Goal: Information Seeking & Learning: Learn about a topic

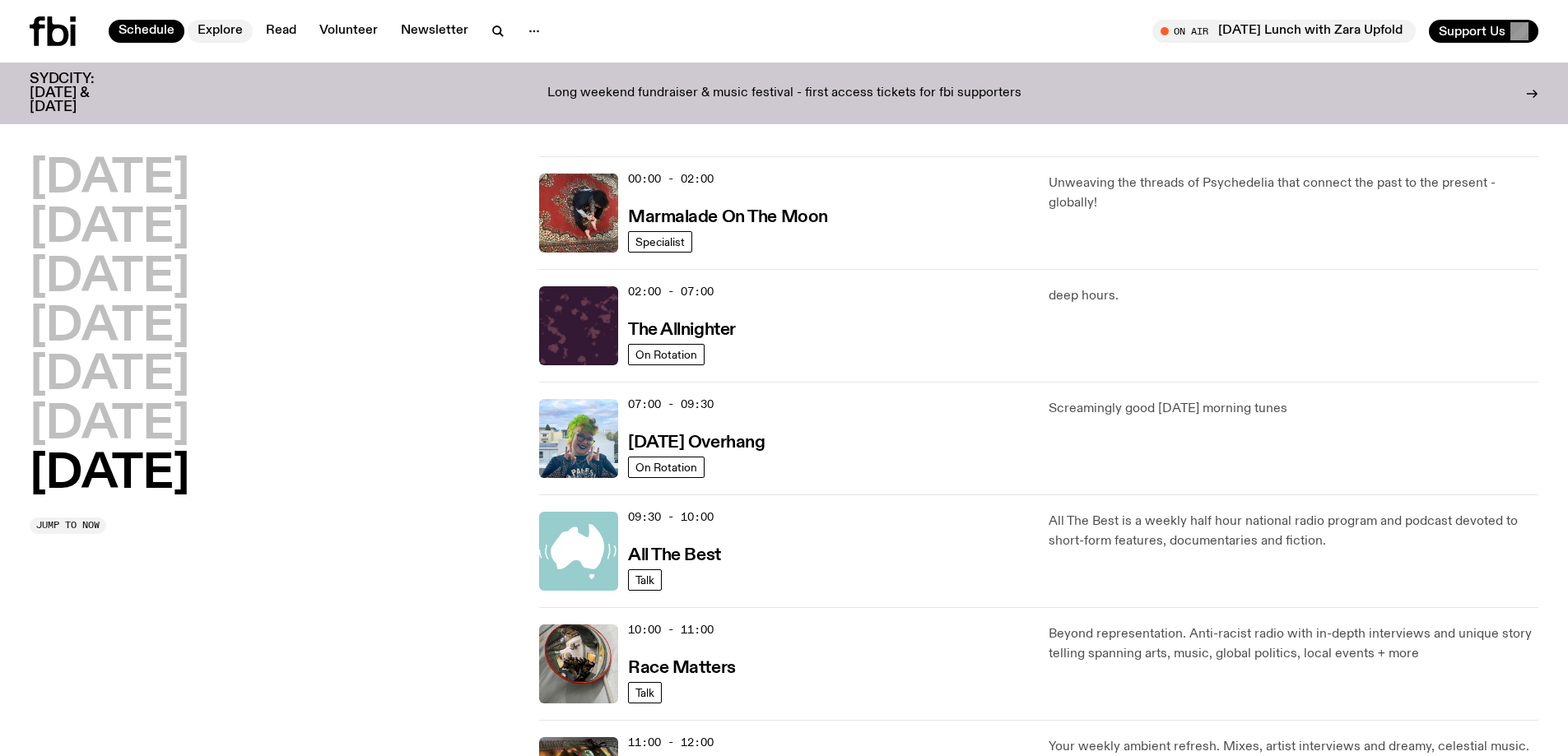
click at [230, 31] on link "Explore" at bounding box center [220, 31] width 65 height 23
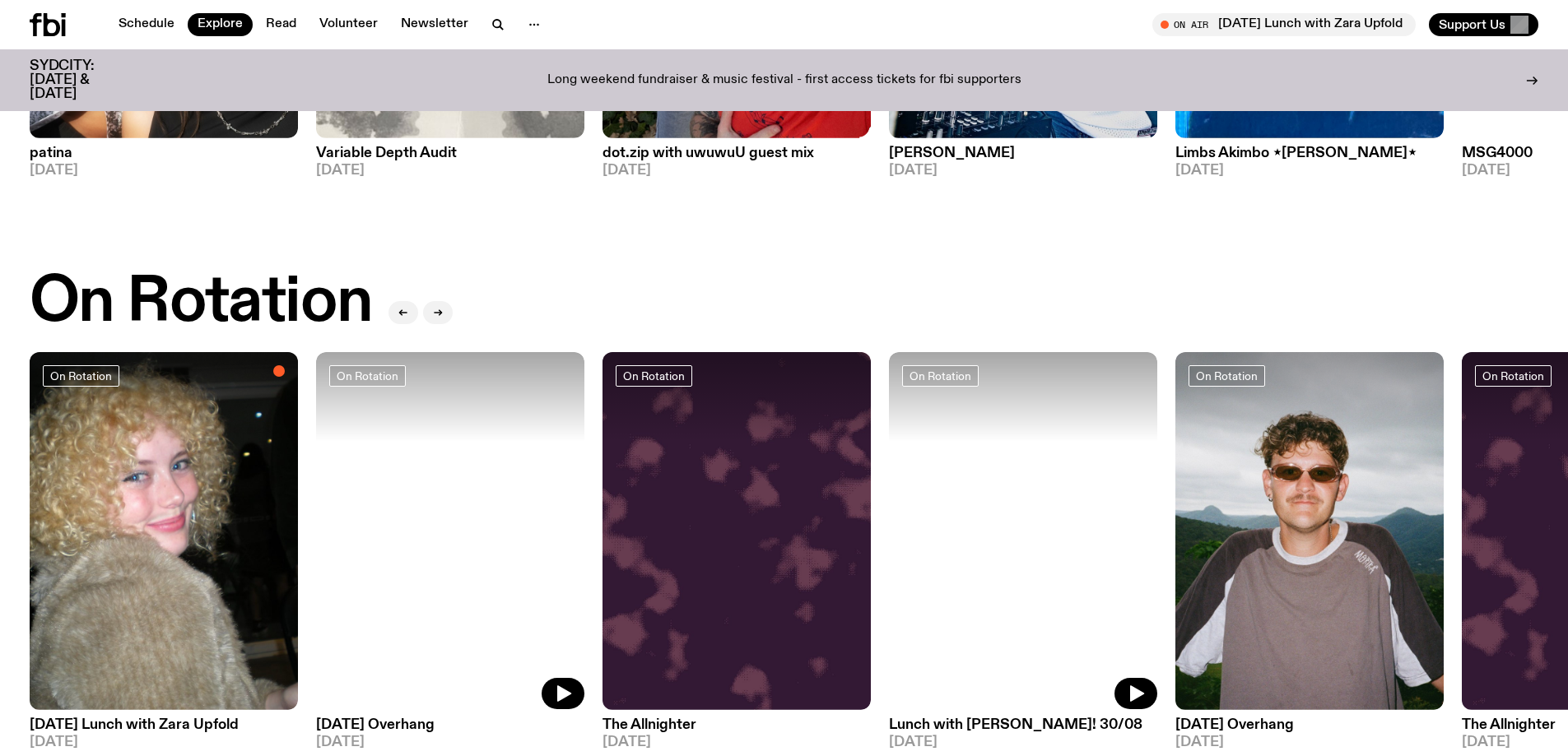
scroll to position [485, 0]
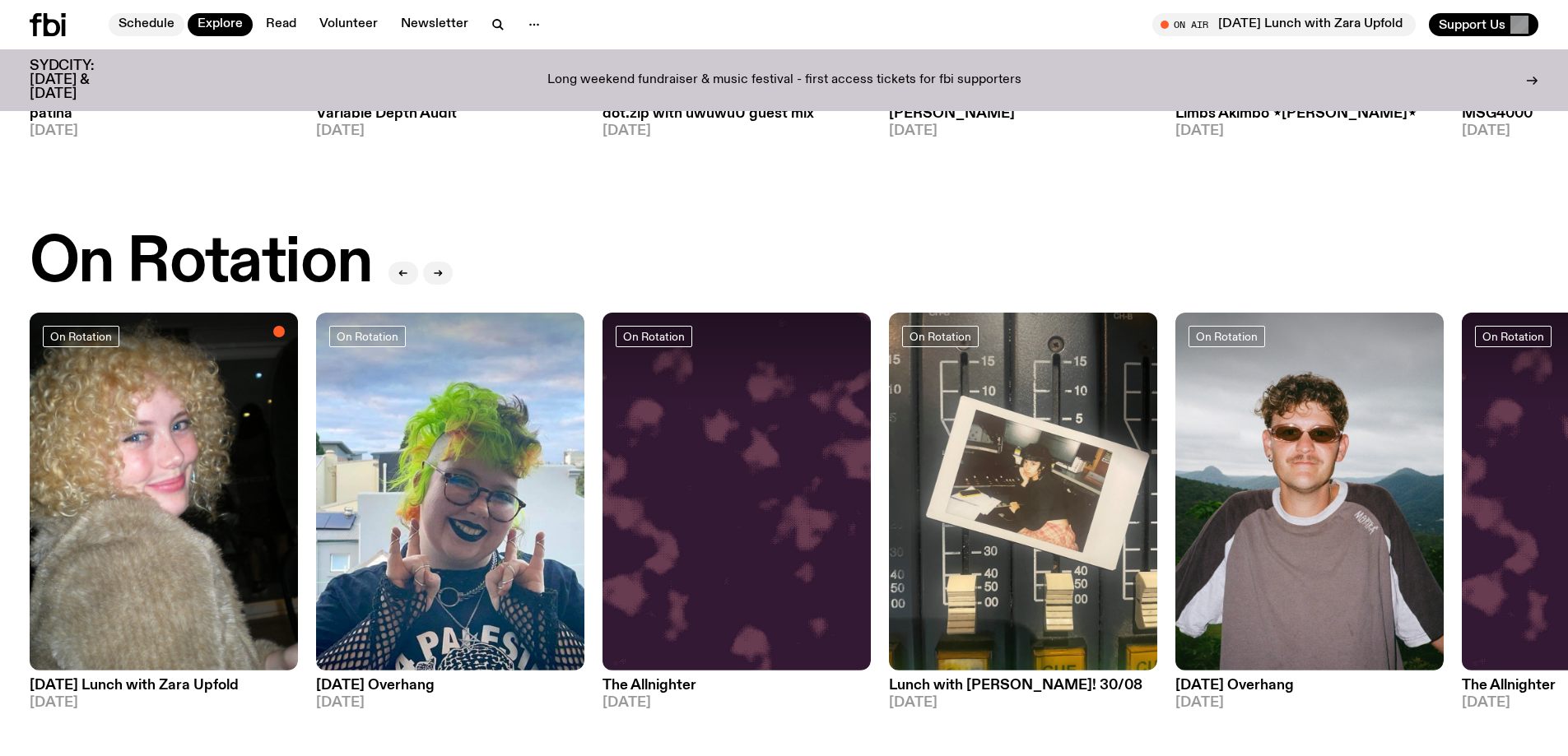
click at [144, 20] on link "Schedule" at bounding box center [147, 24] width 76 height 23
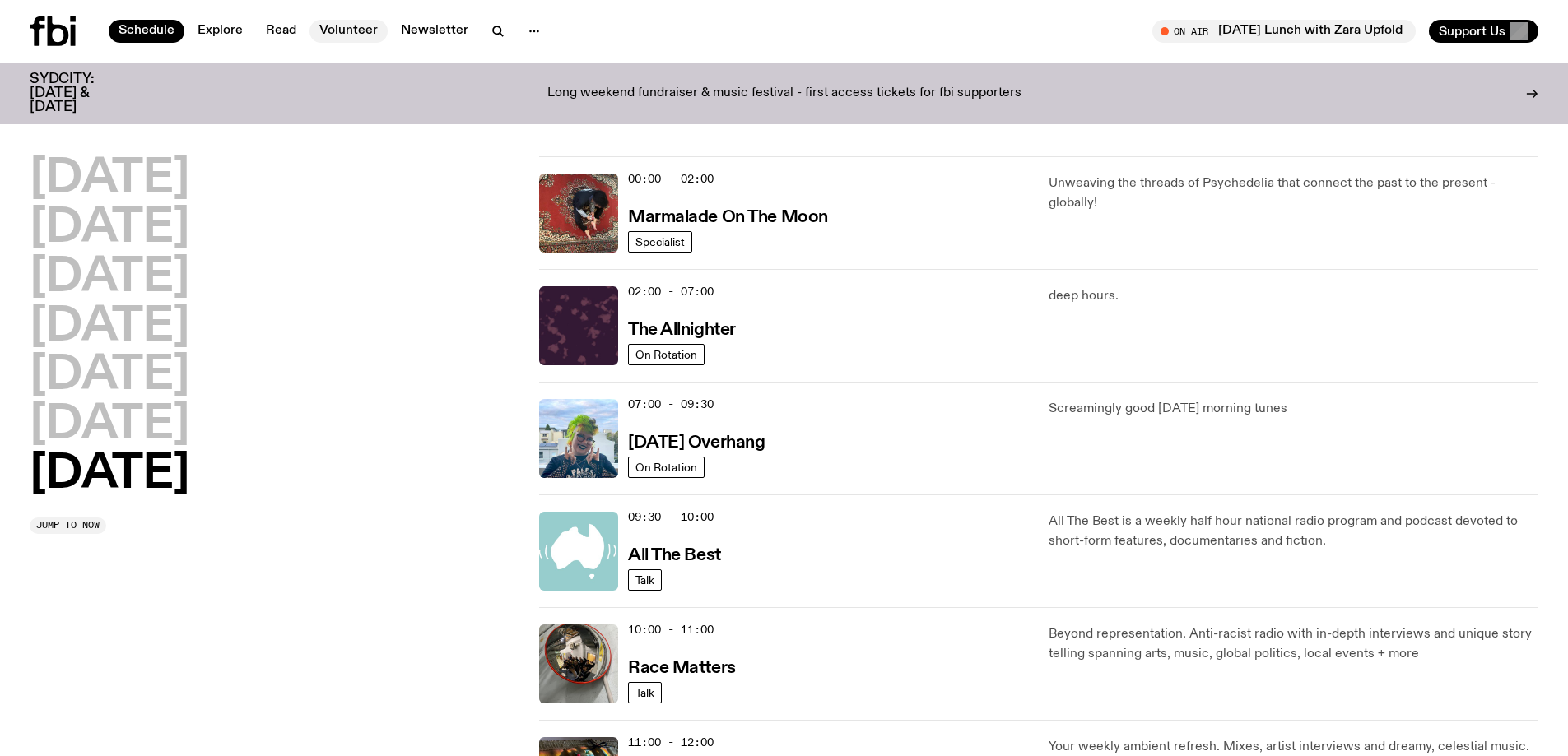
click at [326, 30] on link "Volunteer" at bounding box center [348, 31] width 78 height 23
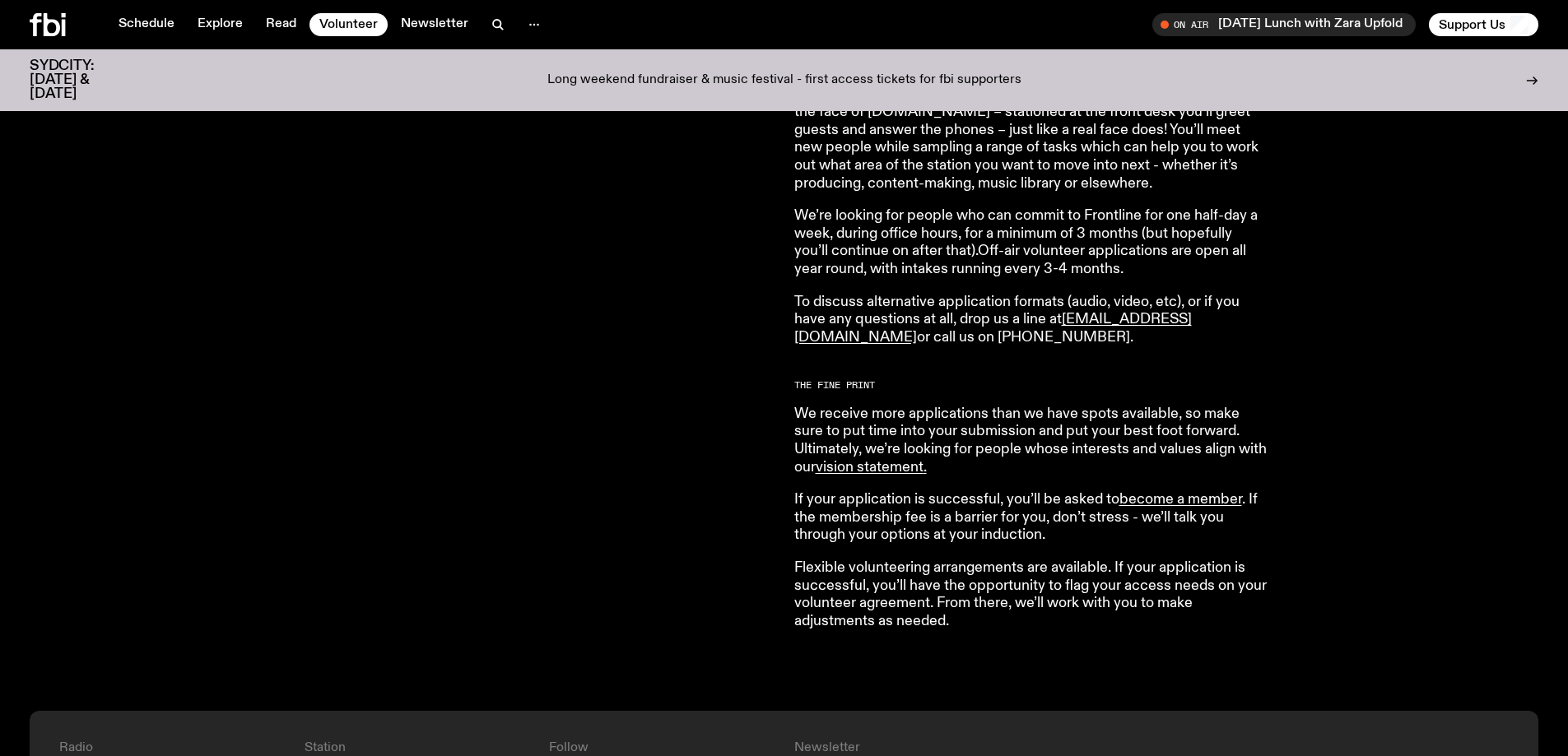
scroll to position [1146, 0]
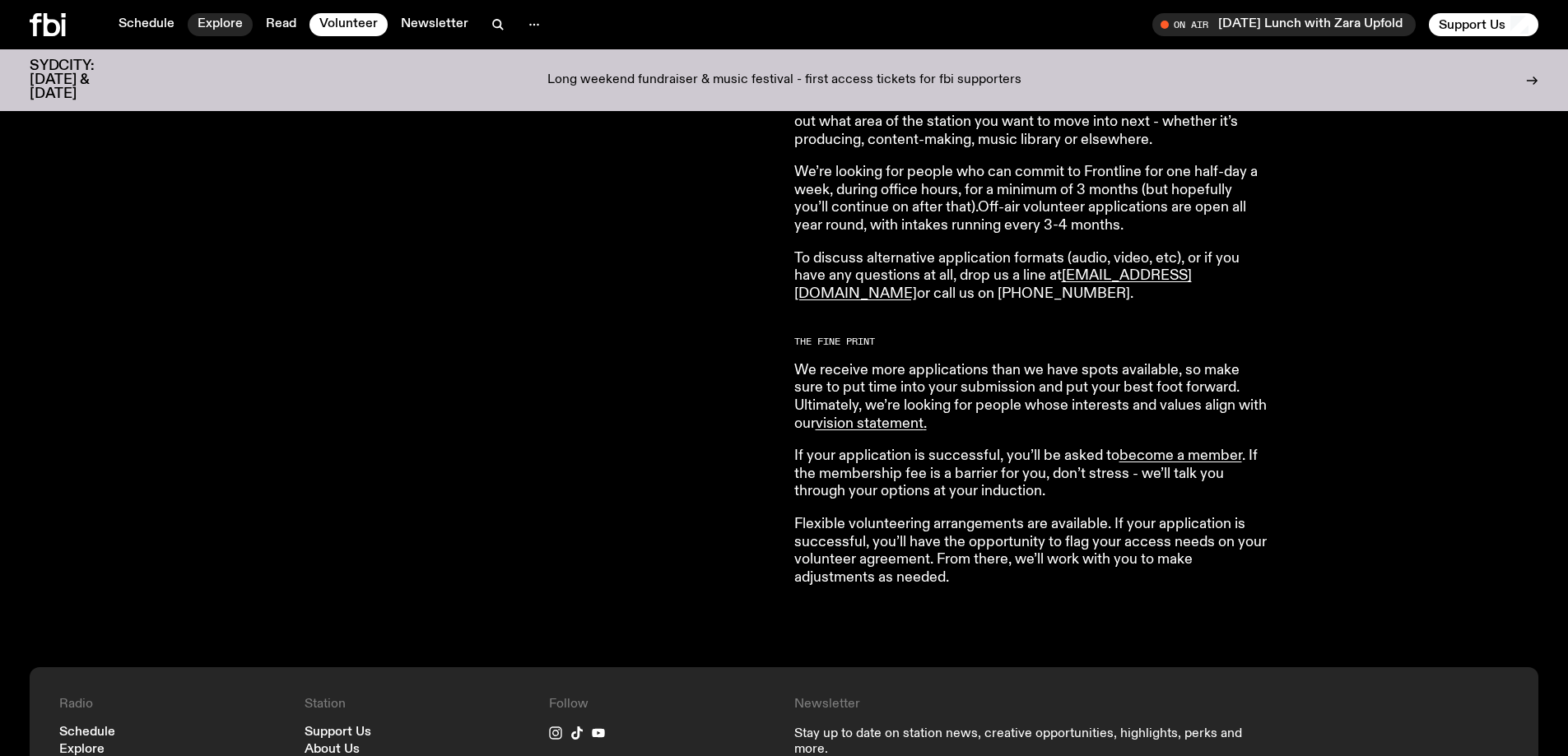
click at [227, 25] on link "Explore" at bounding box center [220, 24] width 65 height 23
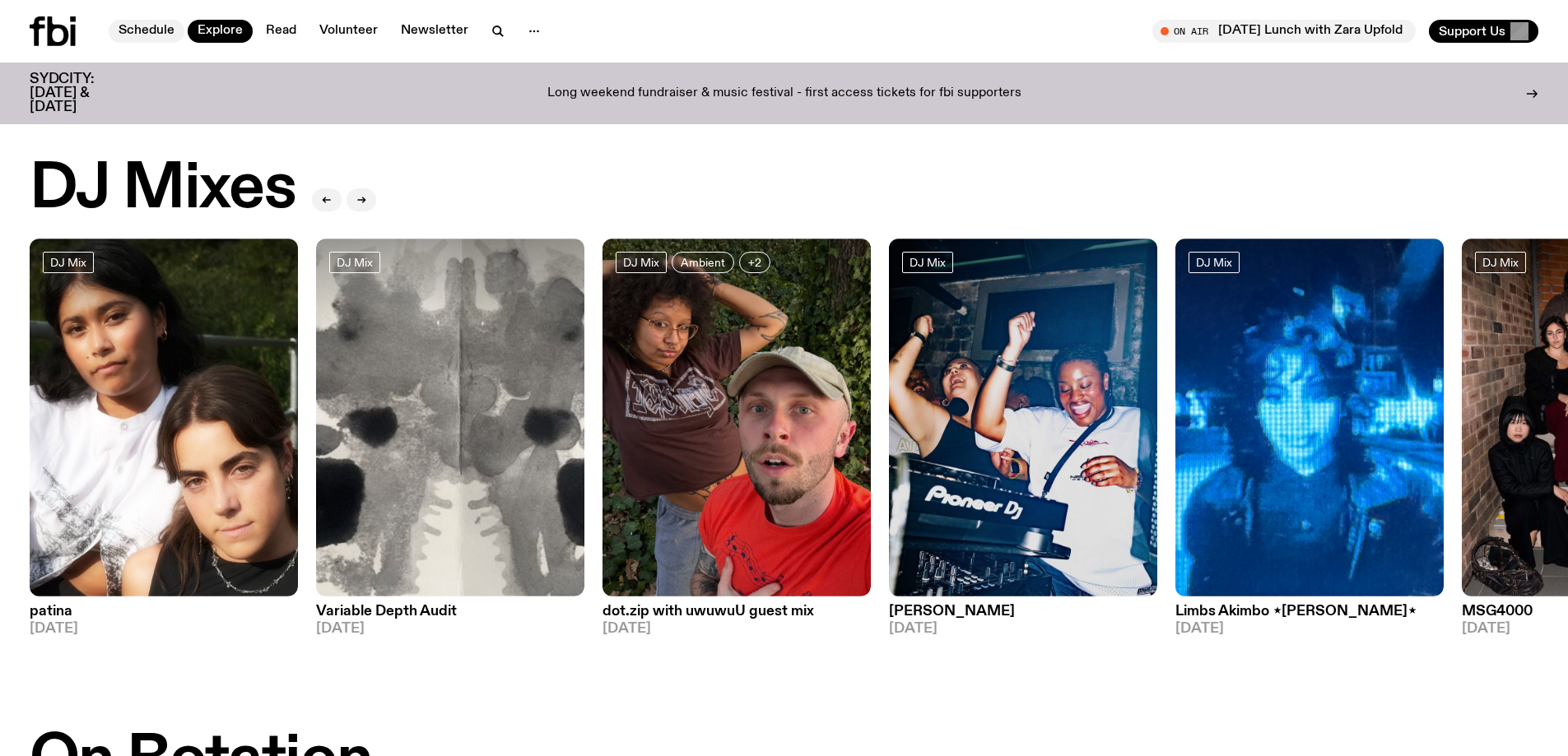
click at [141, 21] on link "Schedule" at bounding box center [147, 31] width 76 height 23
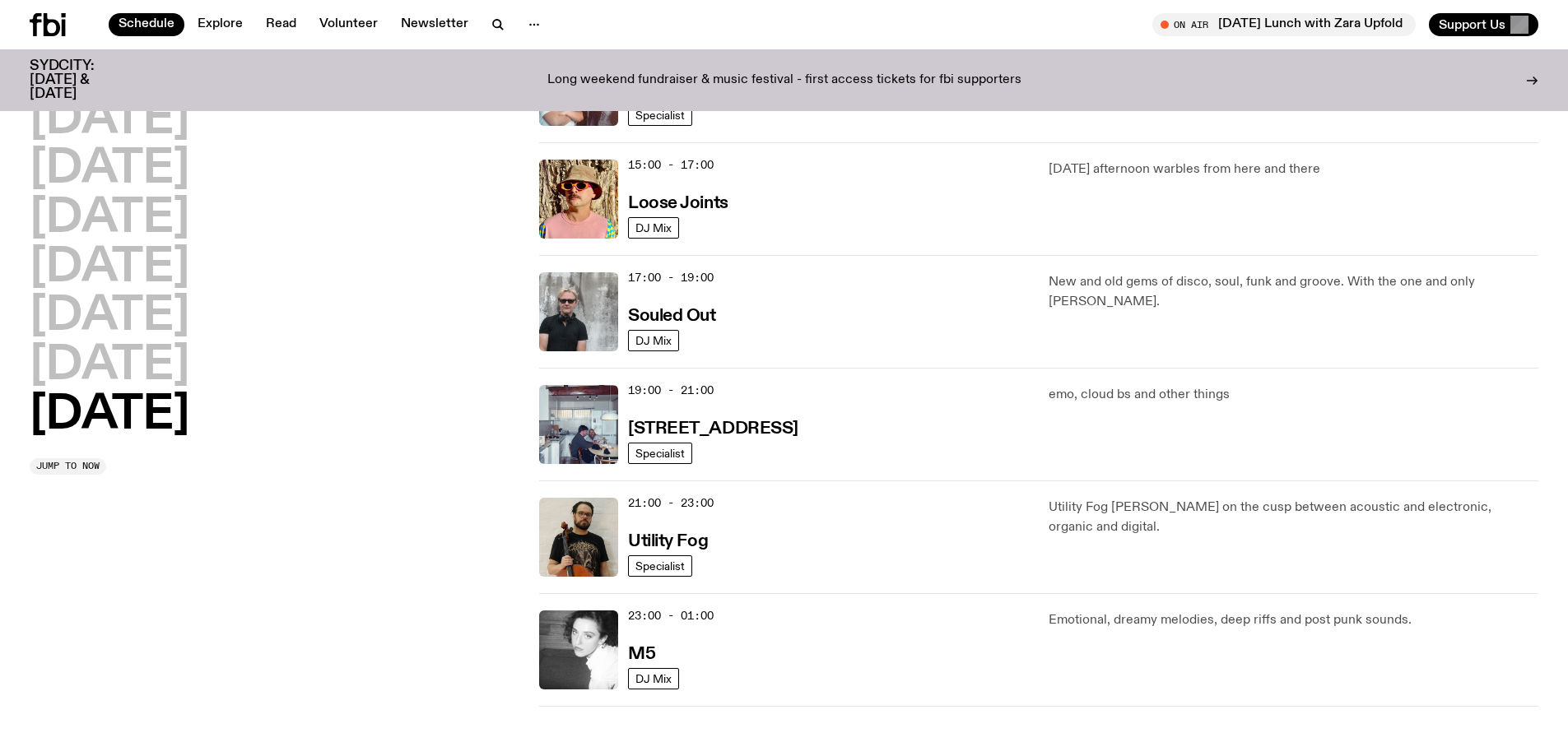
scroll to position [736, 0]
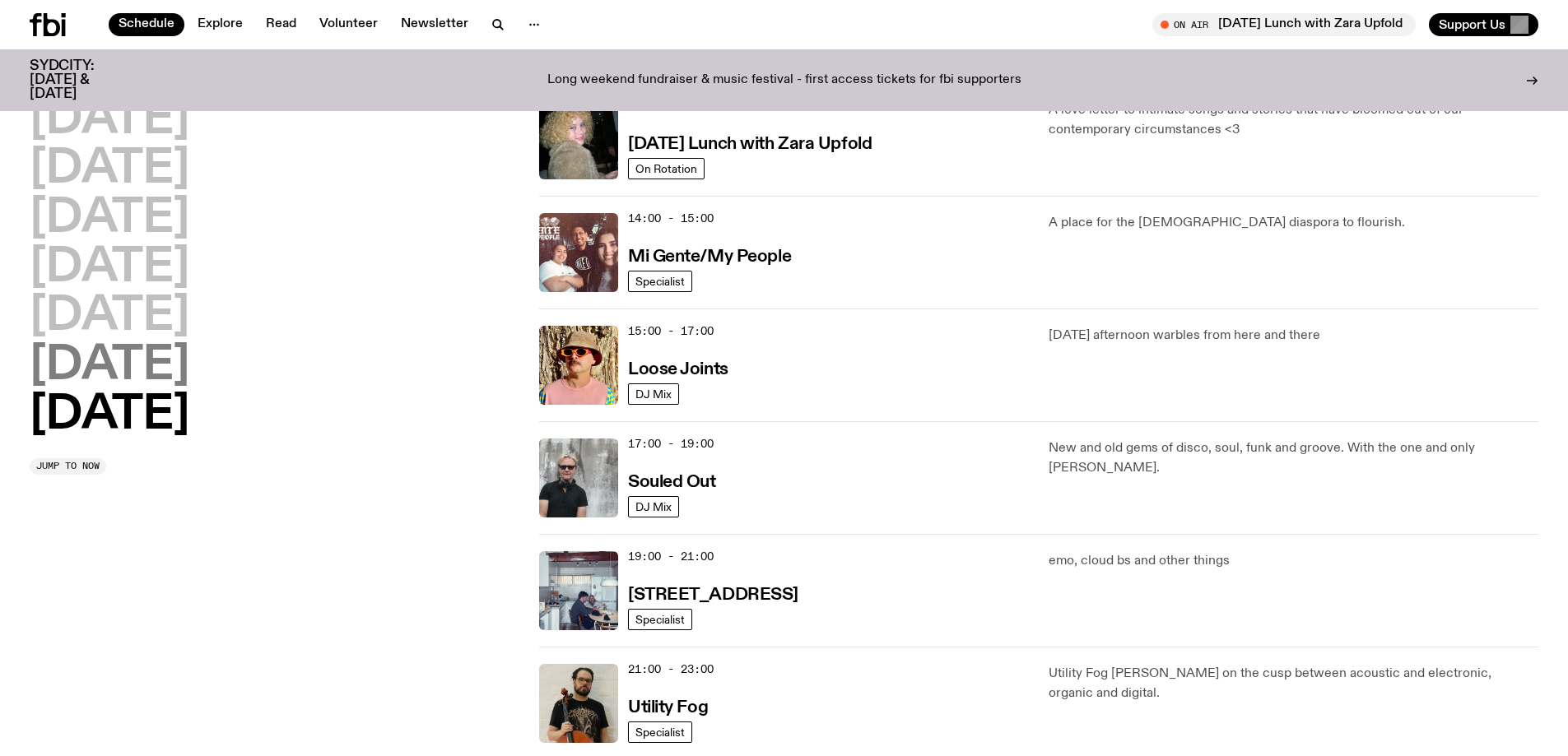
click at [105, 358] on h2 "Saturday" at bounding box center [109, 365] width 160 height 46
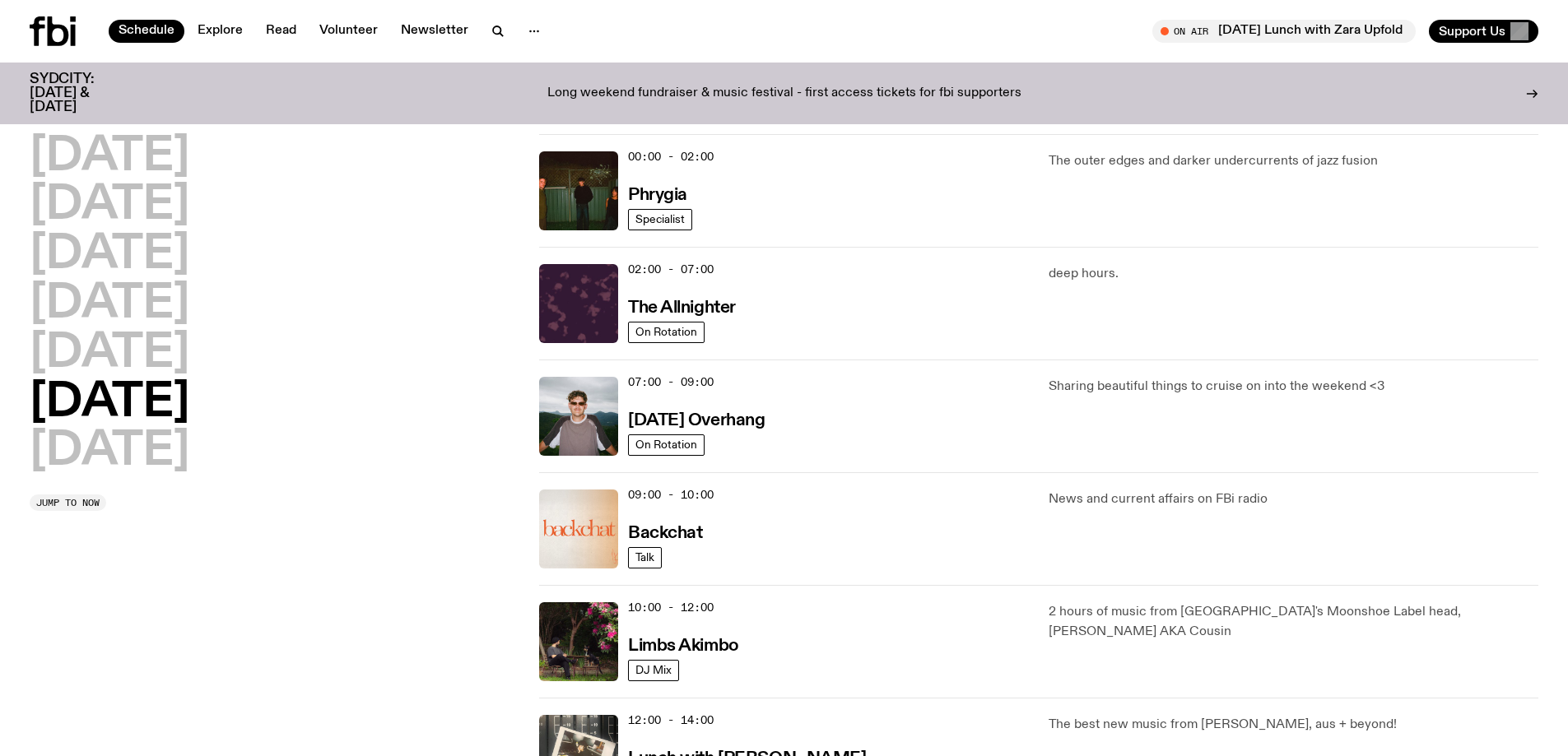
scroll to position [0, 0]
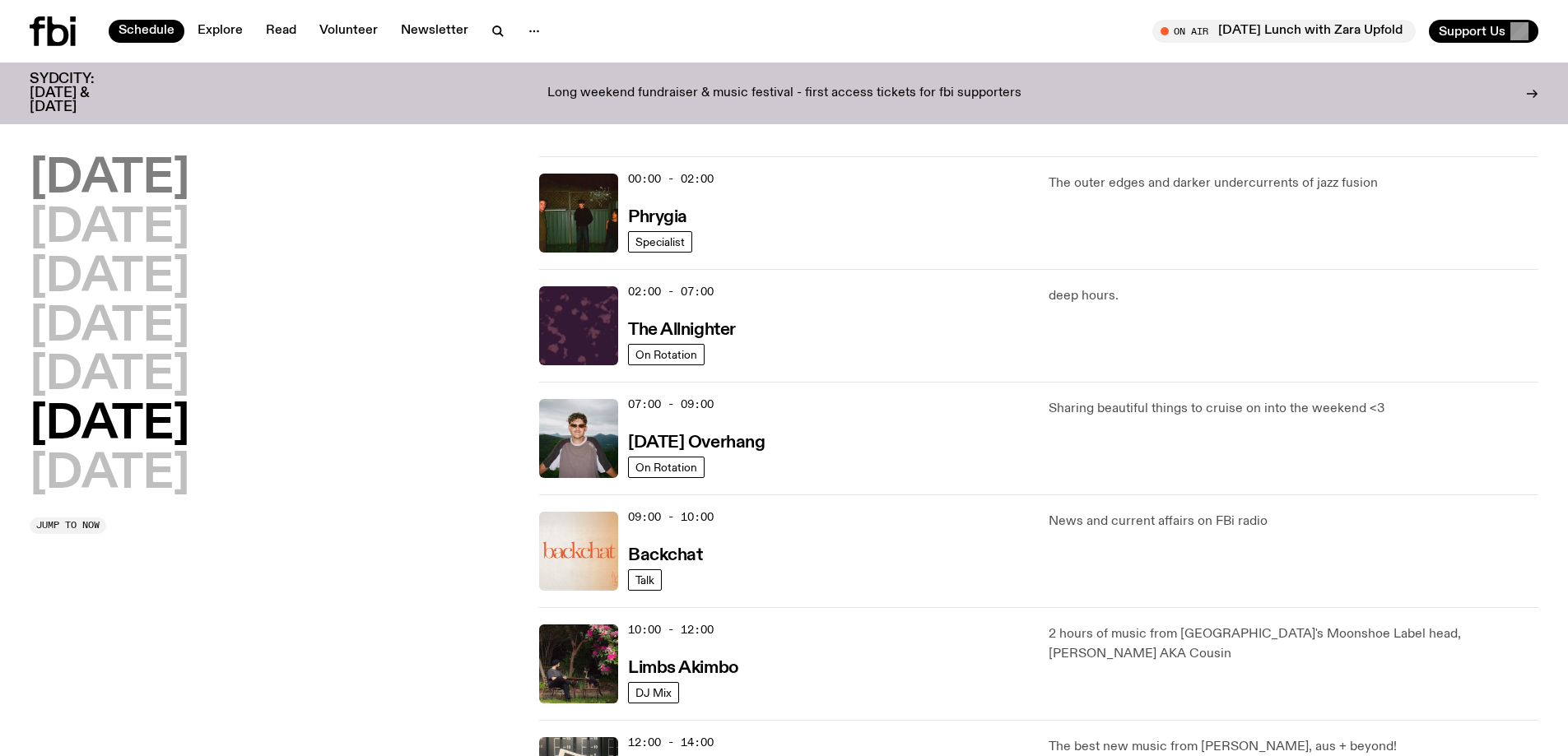
click at [114, 169] on h2 "Monday" at bounding box center [109, 179] width 160 height 46
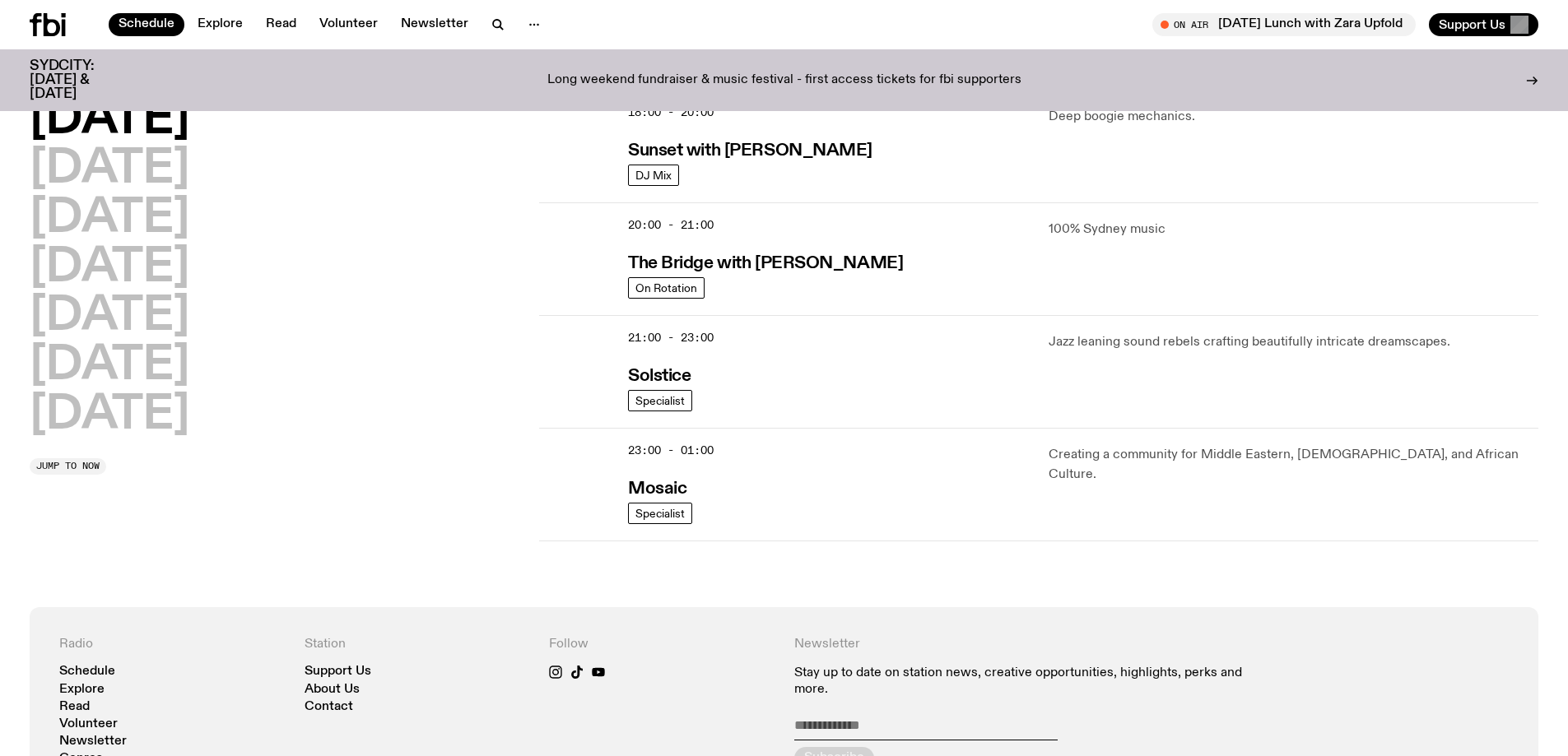
scroll to position [741, 0]
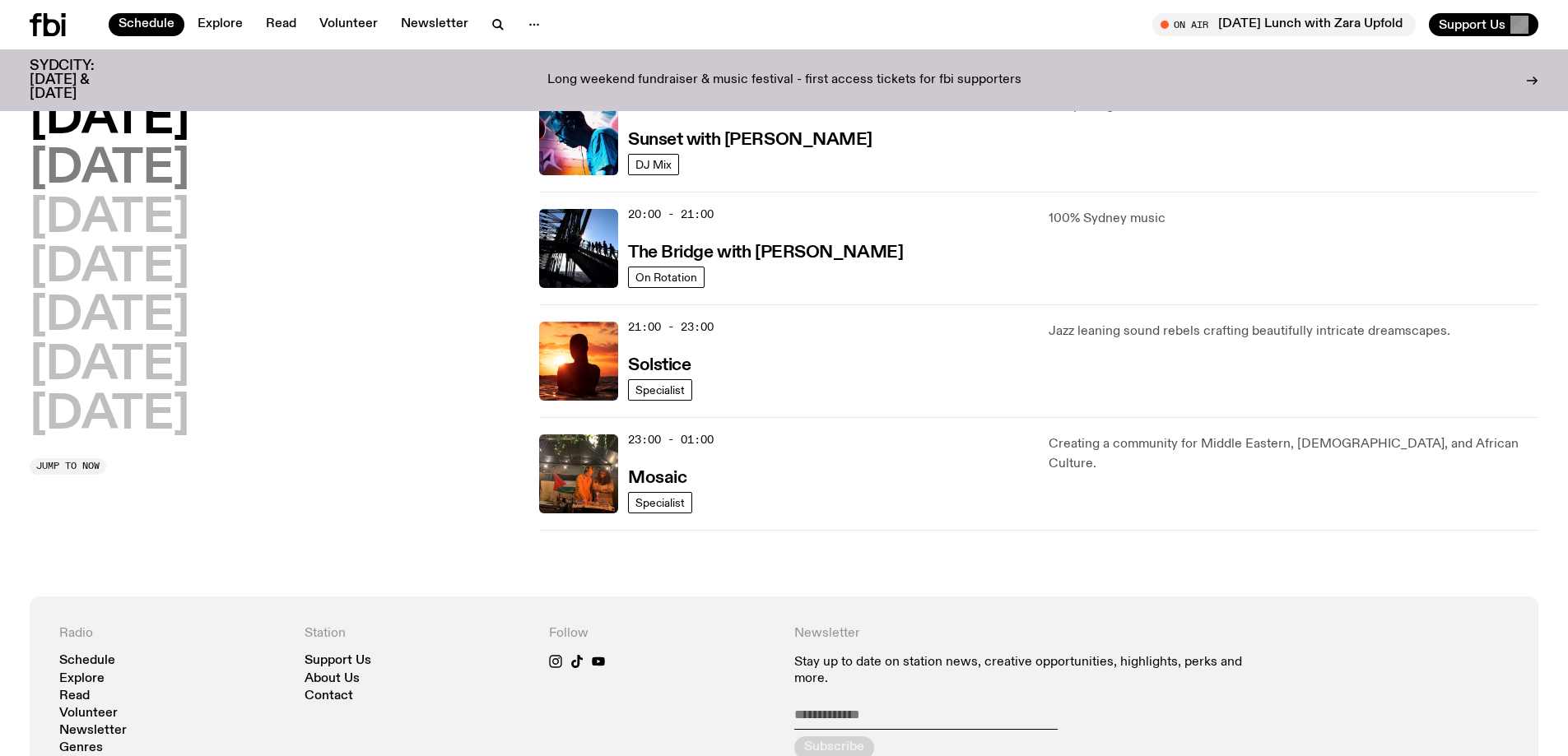
click at [132, 163] on h2 "Tuesday" at bounding box center [109, 169] width 160 height 46
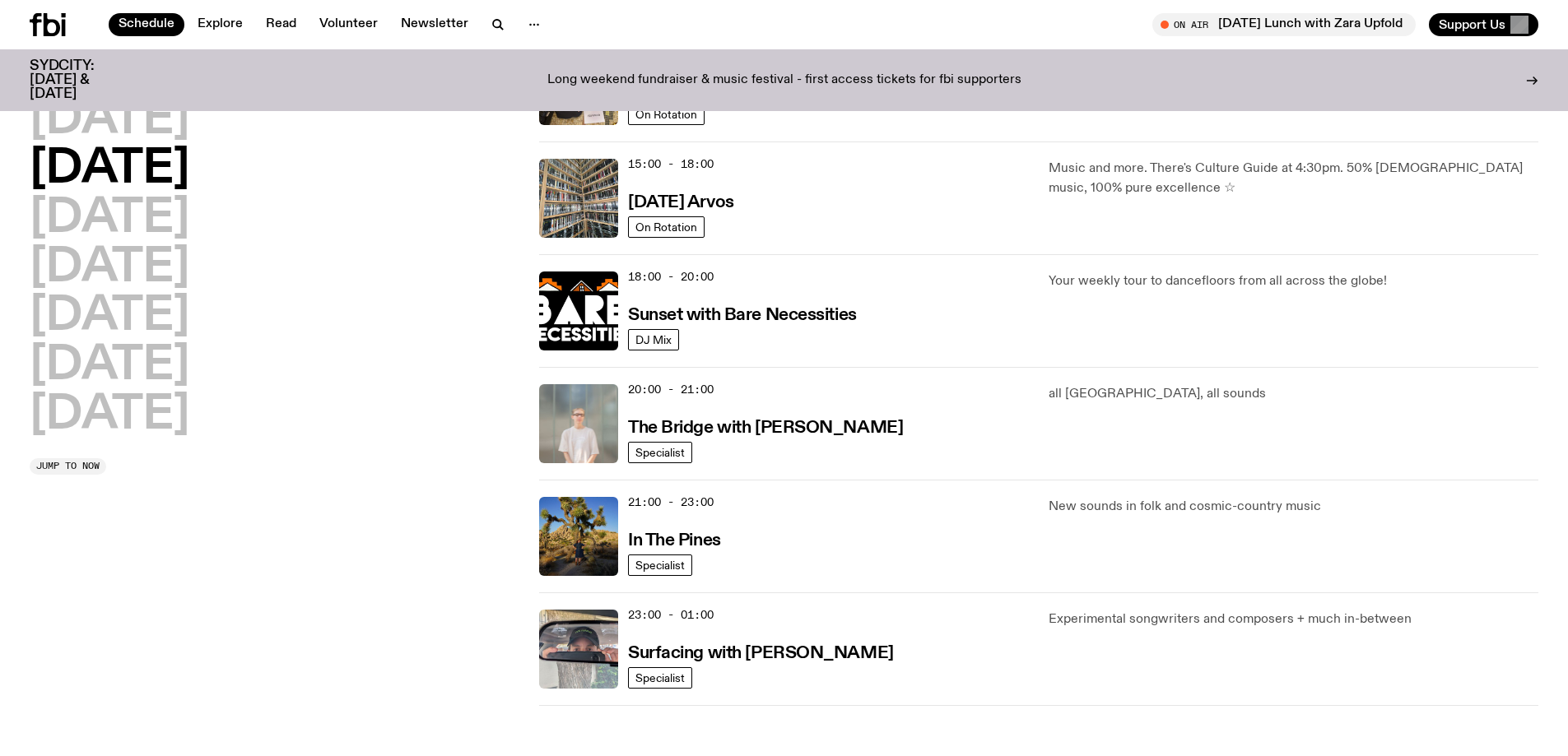
scroll to position [787, 0]
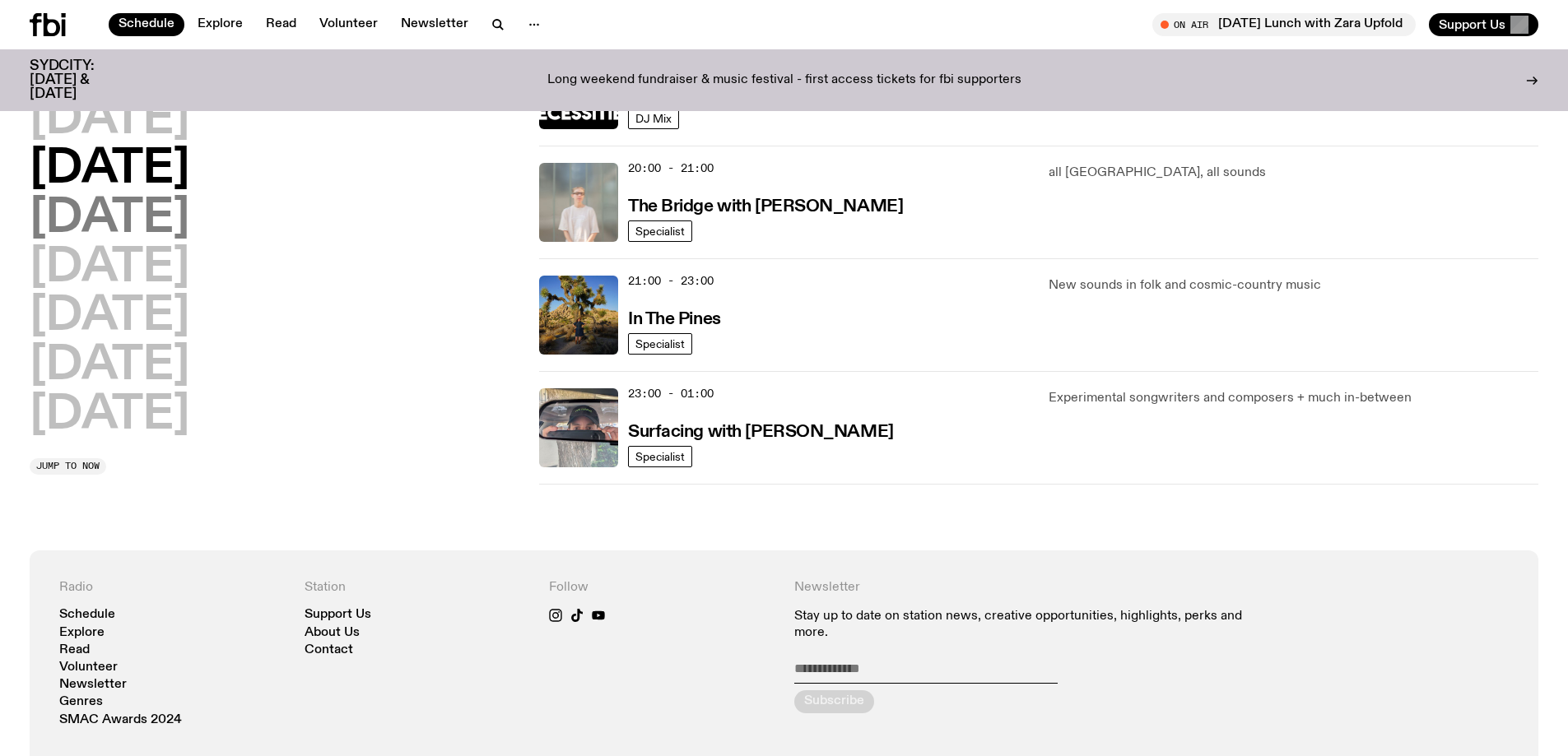
click at [159, 207] on h2 "Wednesday" at bounding box center [109, 219] width 160 height 46
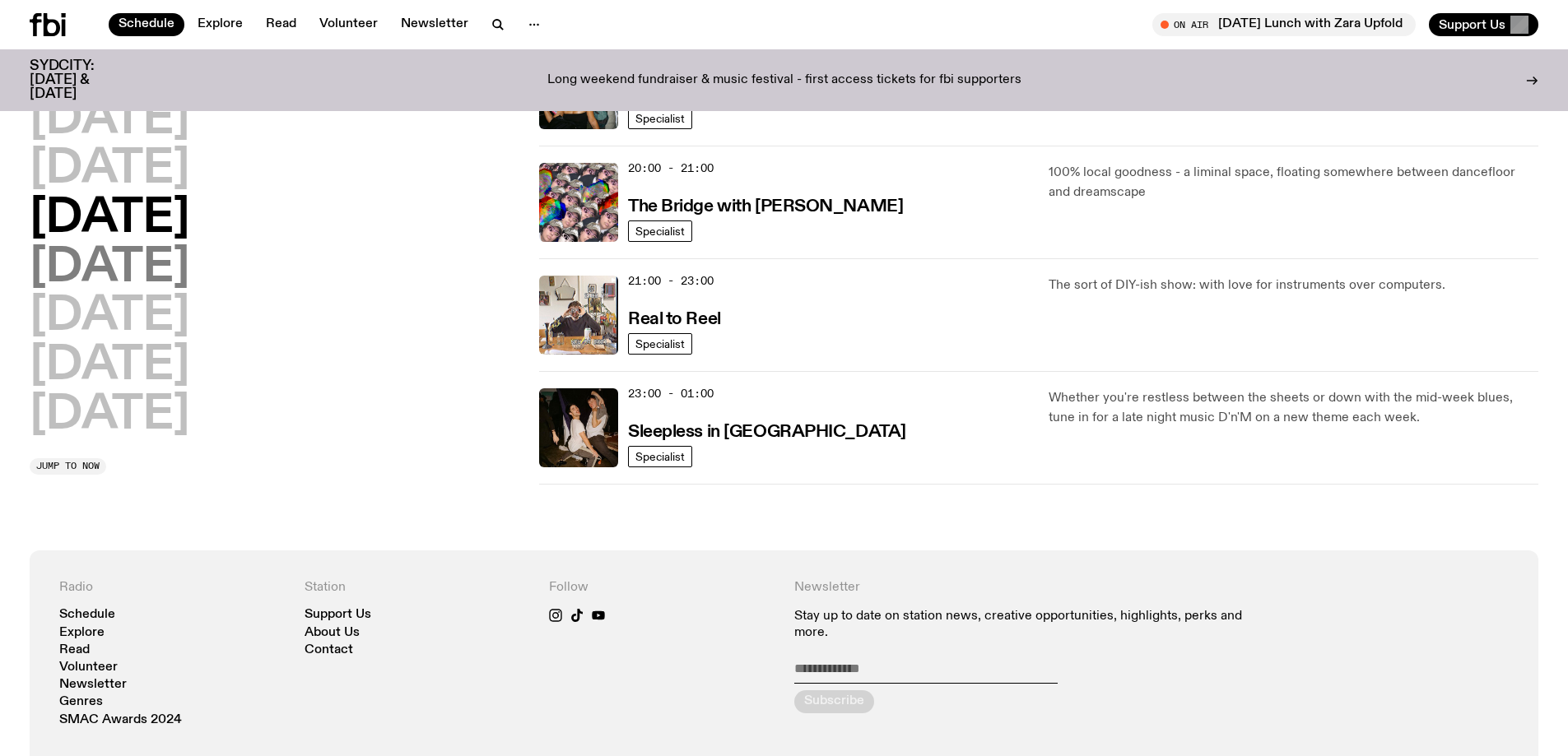
click at [163, 274] on h2 "Thursday" at bounding box center [109, 268] width 160 height 46
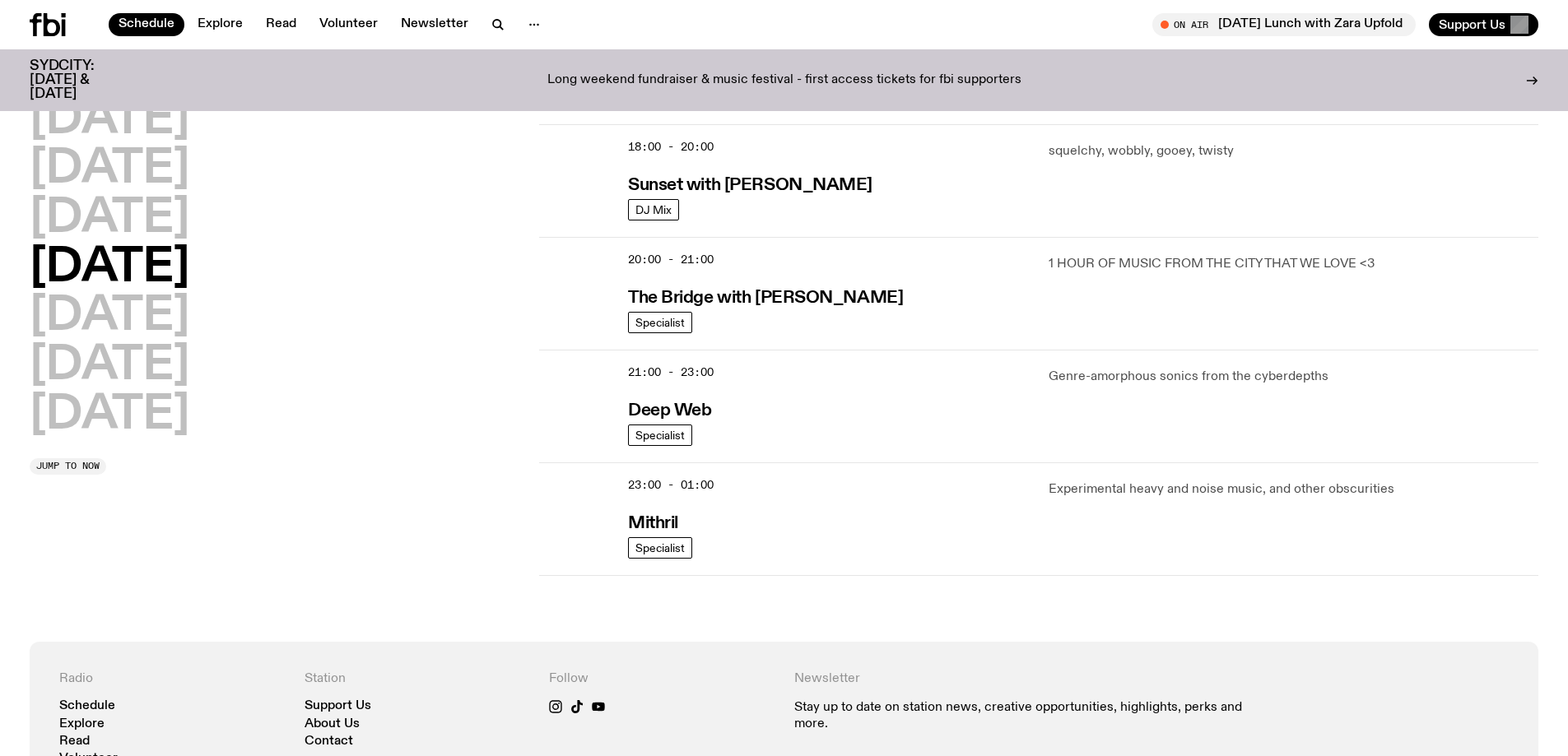
scroll to position [704, 0]
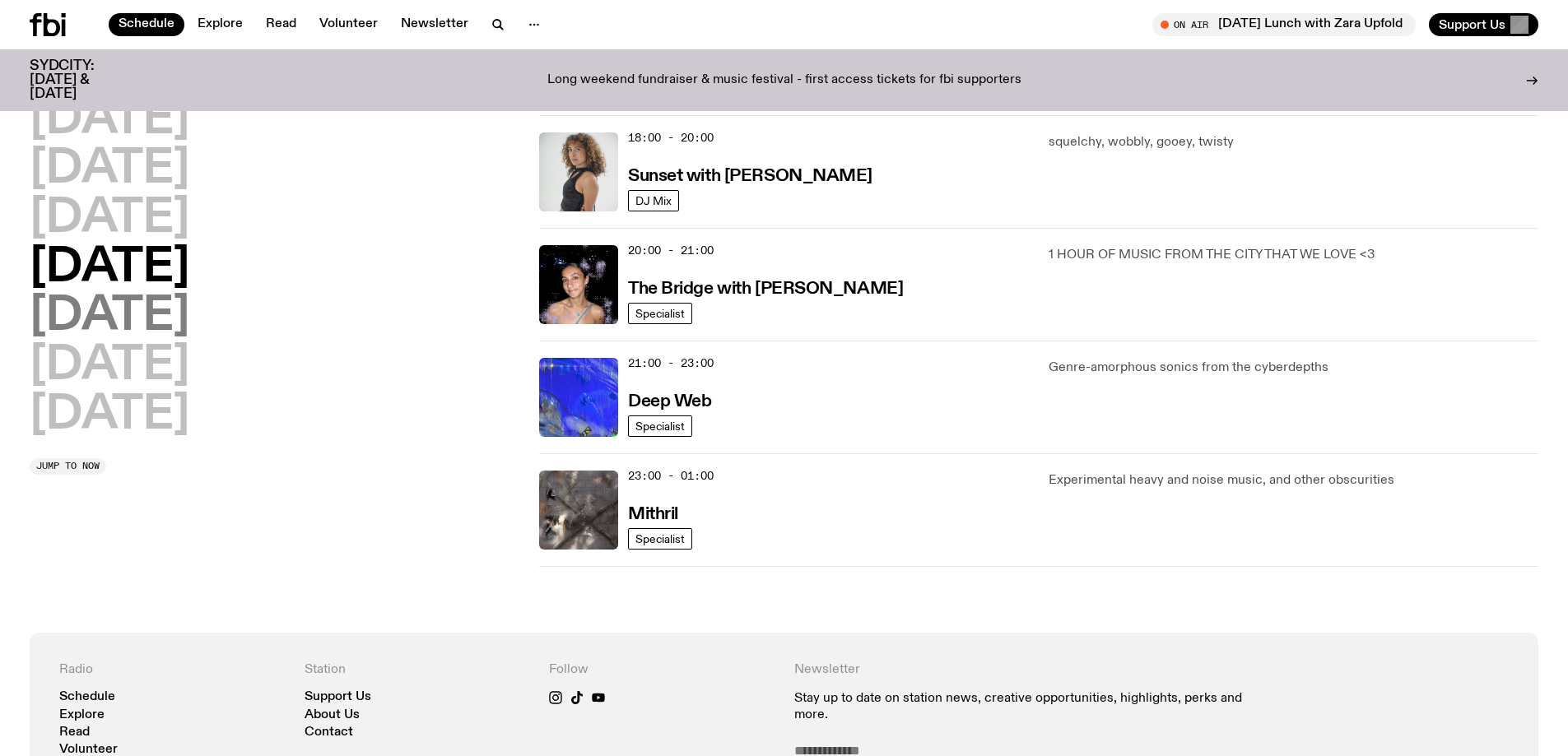
click at [140, 326] on h2 "Friday" at bounding box center [109, 317] width 160 height 46
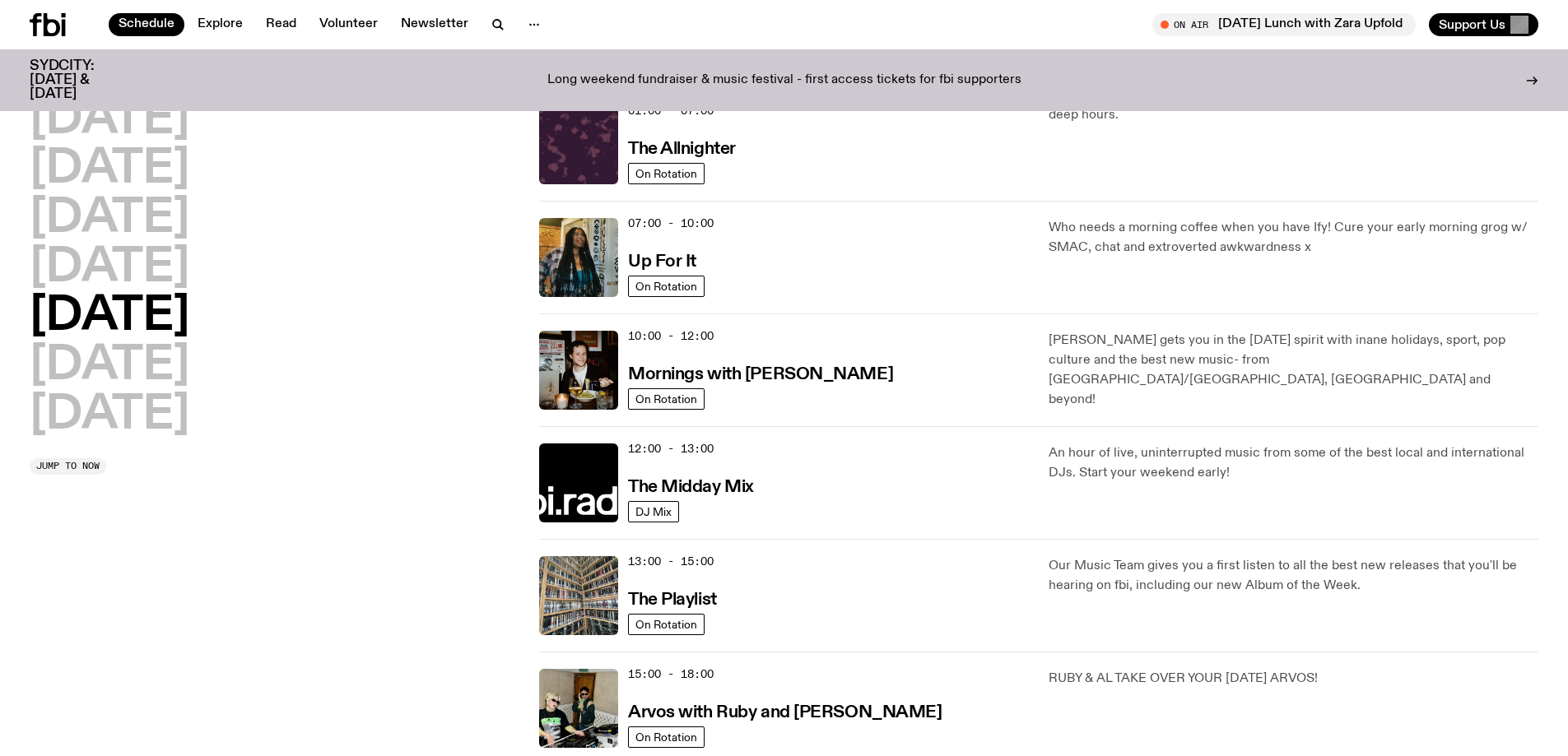
scroll to position [0, 0]
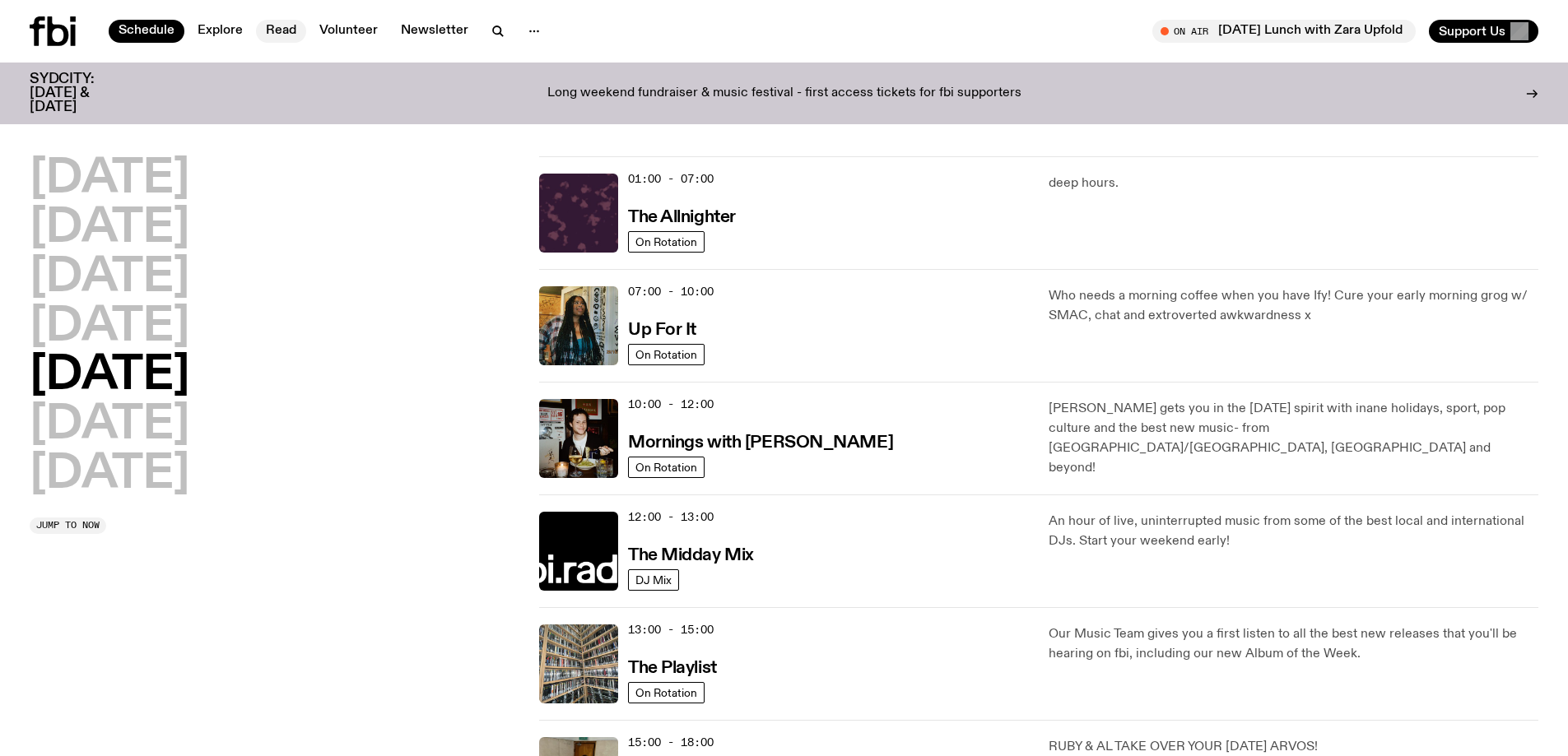
click at [280, 35] on link "Read" at bounding box center [280, 31] width 50 height 23
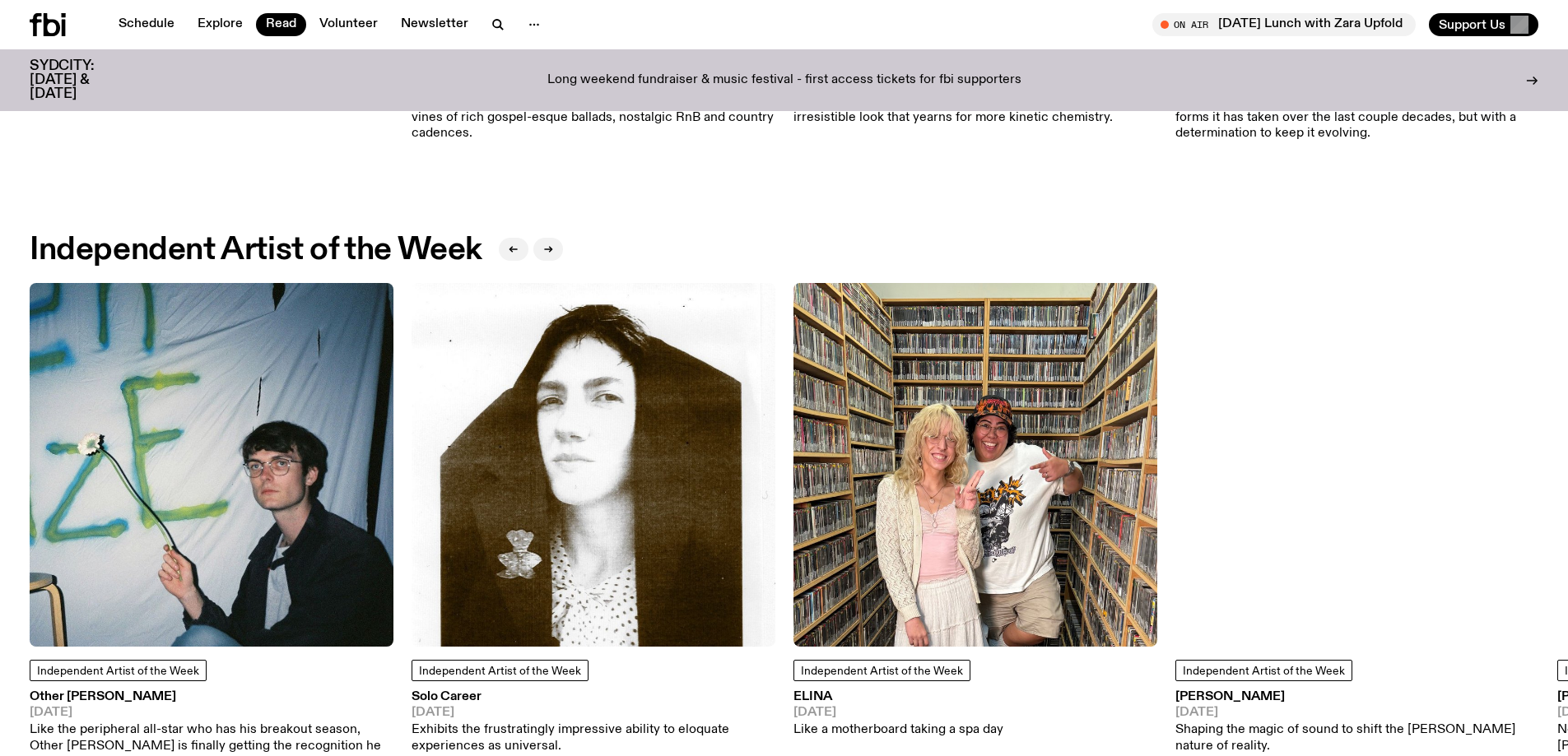
scroll to position [1309, 0]
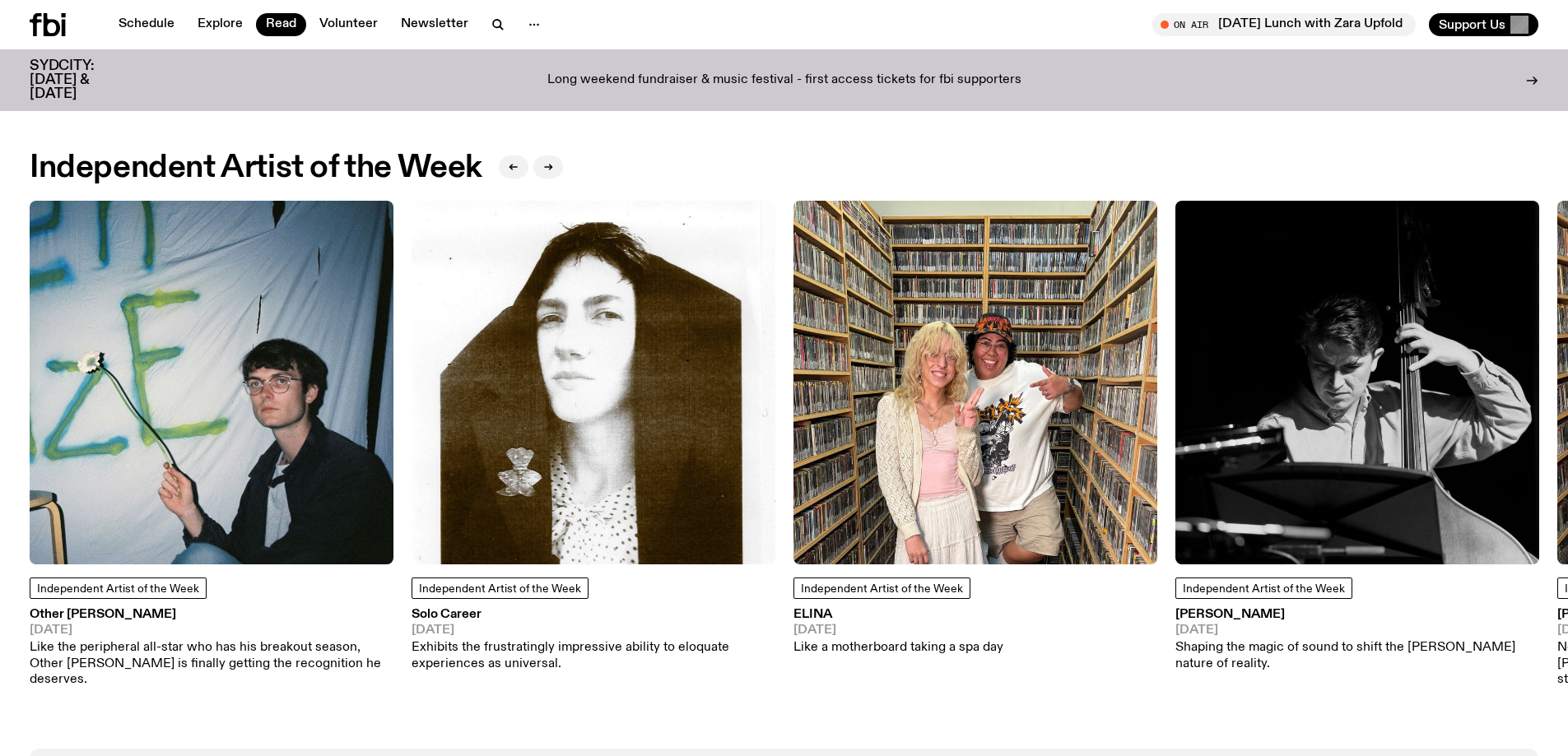
click at [1515, 441] on img at bounding box center [1357, 383] width 364 height 364
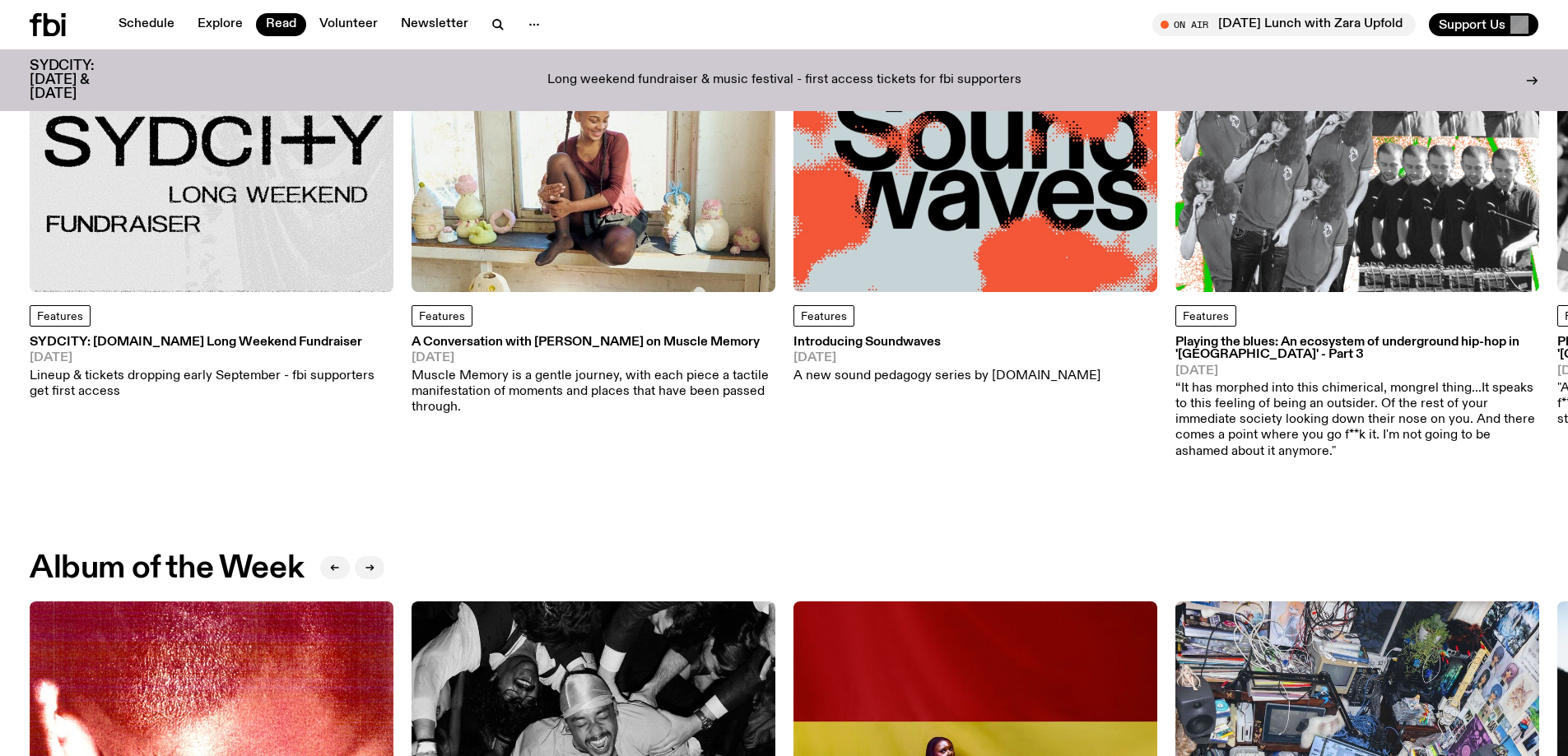
scroll to position [226, 0]
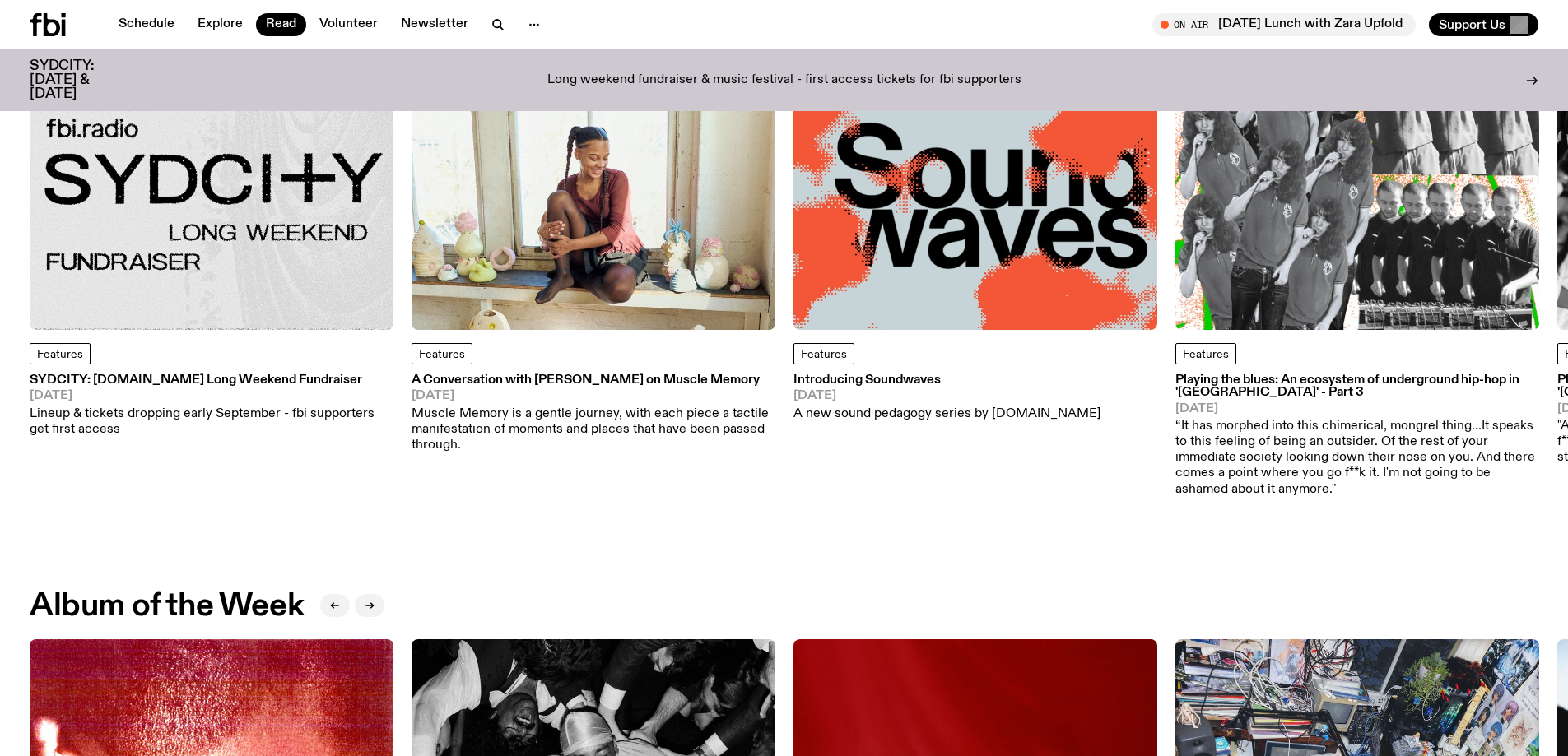
click at [512, 16] on nav "Schedule Explore Read Volunteer Newsletter" at bounding box center [329, 24] width 442 height 23
click at [519, 20] on button "button" at bounding box center [534, 24] width 33 height 23
click at [494, 32] on icon "button" at bounding box center [499, 24] width 20 height 20
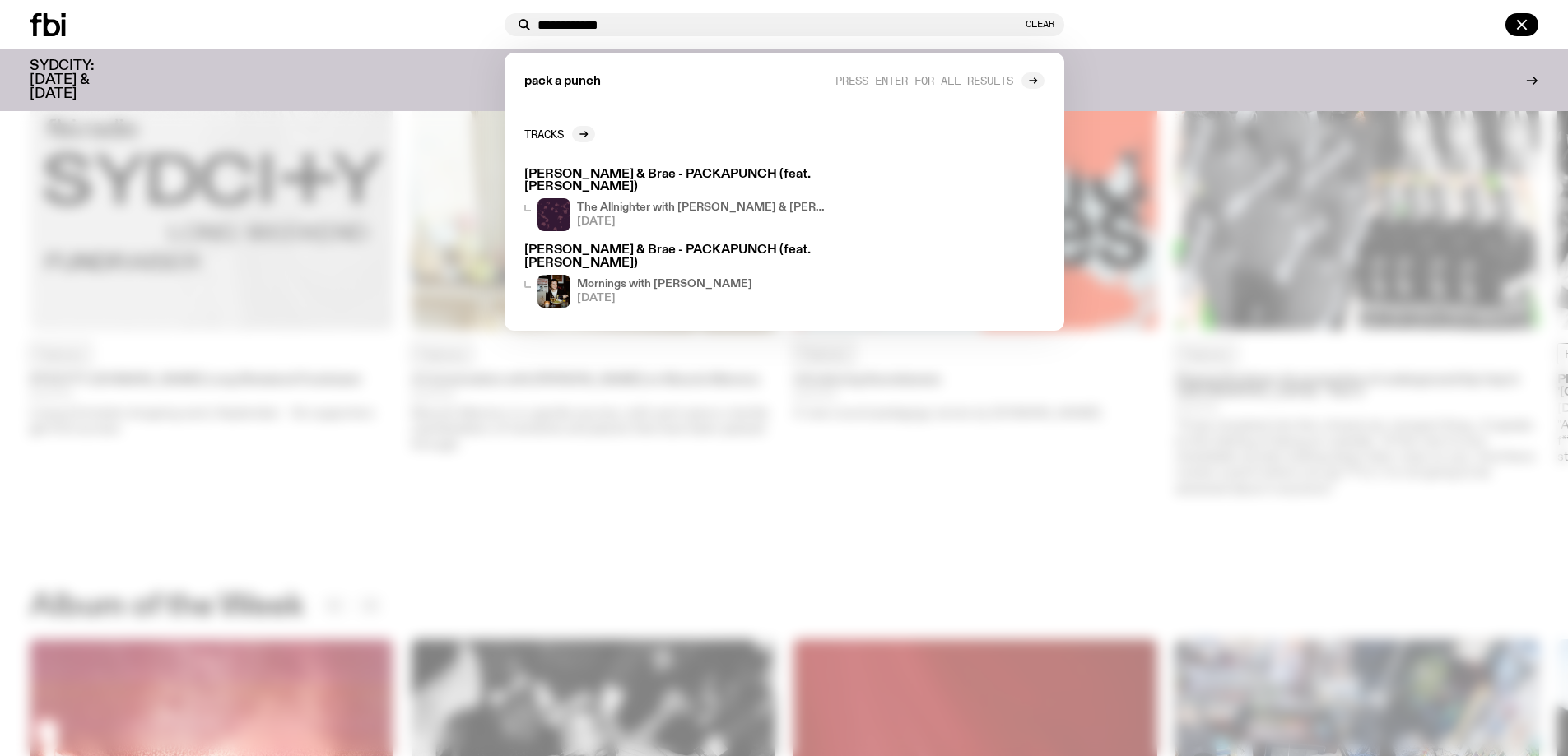
type input "**********"
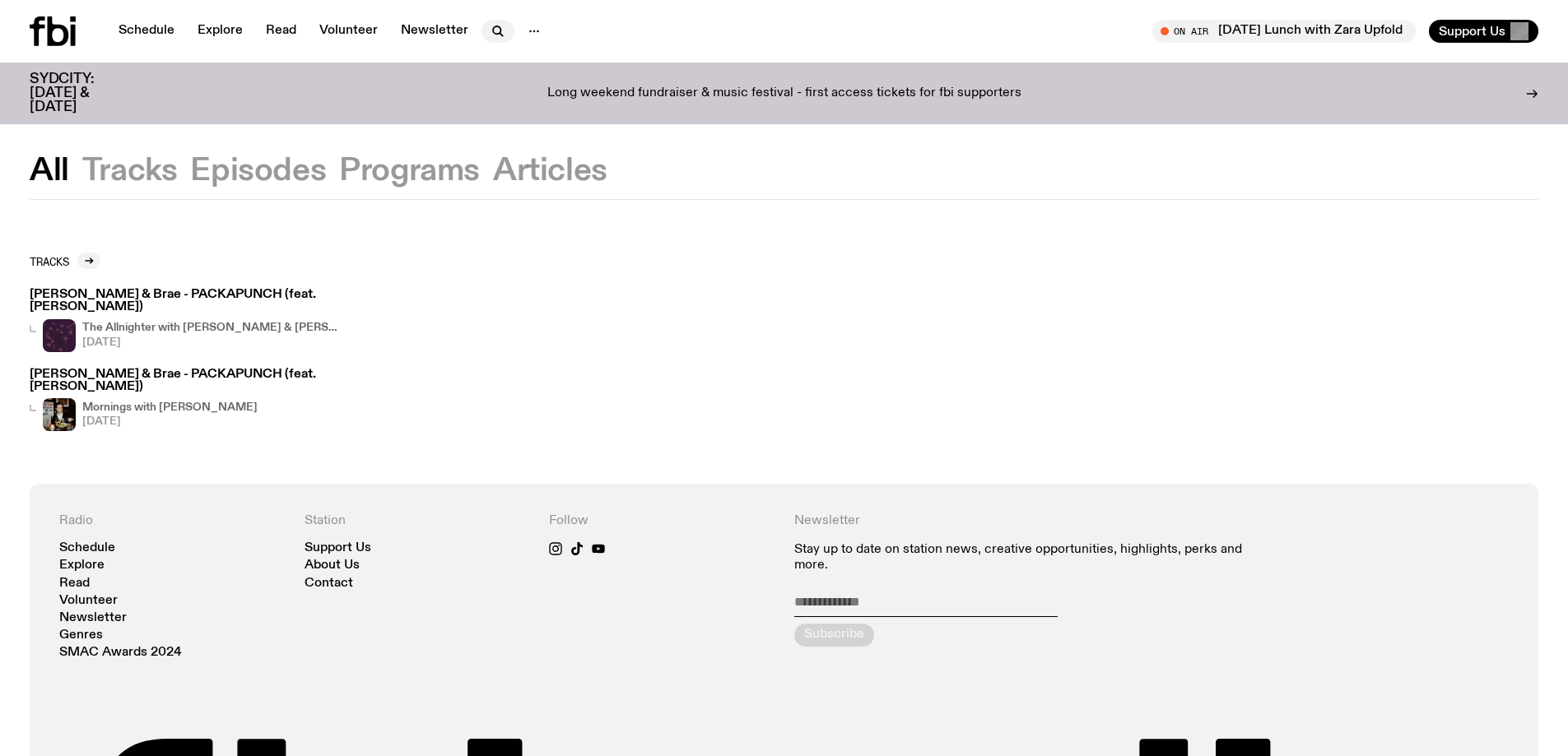
click at [489, 33] on icon "button" at bounding box center [499, 32] width 20 height 20
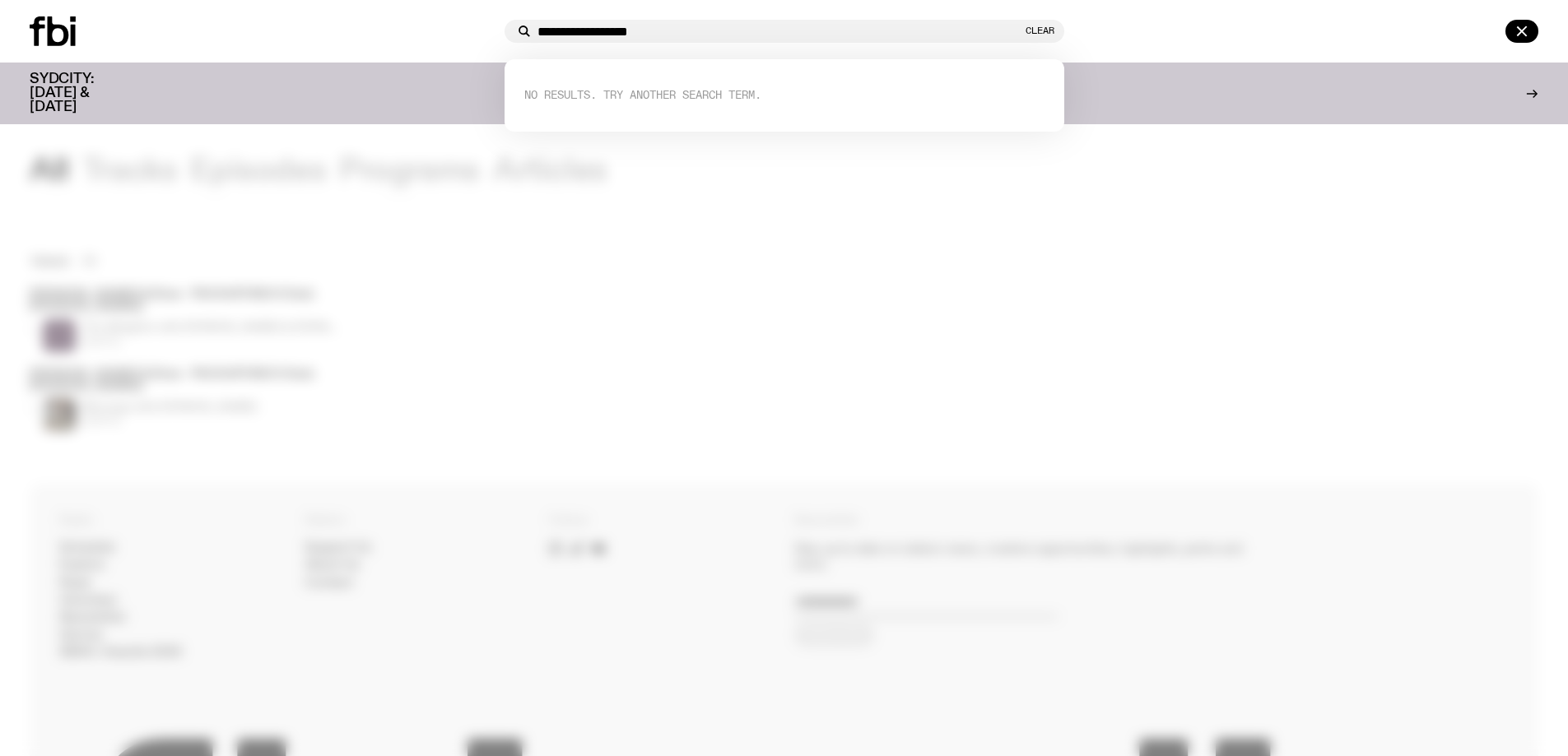
type input "**********"
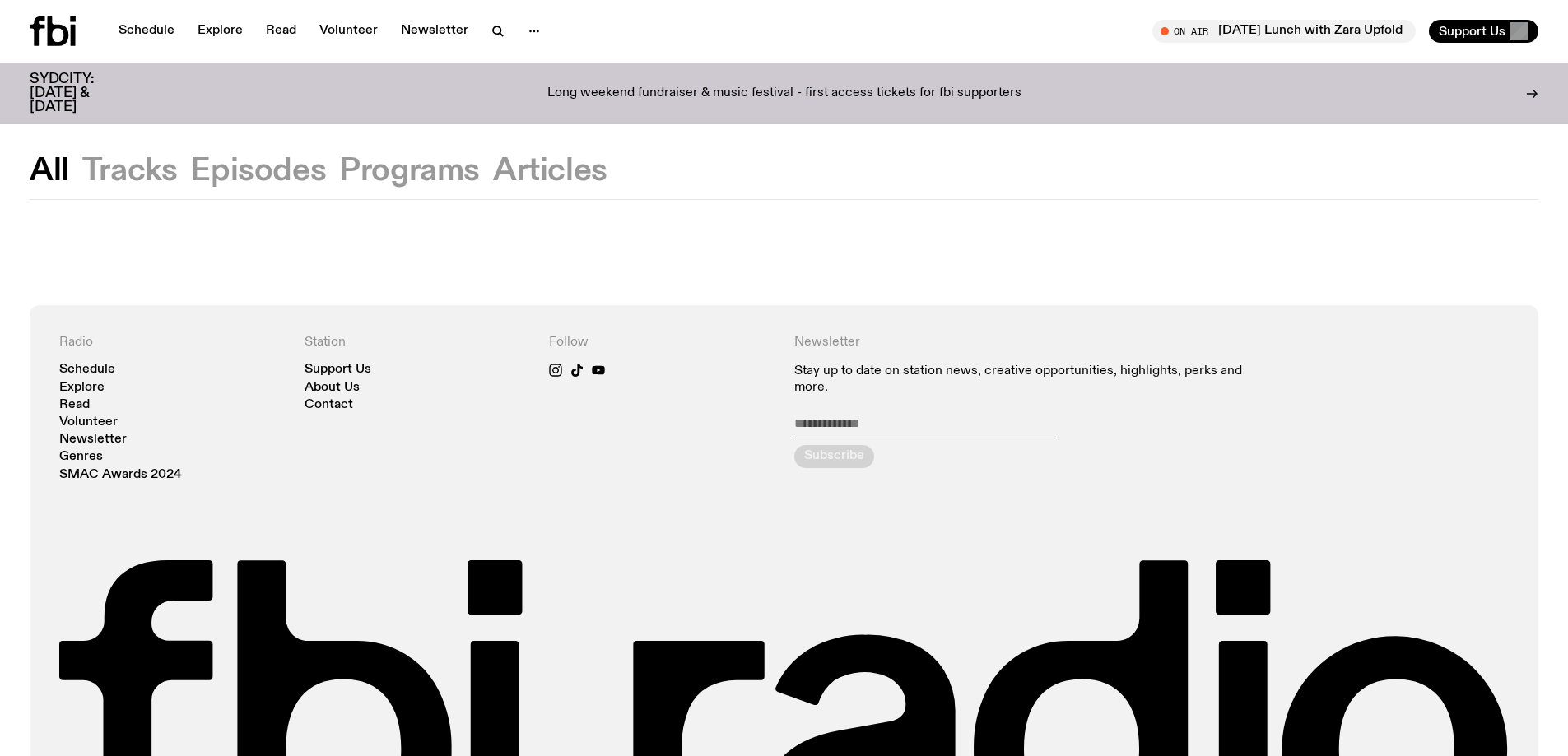
click at [151, 157] on button "Tracks" at bounding box center [130, 171] width 96 height 30
click at [502, 168] on button "Articles" at bounding box center [550, 171] width 114 height 30
click at [410, 169] on button "Programs" at bounding box center [410, 171] width 141 height 30
click at [304, 168] on button "Episodes" at bounding box center [258, 171] width 136 height 30
click at [162, 168] on button "Tracks" at bounding box center [130, 171] width 96 height 30
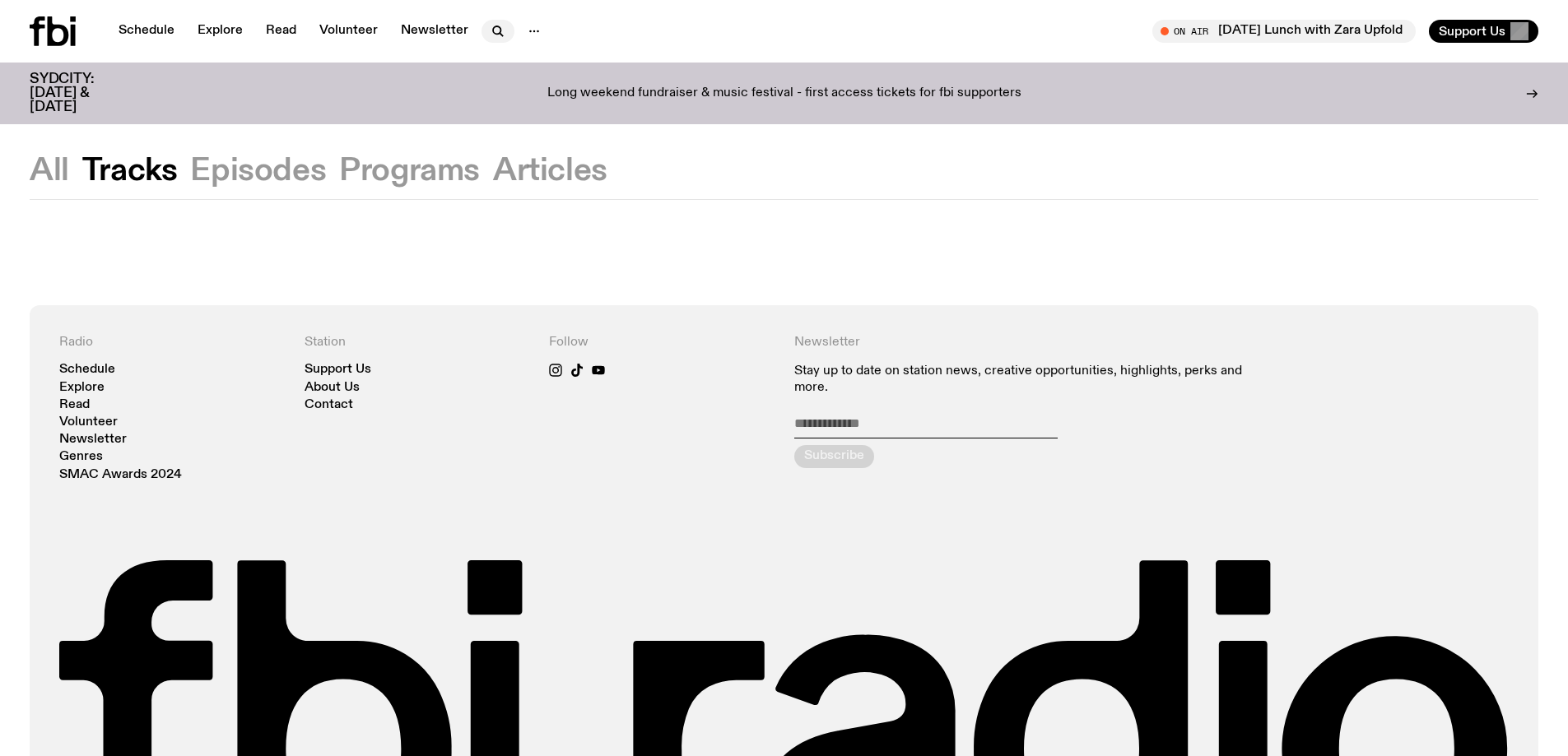
click at [489, 31] on icon "button" at bounding box center [499, 32] width 20 height 20
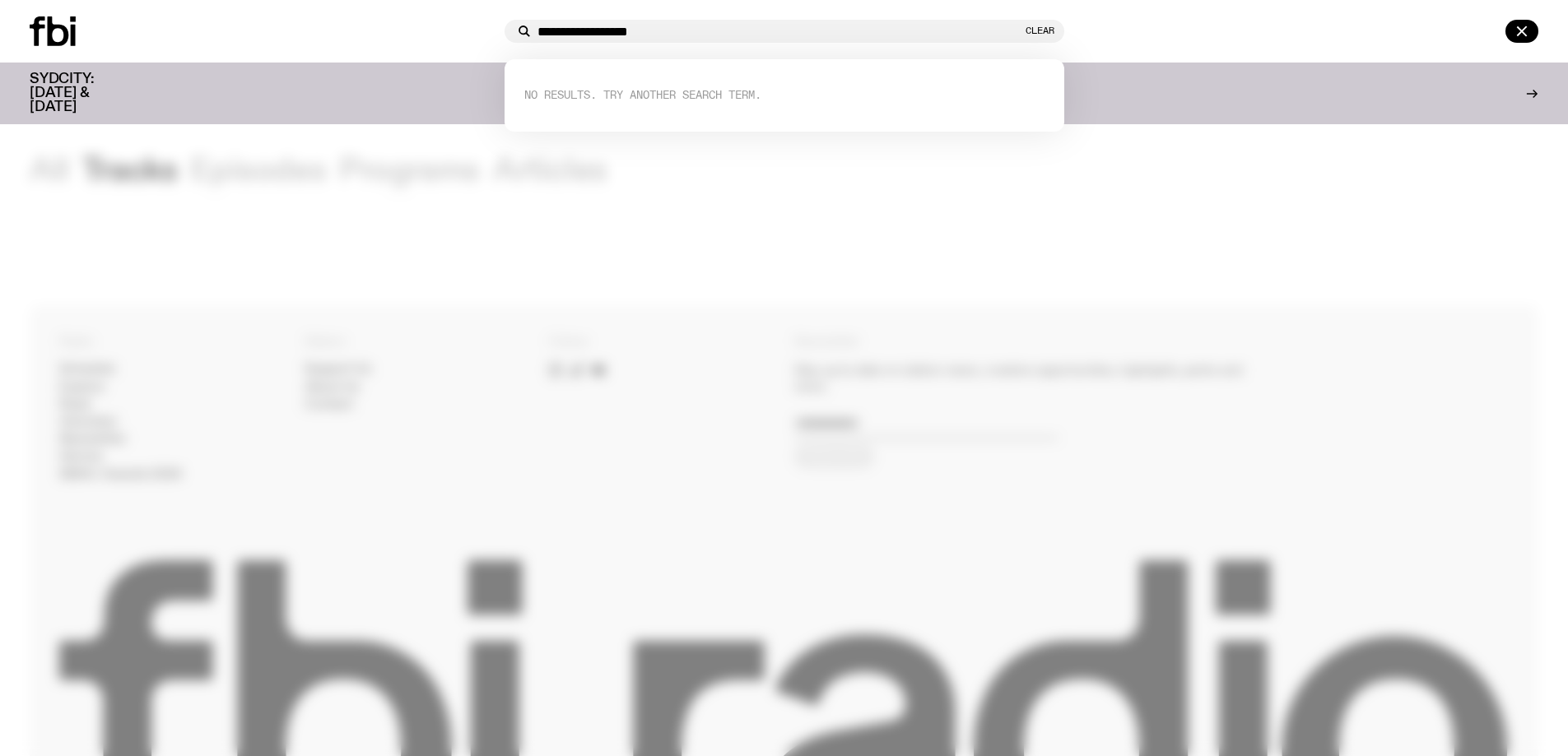
click at [614, 28] on input "**********" at bounding box center [780, 31] width 485 height 14
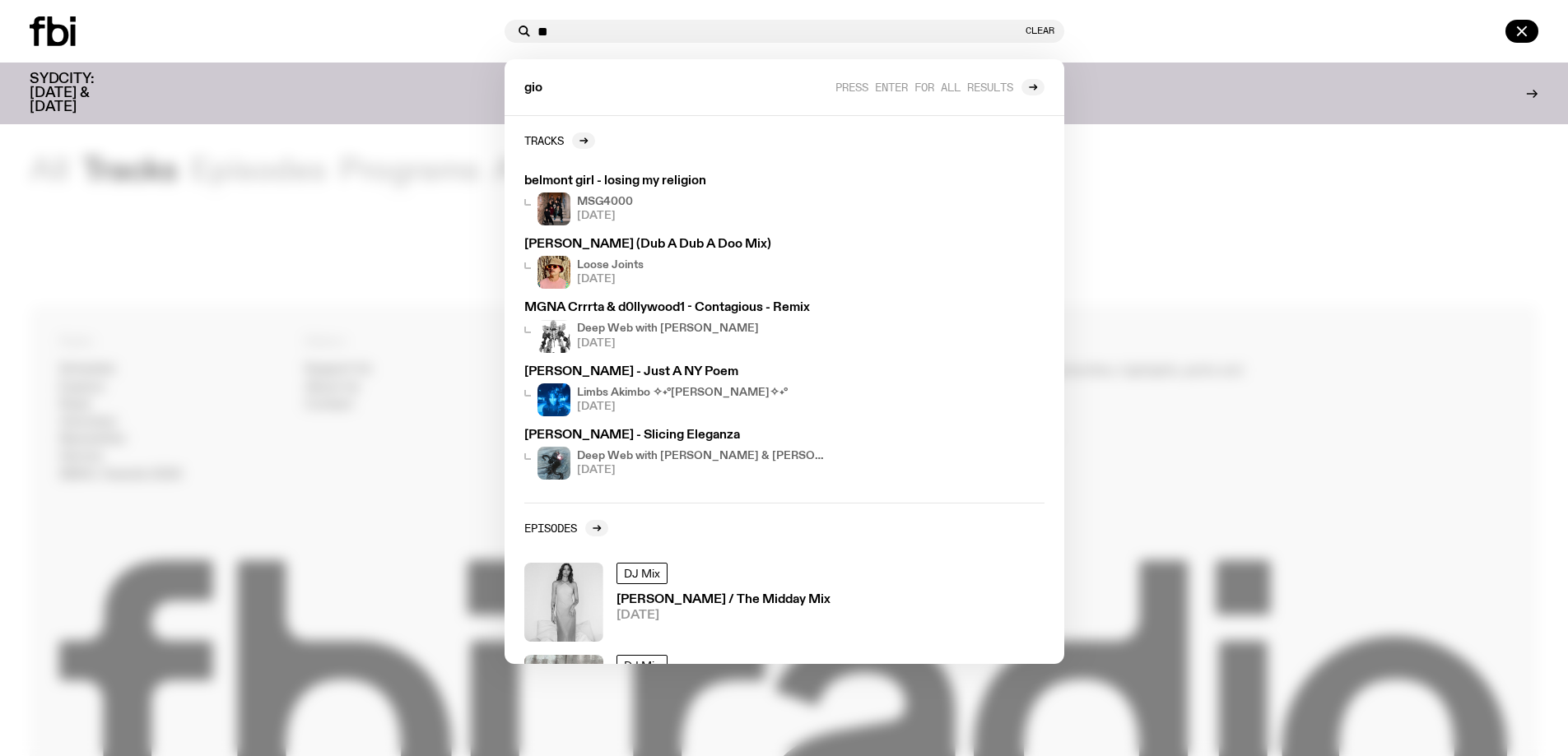
type input "*"
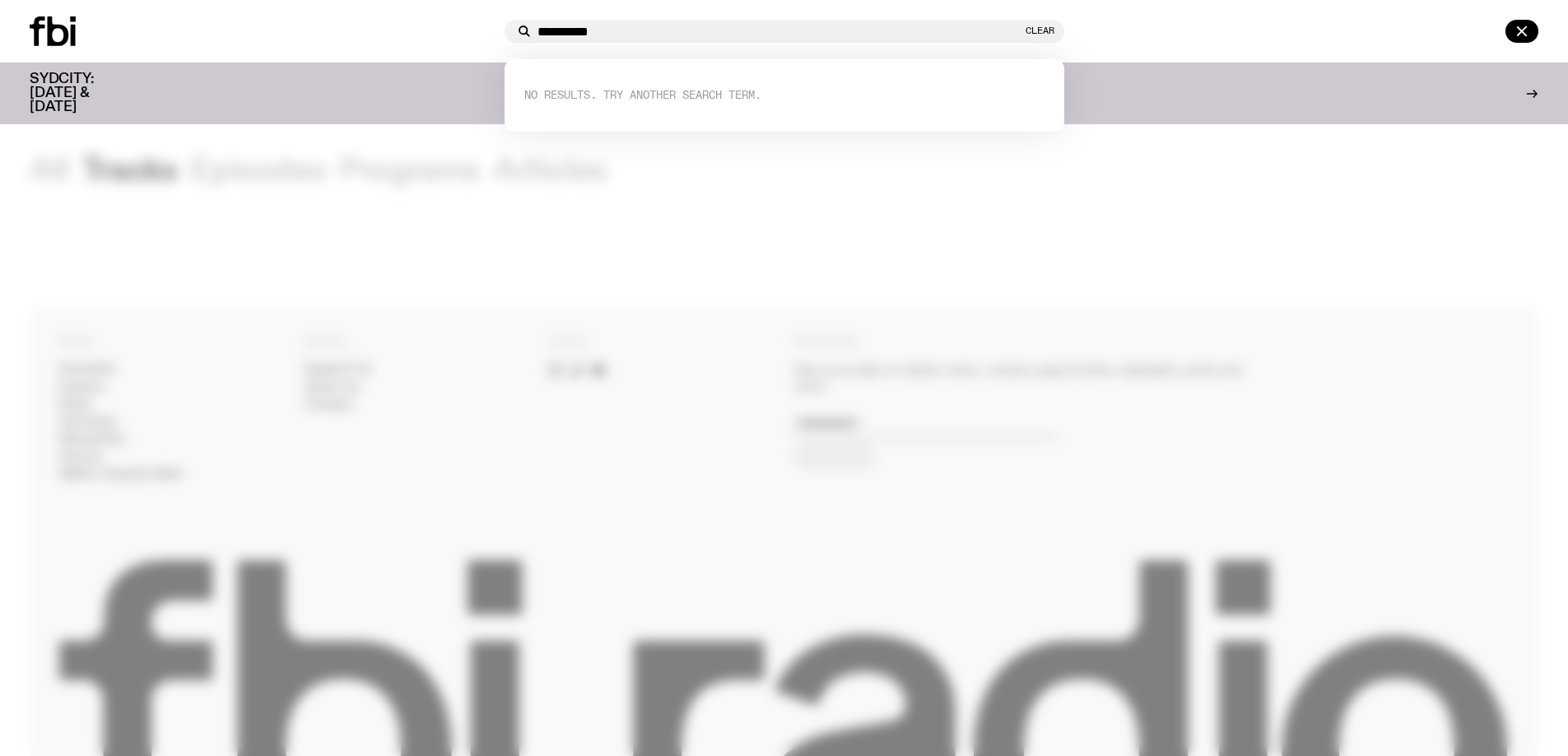
click at [634, 38] on div "**********" at bounding box center [784, 31] width 560 height 23
click at [632, 28] on input "**********" at bounding box center [780, 31] width 485 height 14
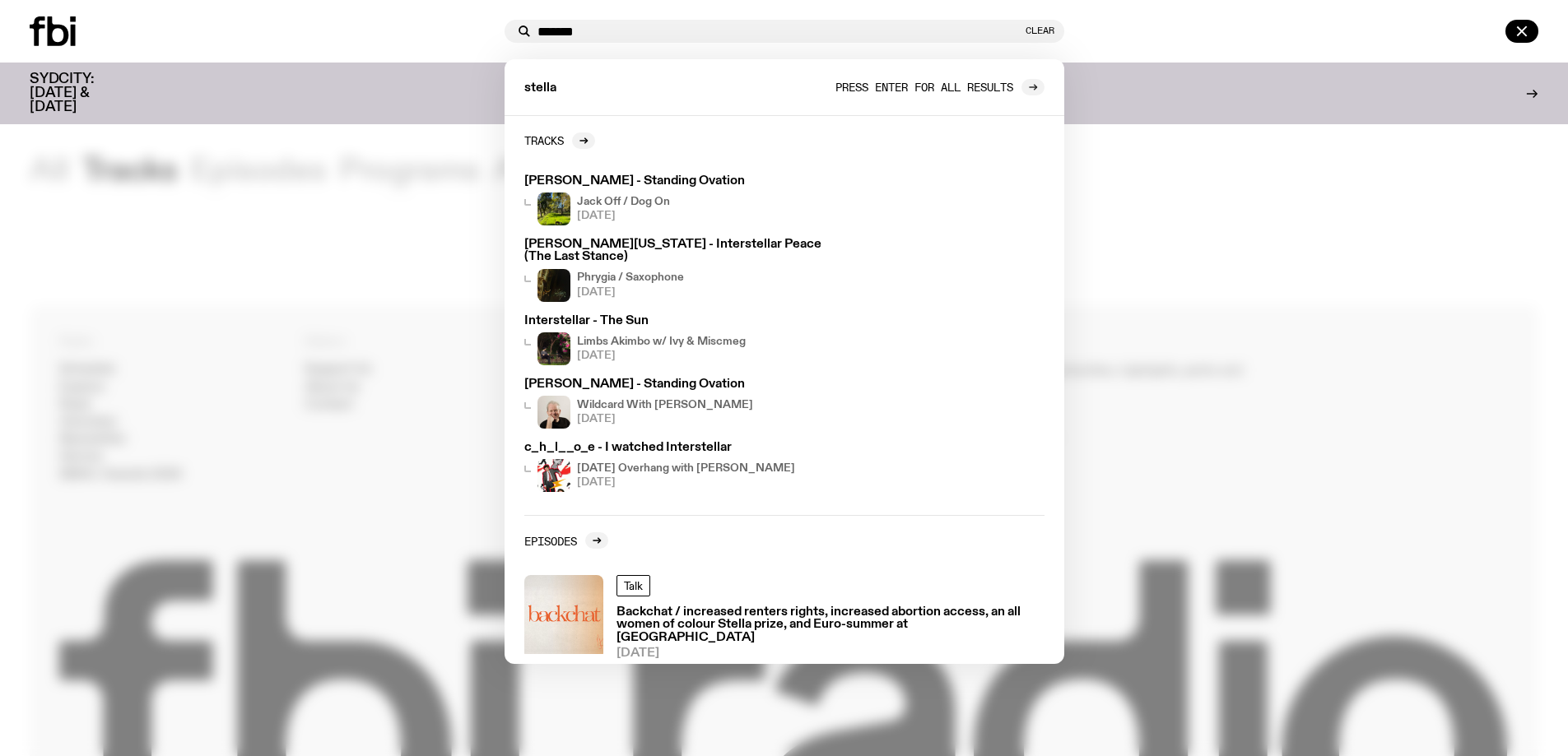
click at [1025, 90] on div at bounding box center [1032, 87] width 23 height 16
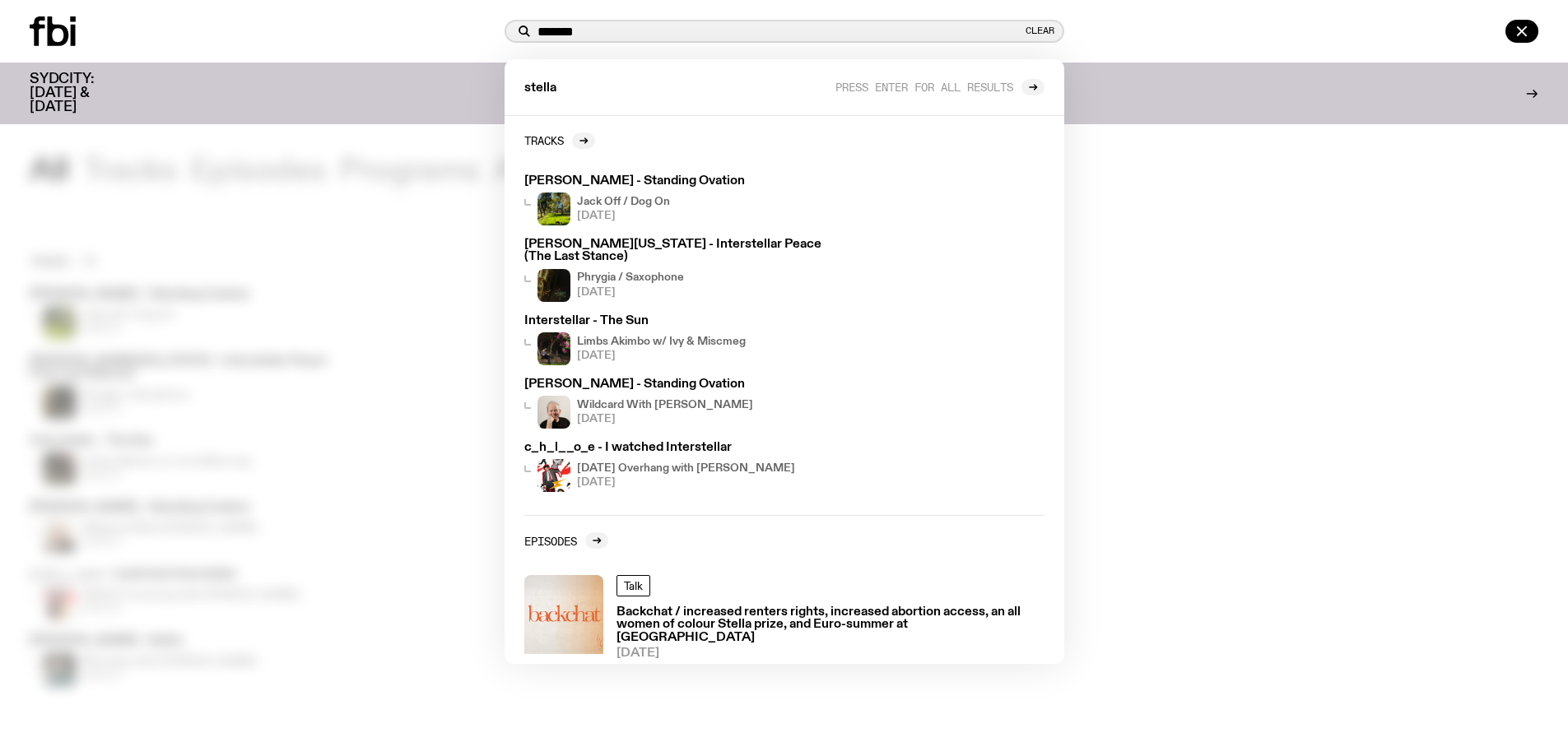
click at [624, 33] on input "******" at bounding box center [780, 31] width 485 height 14
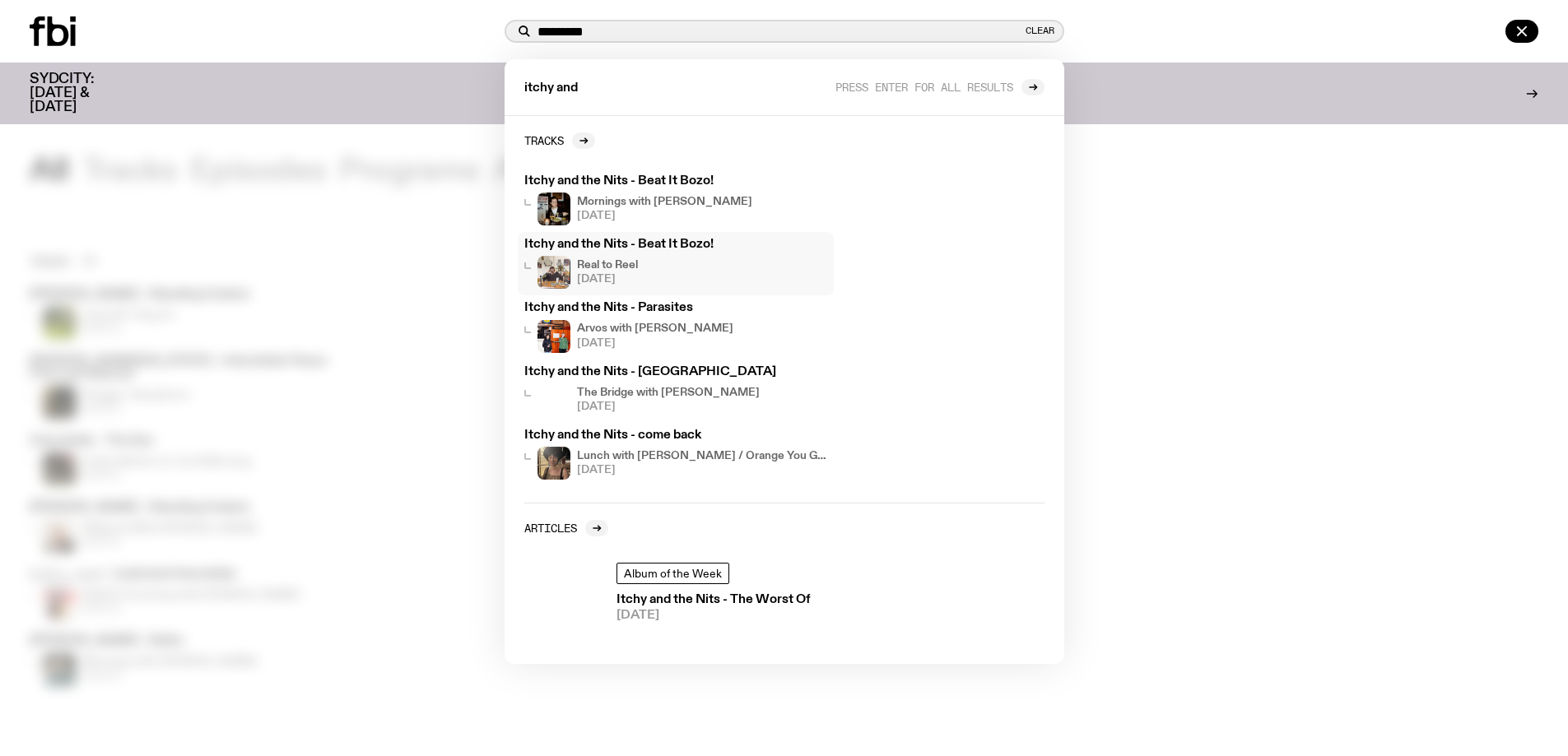
type input "*********"
click at [673, 263] on div "Real to Reel 21.05.25" at bounding box center [676, 272] width 303 height 33
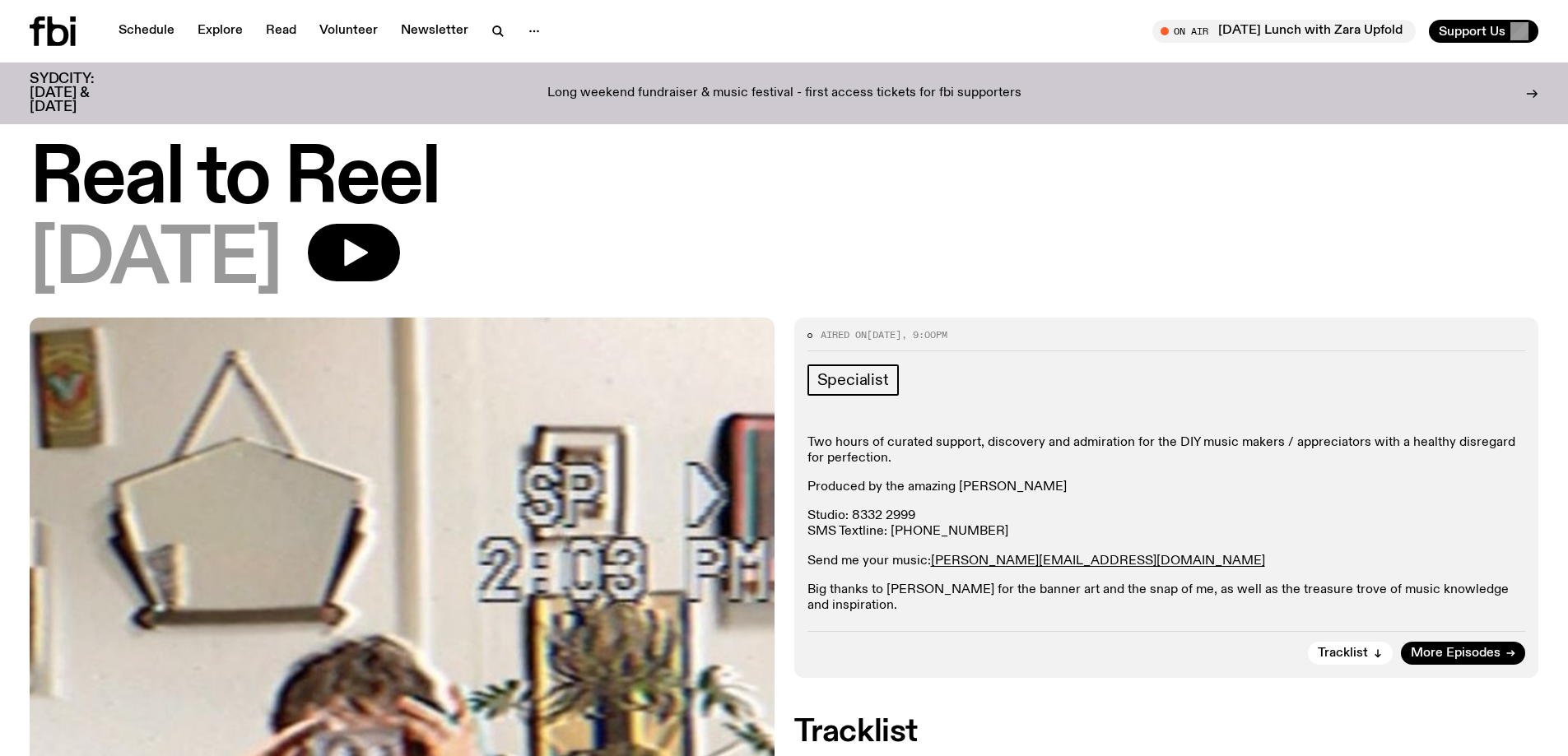
drag, startPoint x: 1115, startPoint y: 467, endPoint x: 1016, endPoint y: 199, distance: 285.7
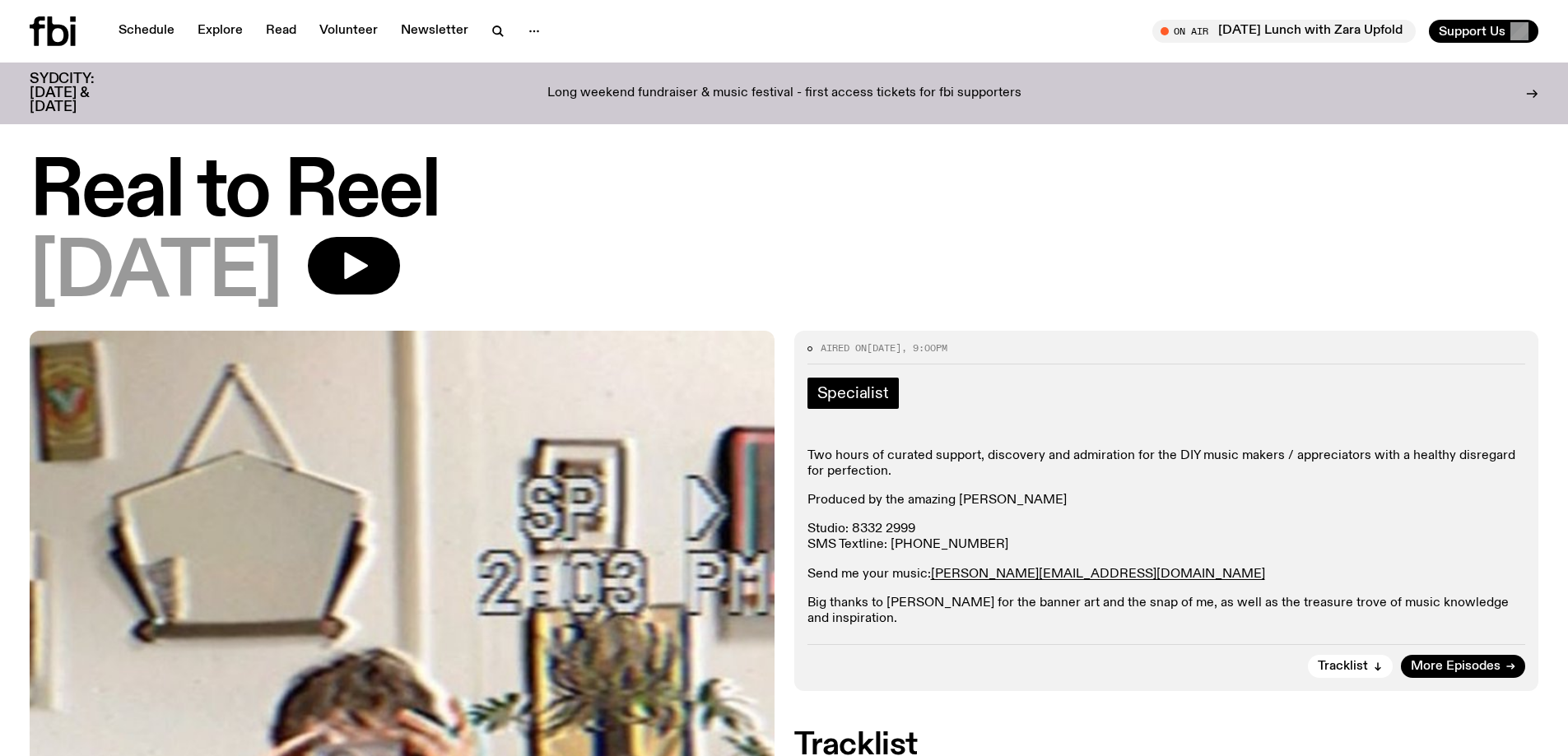
click at [878, 392] on span "Specialist" at bounding box center [852, 393] width 71 height 18
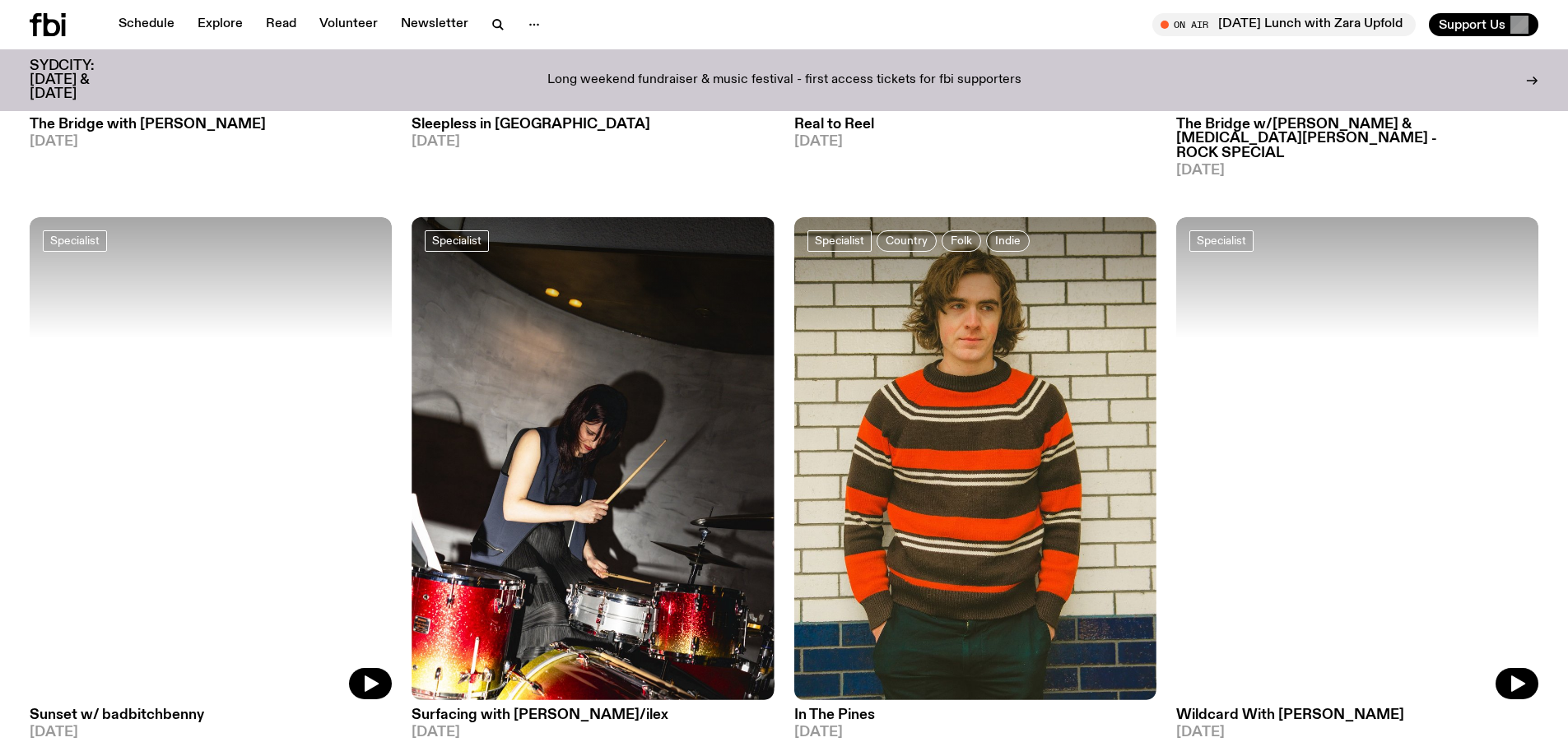
scroll to position [1306, 0]
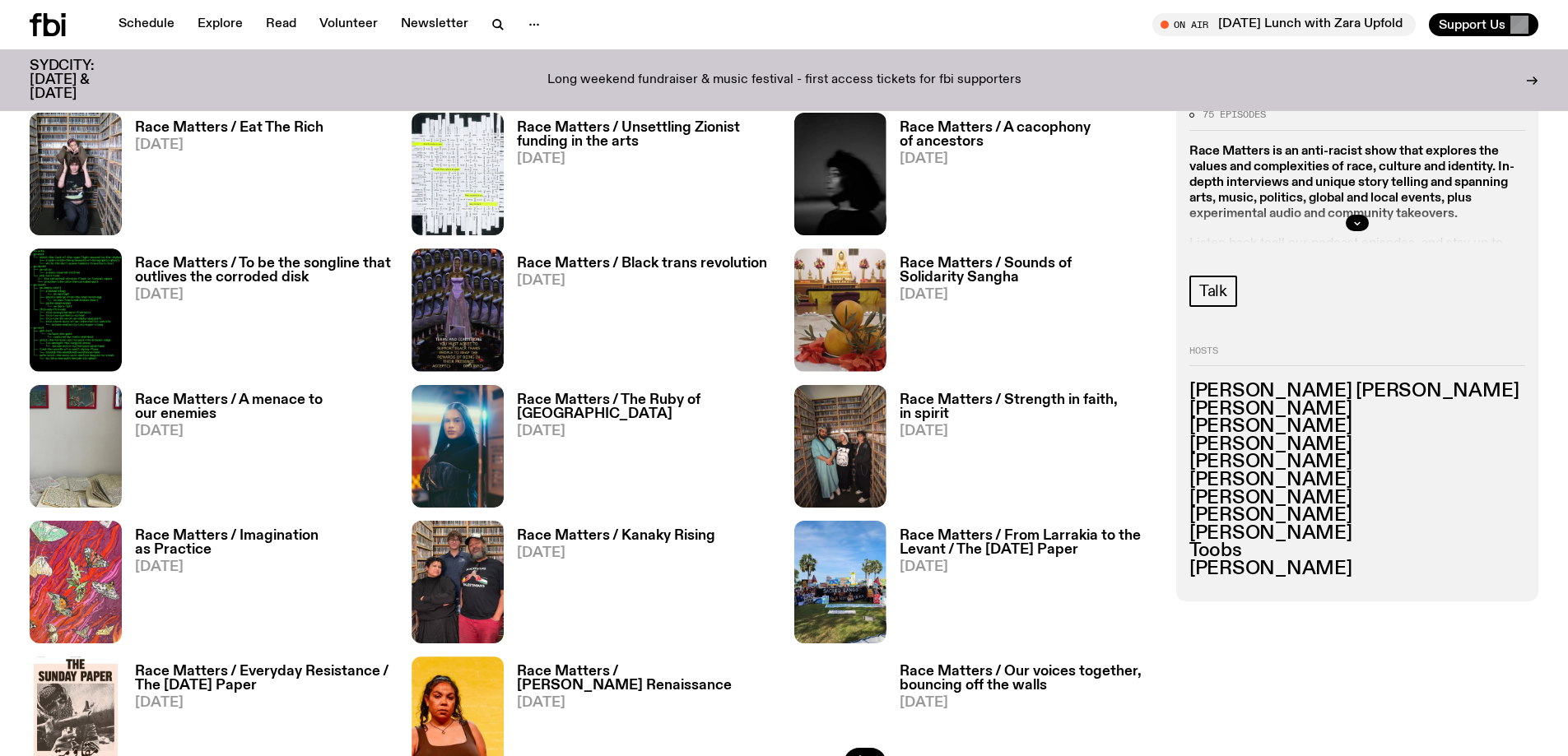
scroll to position [2048, 0]
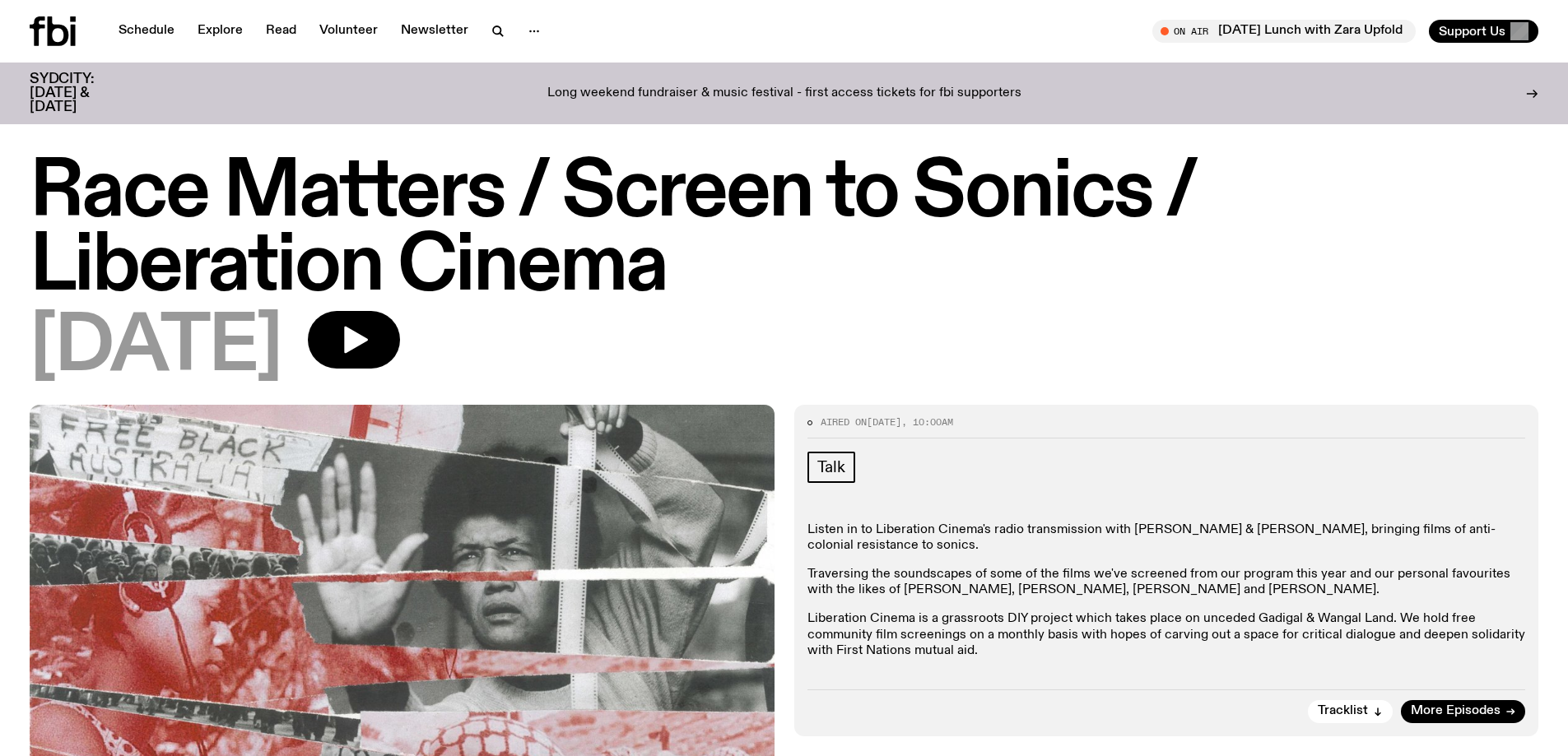
click at [1237, 530] on p "Listen in to Liberation Cinema's radio transmission with Alicia & Bruce, bringi…" at bounding box center [1167, 538] width 718 height 32
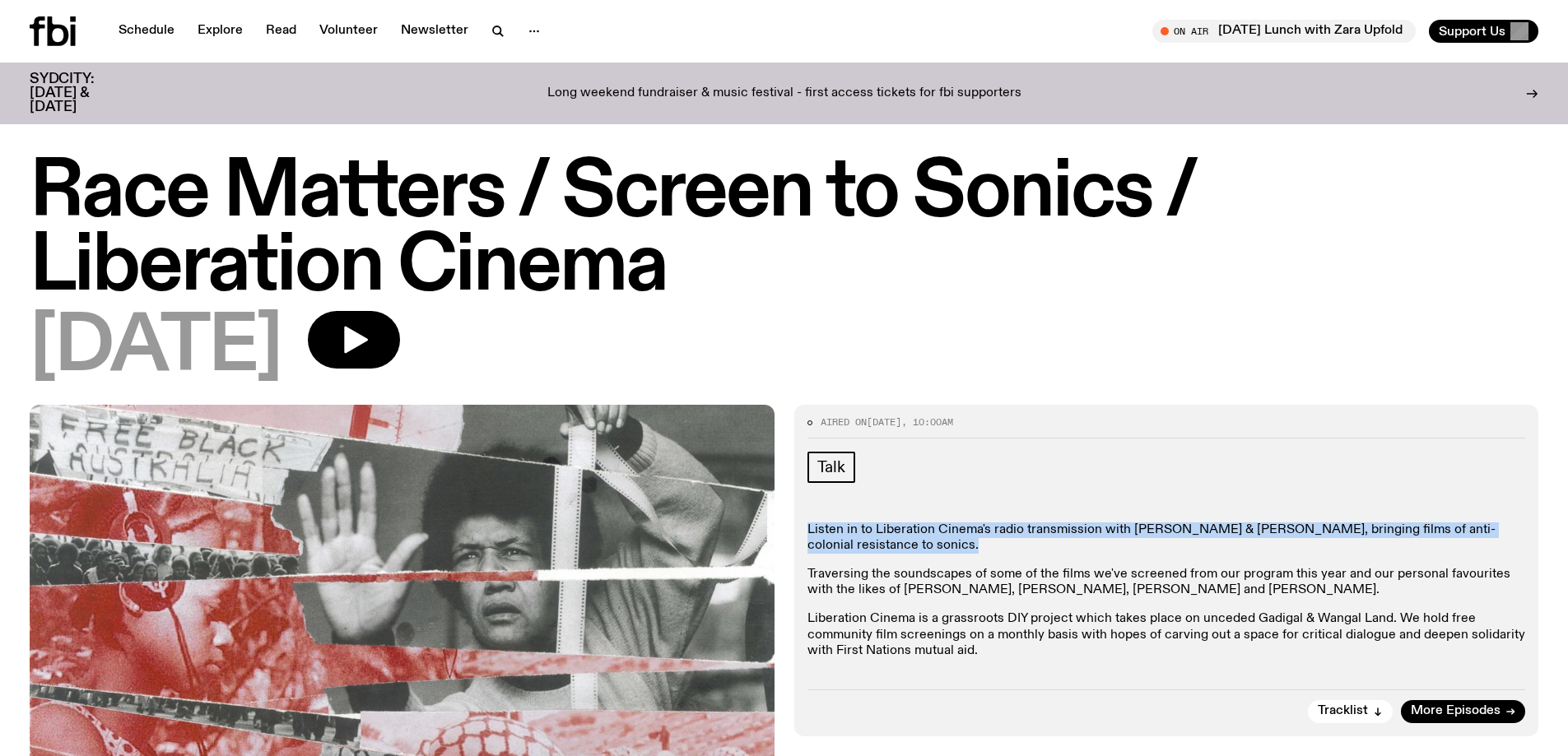
click at [1237, 530] on p "Listen in to Liberation Cinema's radio transmission with Alicia & Bruce, bringi…" at bounding box center [1167, 538] width 718 height 32
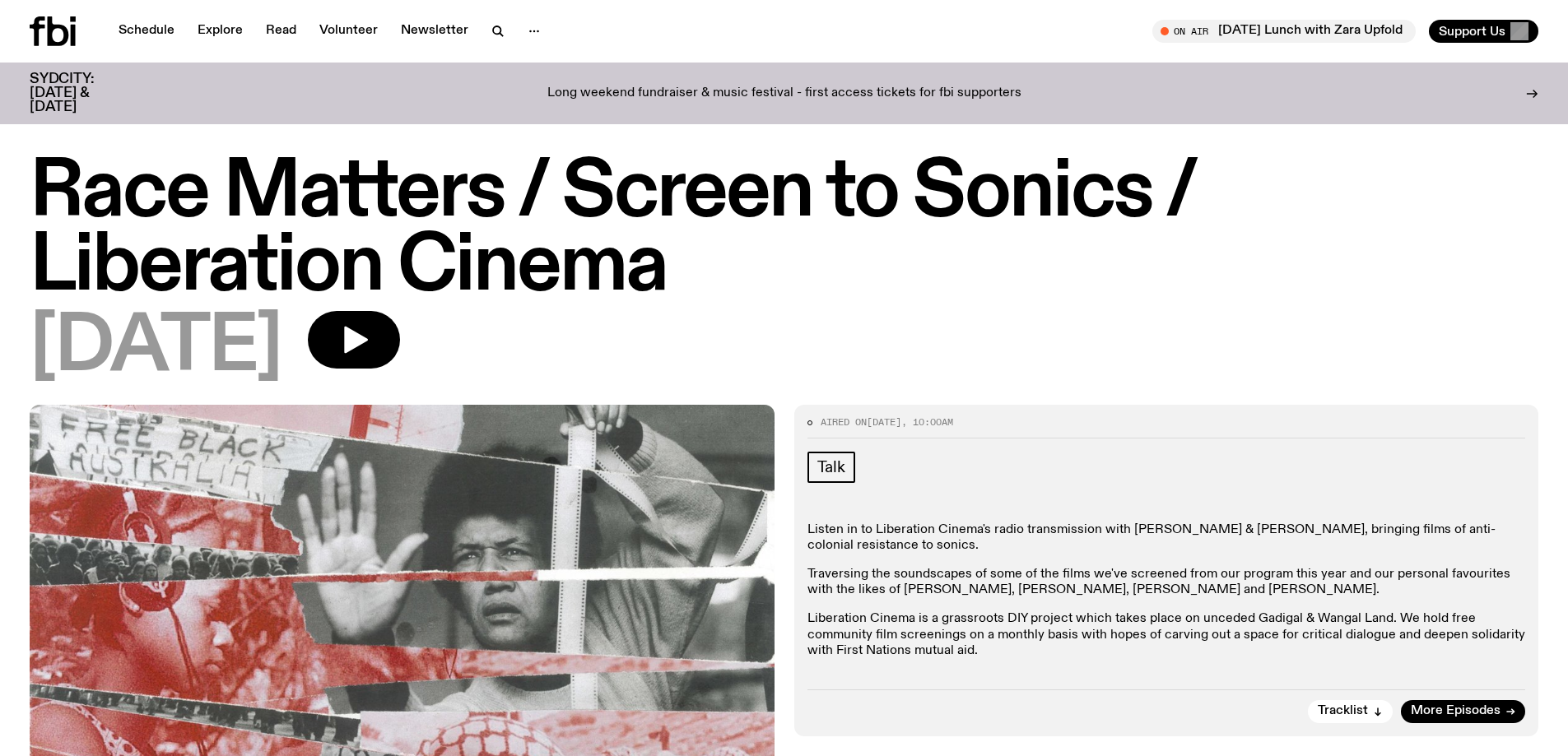
click at [1278, 548] on div "Listen in to Liberation Cinema's radio transmission with Alicia & Bruce, bringi…" at bounding box center [1167, 591] width 718 height 137
click at [1183, 567] on p "Traversing the soundscapes of some of the films we've screened from our program…" at bounding box center [1167, 582] width 718 height 32
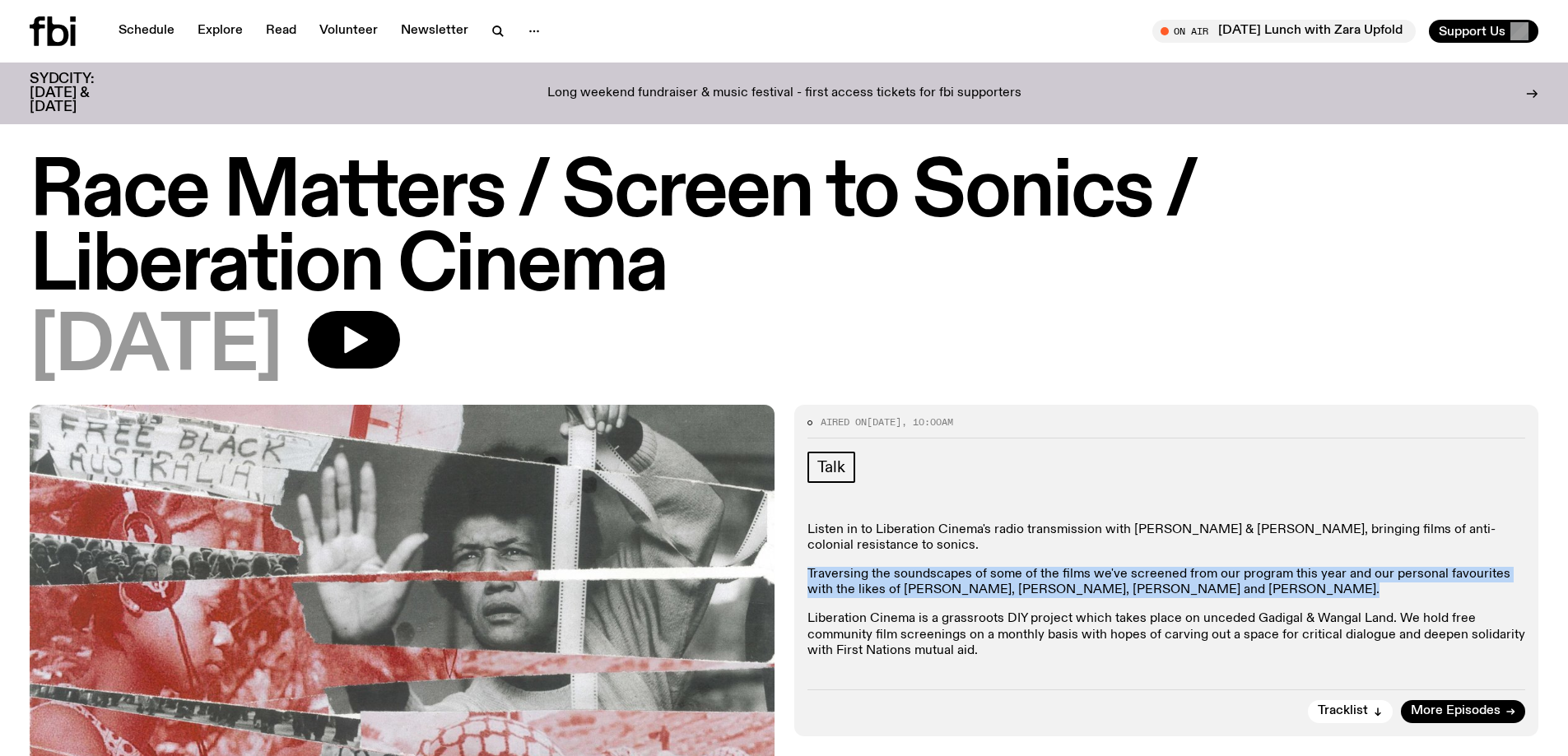
click at [1183, 567] on p "Traversing the soundscapes of some of the films we've screened from our program…" at bounding box center [1167, 582] width 718 height 32
click at [1090, 567] on p "Traversing the soundscapes of some of the films we've screened from our program…" at bounding box center [1167, 582] width 718 height 32
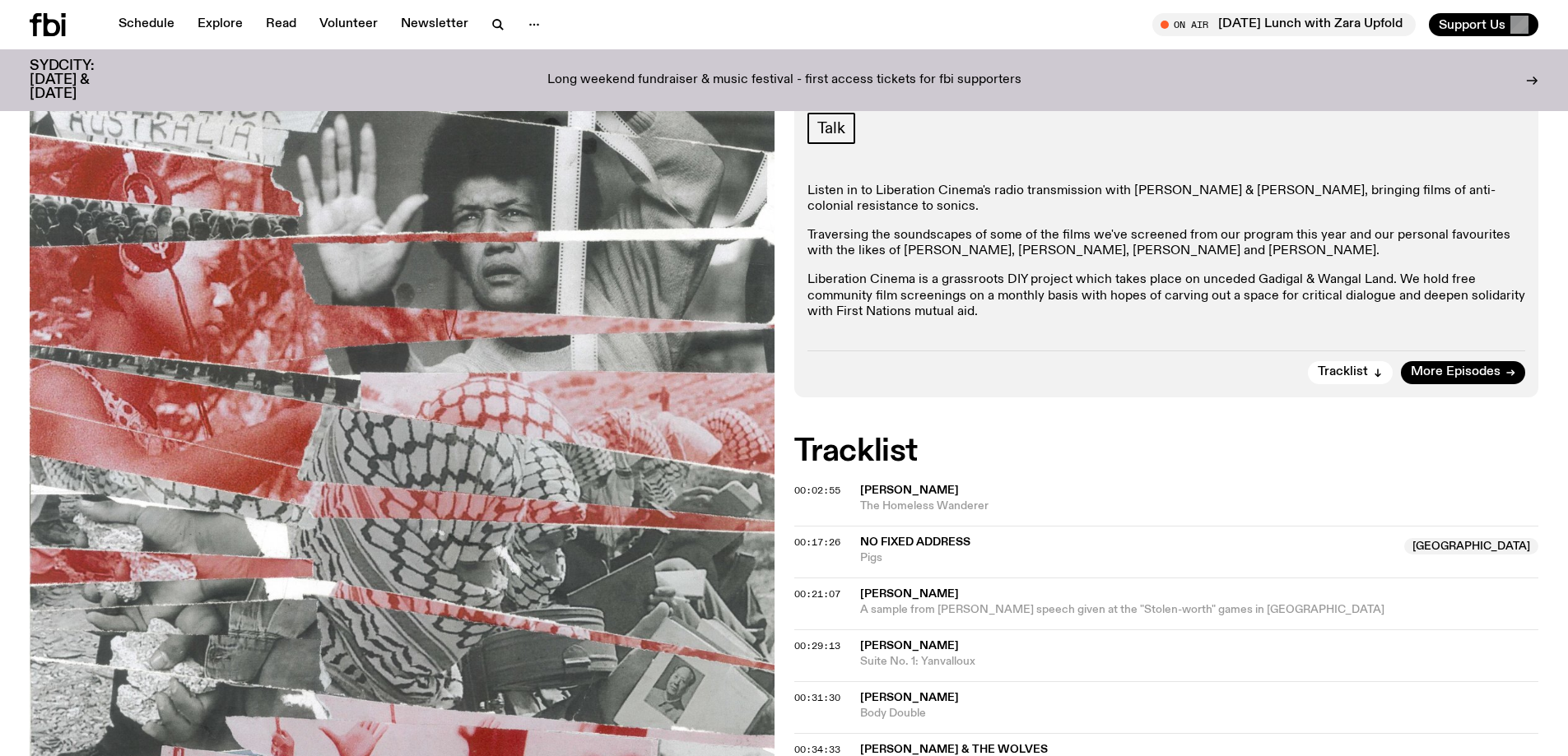
scroll to position [325, 0]
click at [1008, 279] on p "Liberation Cinema is a grassroots DIY project which takes place on unceded Gadi…" at bounding box center [1167, 297] width 718 height 48
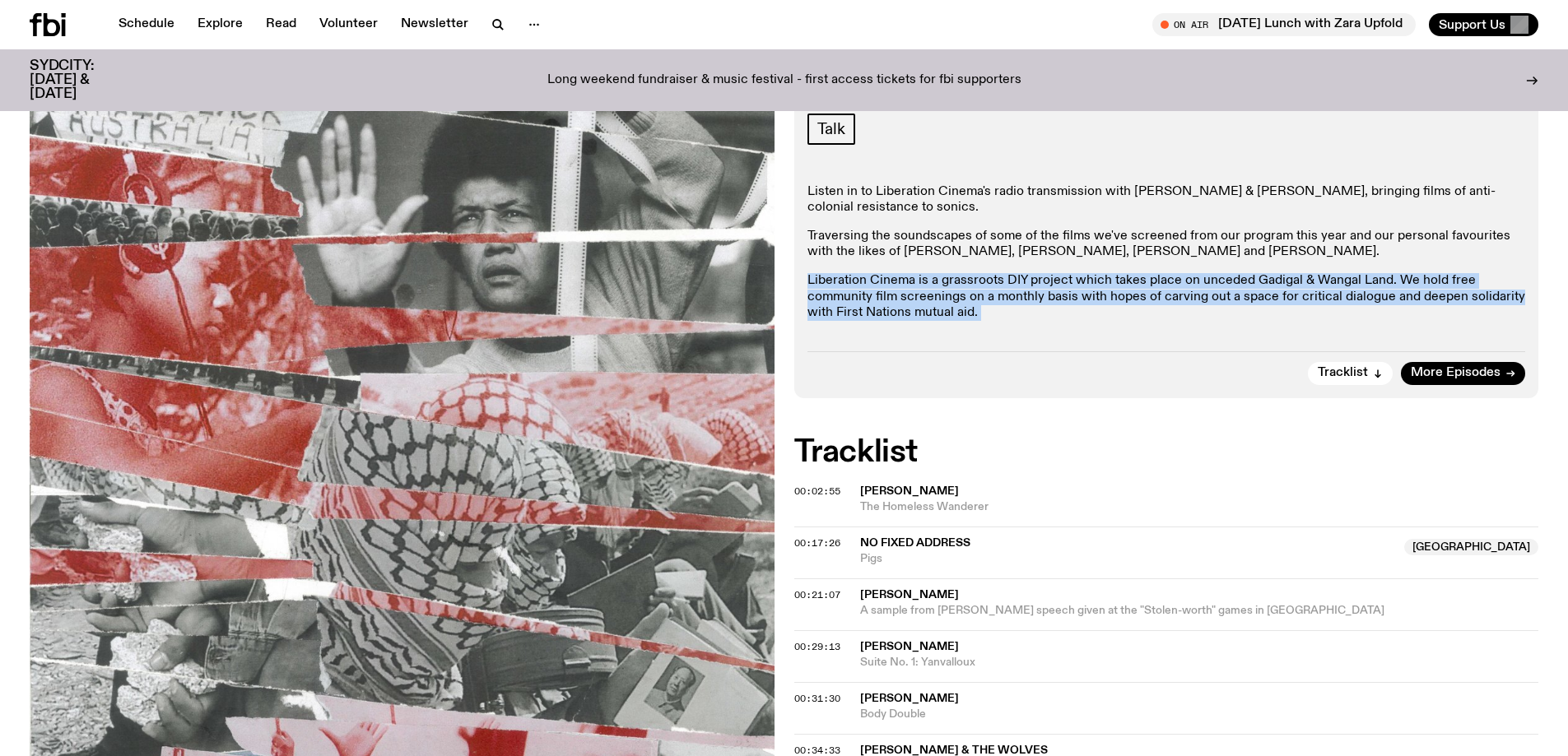
click at [1008, 279] on p "Liberation Cinema is a grassroots DIY project which takes place on unceded Gadi…" at bounding box center [1167, 297] width 718 height 48
click at [1020, 288] on p "Liberation Cinema is a grassroots DIY project which takes place on unceded Gadi…" at bounding box center [1167, 297] width 718 height 48
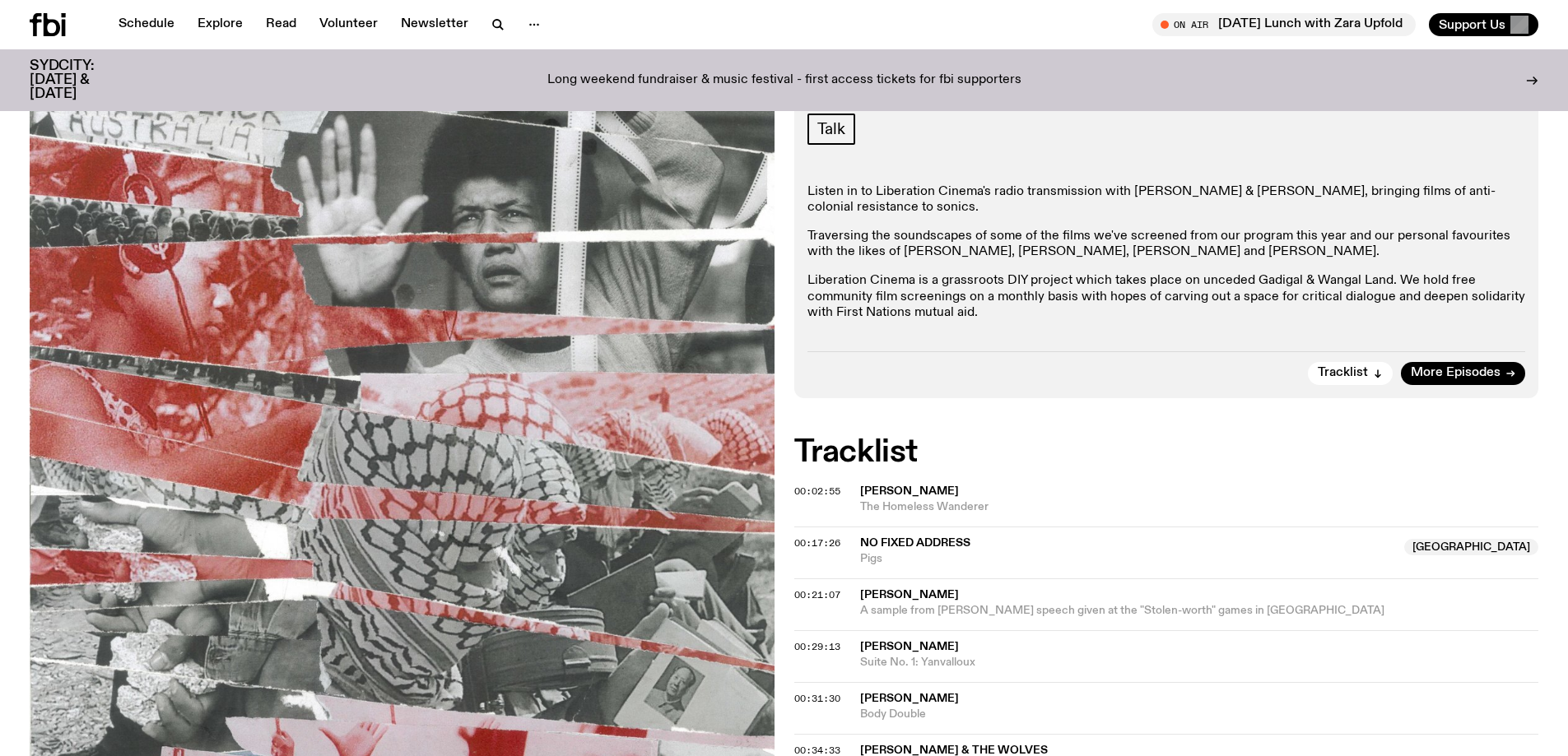
click at [1014, 286] on p "Liberation Cinema is a grassroots DIY project which takes place on unceded Gadi…" at bounding box center [1167, 297] width 718 height 48
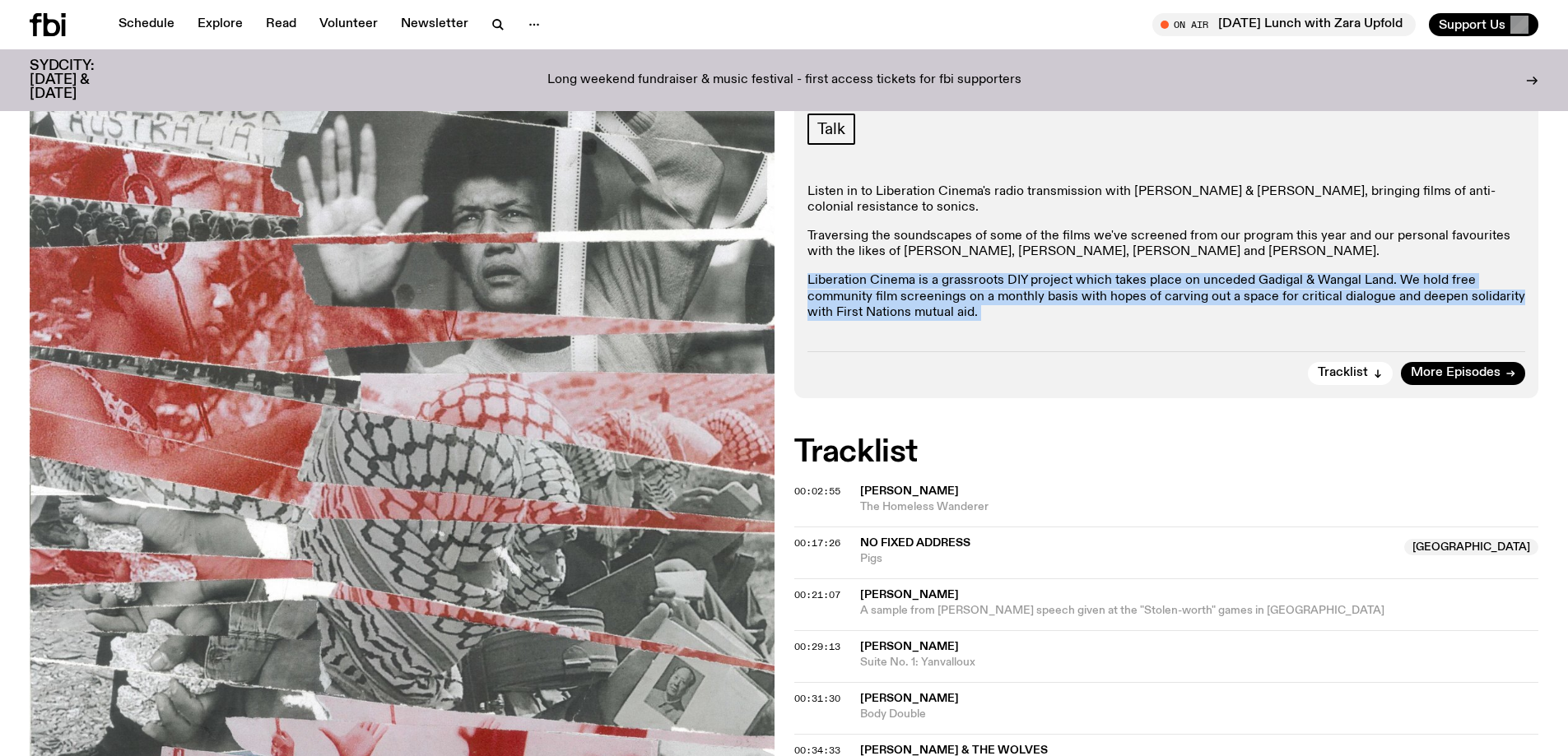
click at [1014, 286] on p "Liberation Cinema is a grassroots DIY project which takes place on unceded Gadi…" at bounding box center [1167, 297] width 718 height 48
click at [1048, 290] on p "Liberation Cinema is a grassroots DIY project which takes place on unceded Gadi…" at bounding box center [1167, 297] width 718 height 48
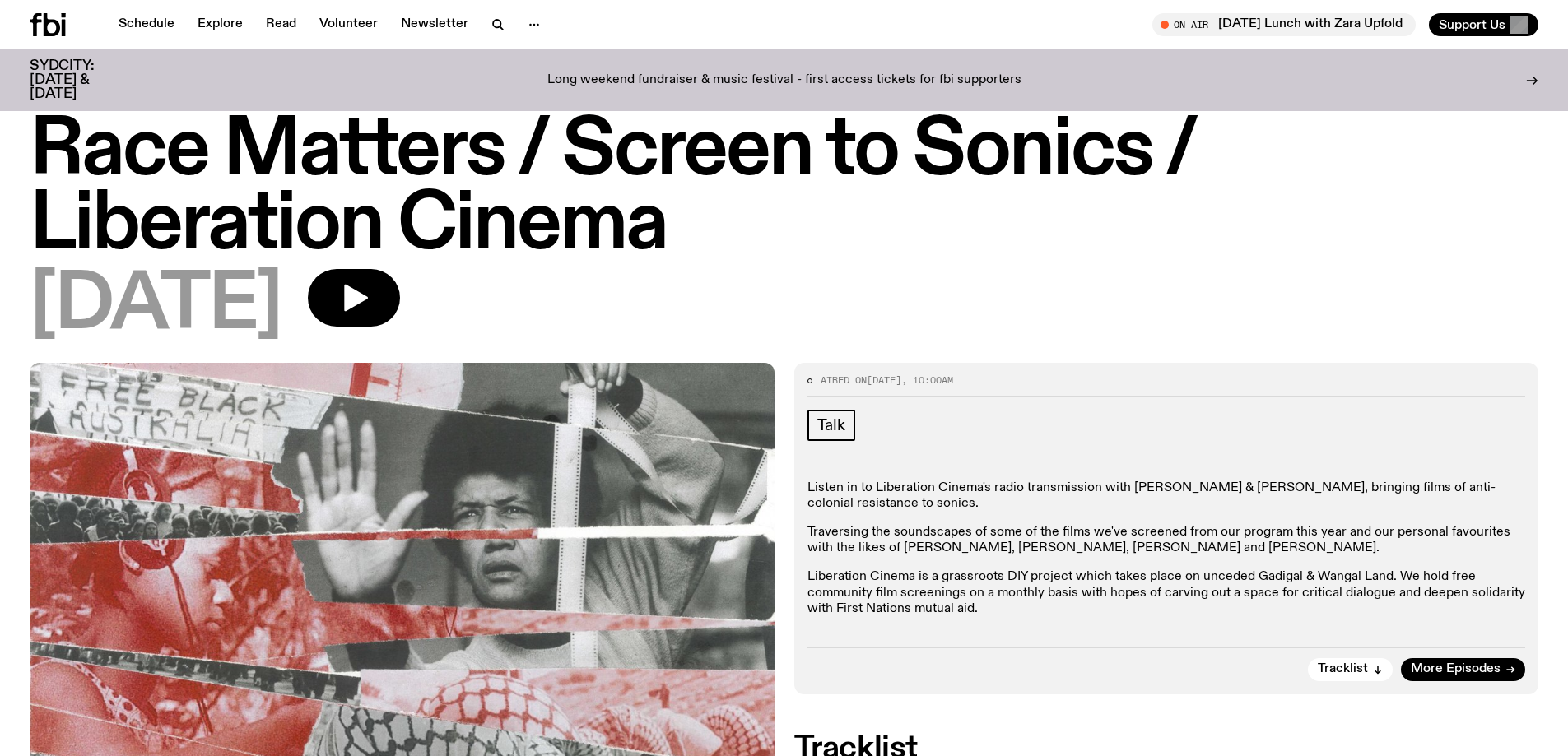
scroll to position [0, 0]
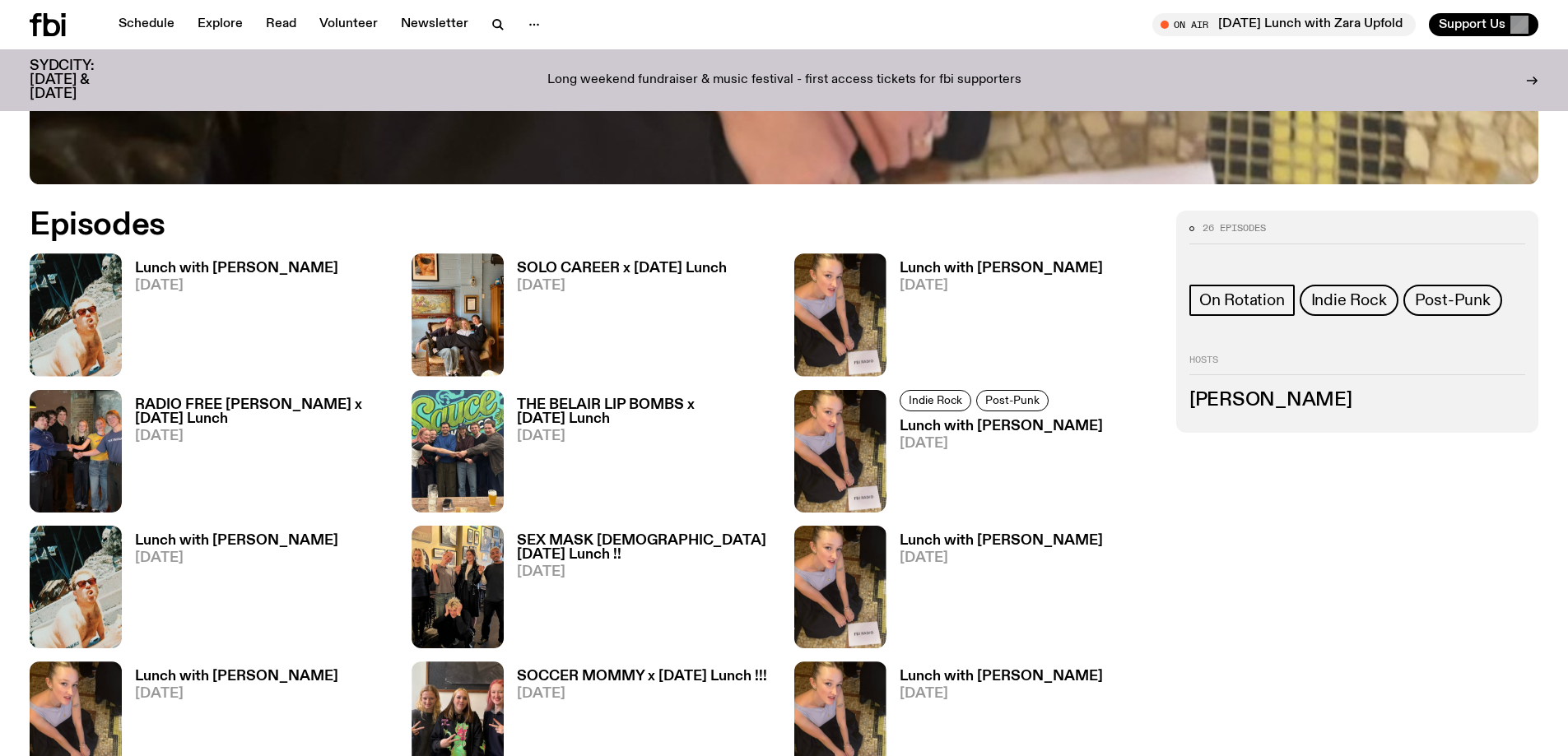
scroll to position [896, 0]
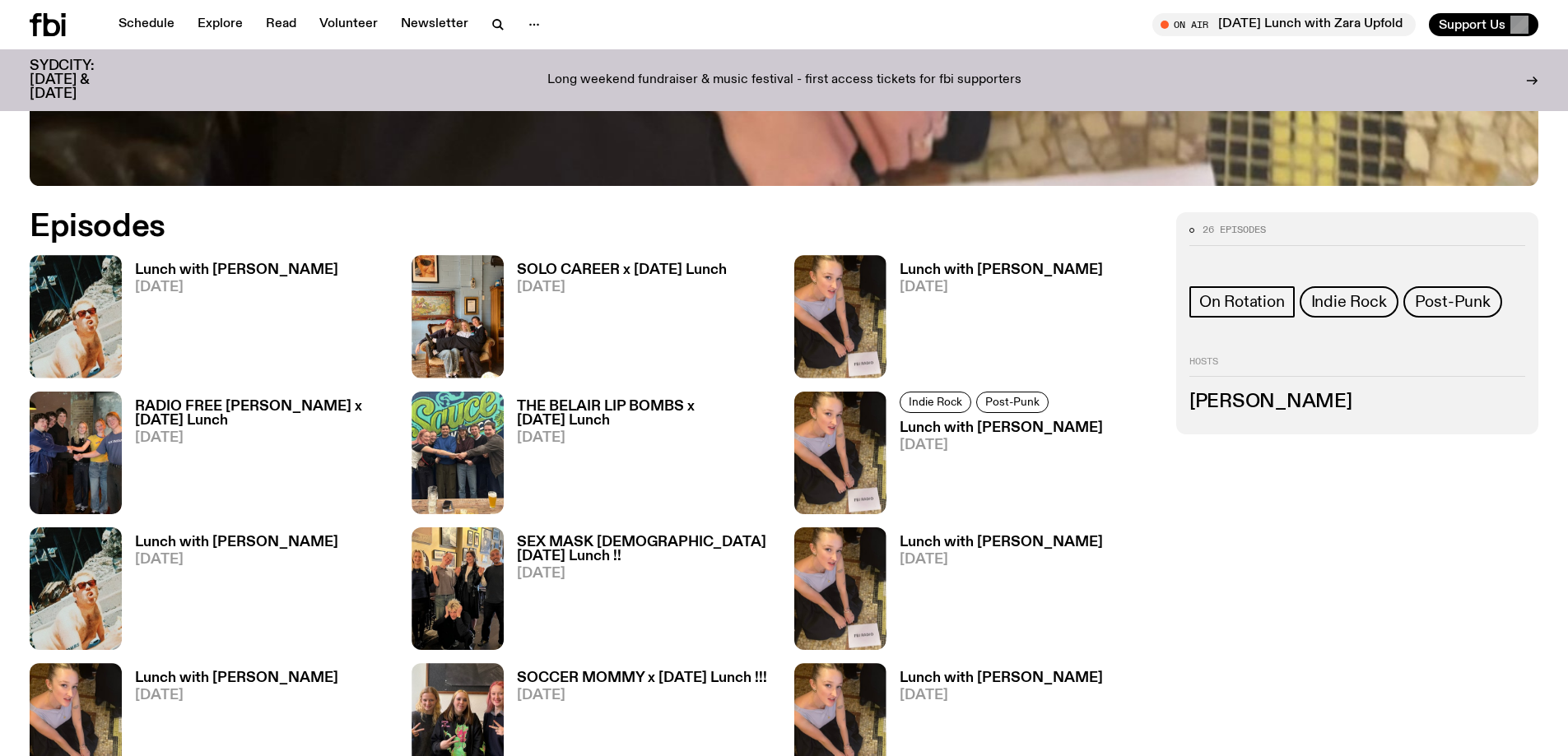
click at [972, 268] on h3 "Lunch with [PERSON_NAME]" at bounding box center [1001, 269] width 204 height 14
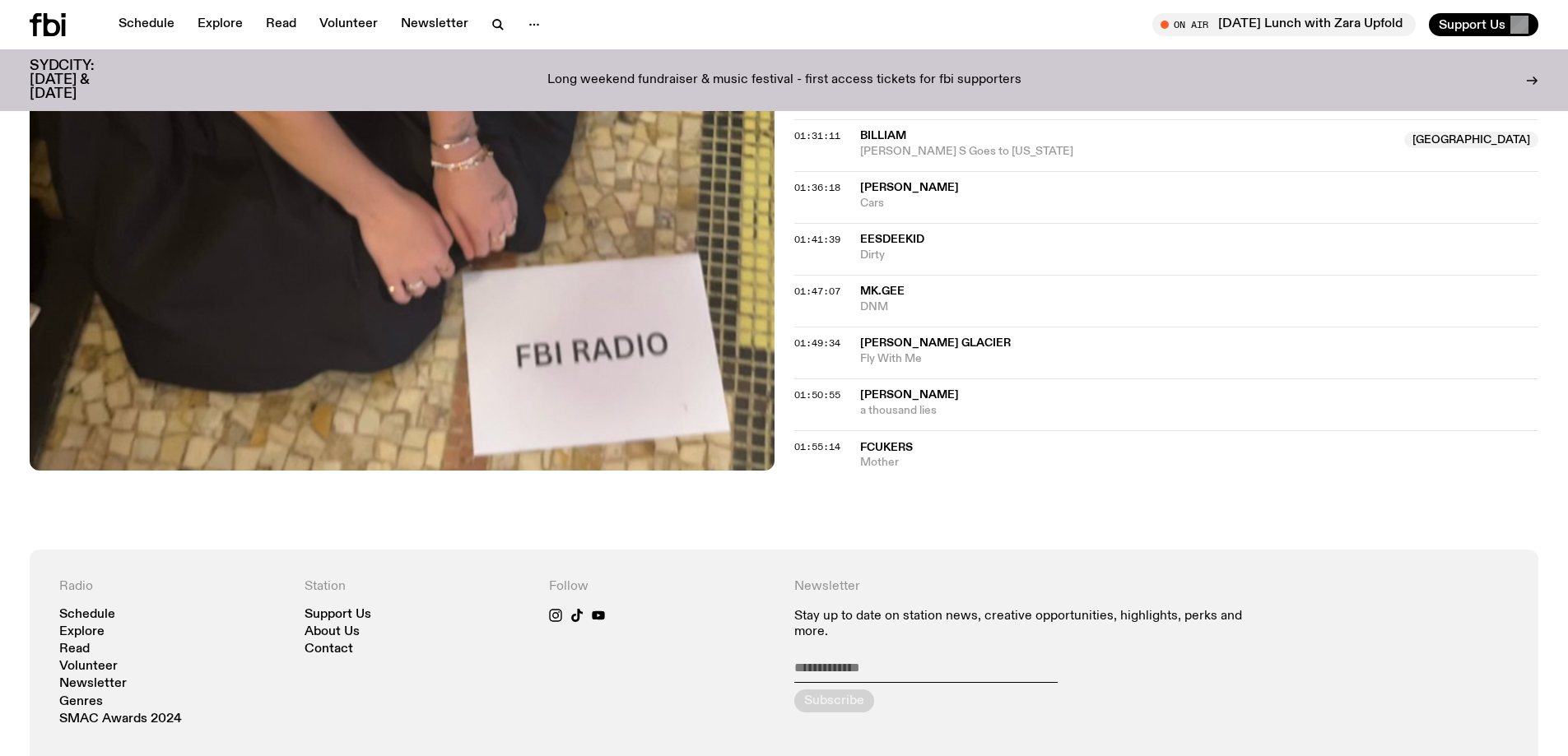
scroll to position [1886, 0]
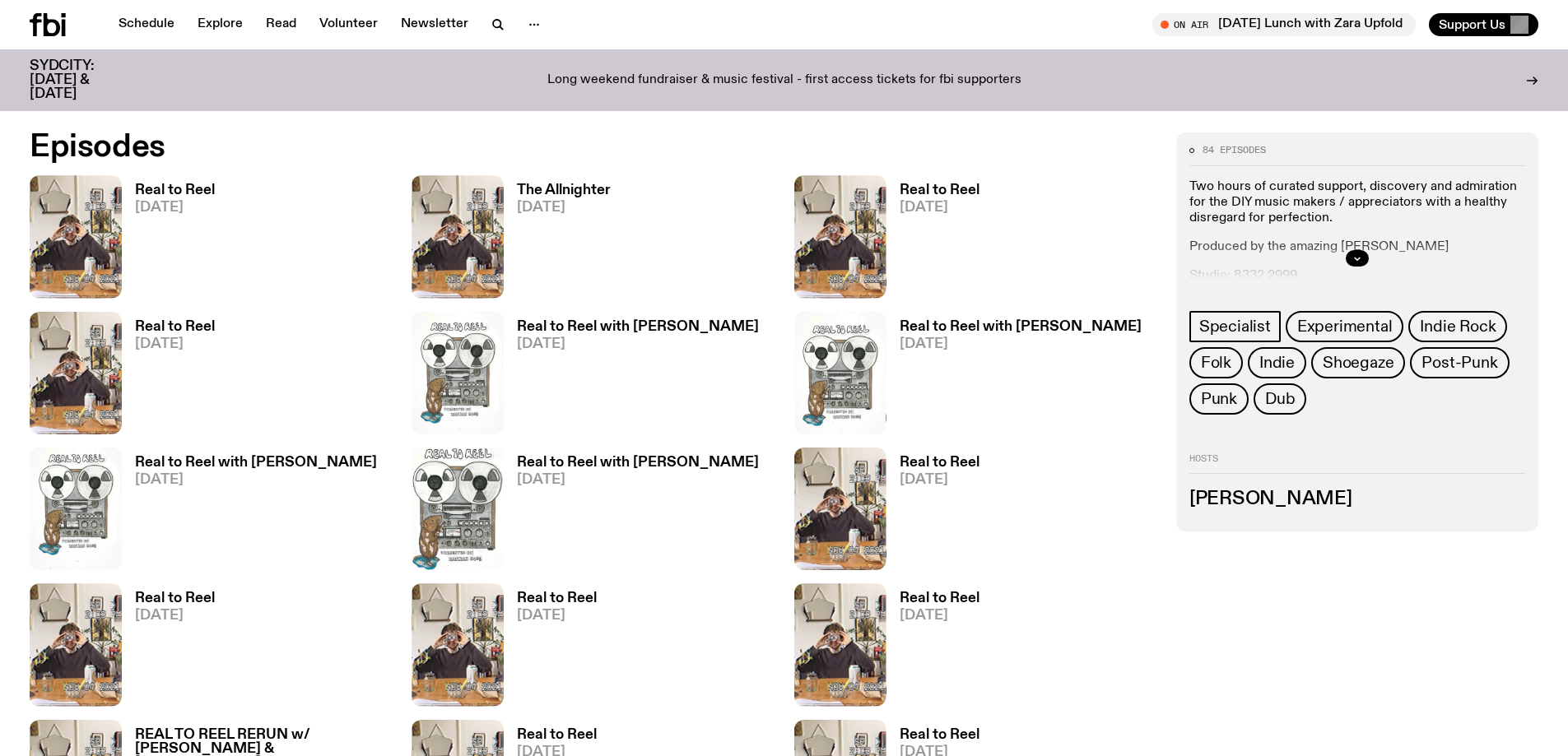
scroll to position [977, 0]
click at [1348, 260] on button "button" at bounding box center [1357, 258] width 23 height 16
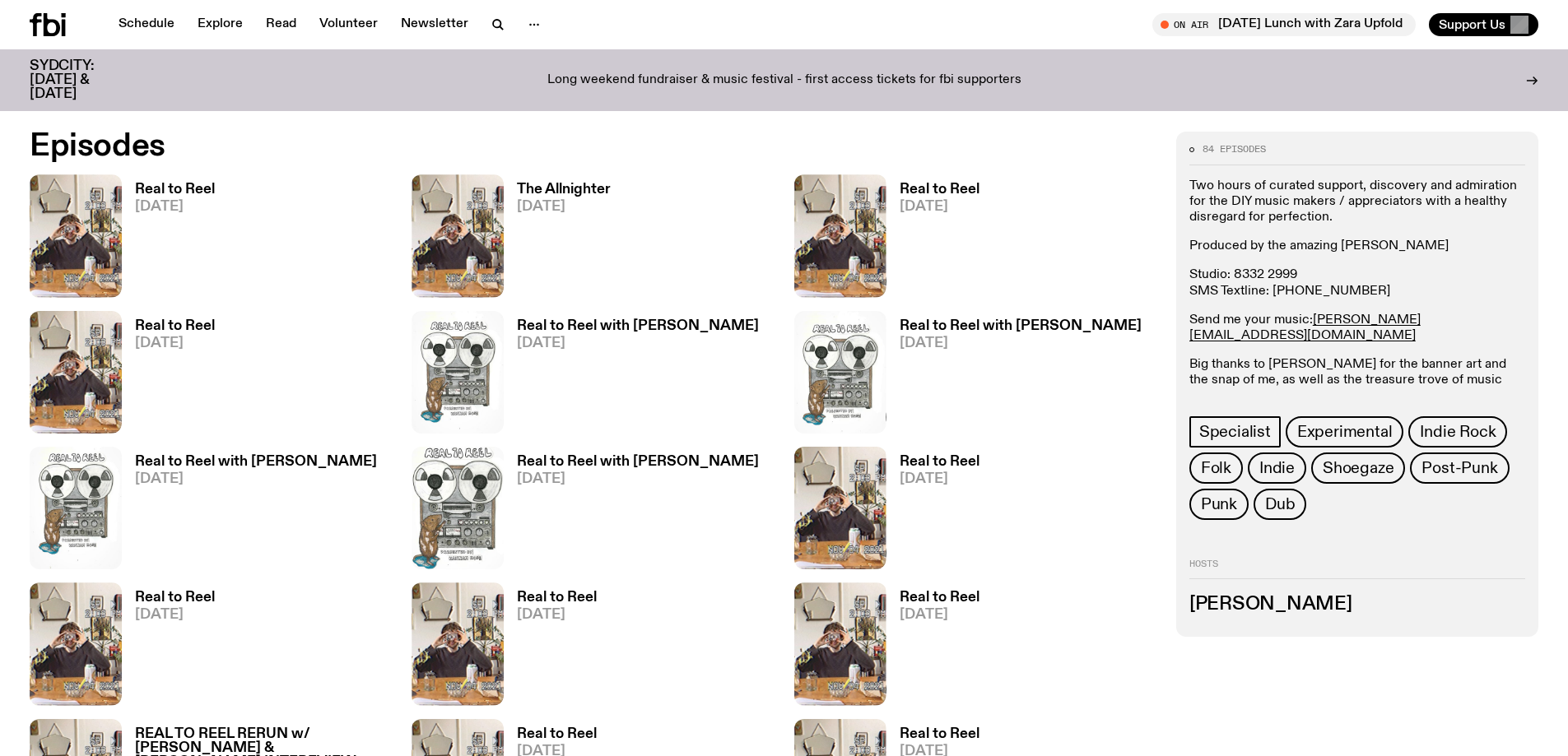
click at [1348, 240] on p "Produced by the amazing Christine Yau" at bounding box center [1357, 246] width 336 height 15
click at [1402, 261] on div "Two hours of curated support, discovery and admiration for the DIY music makers…" at bounding box center [1357, 291] width 336 height 226
click at [567, 313] on div "Real to Reel with Hannah Rose 09.07.25" at bounding box center [632, 373] width 255 height 123
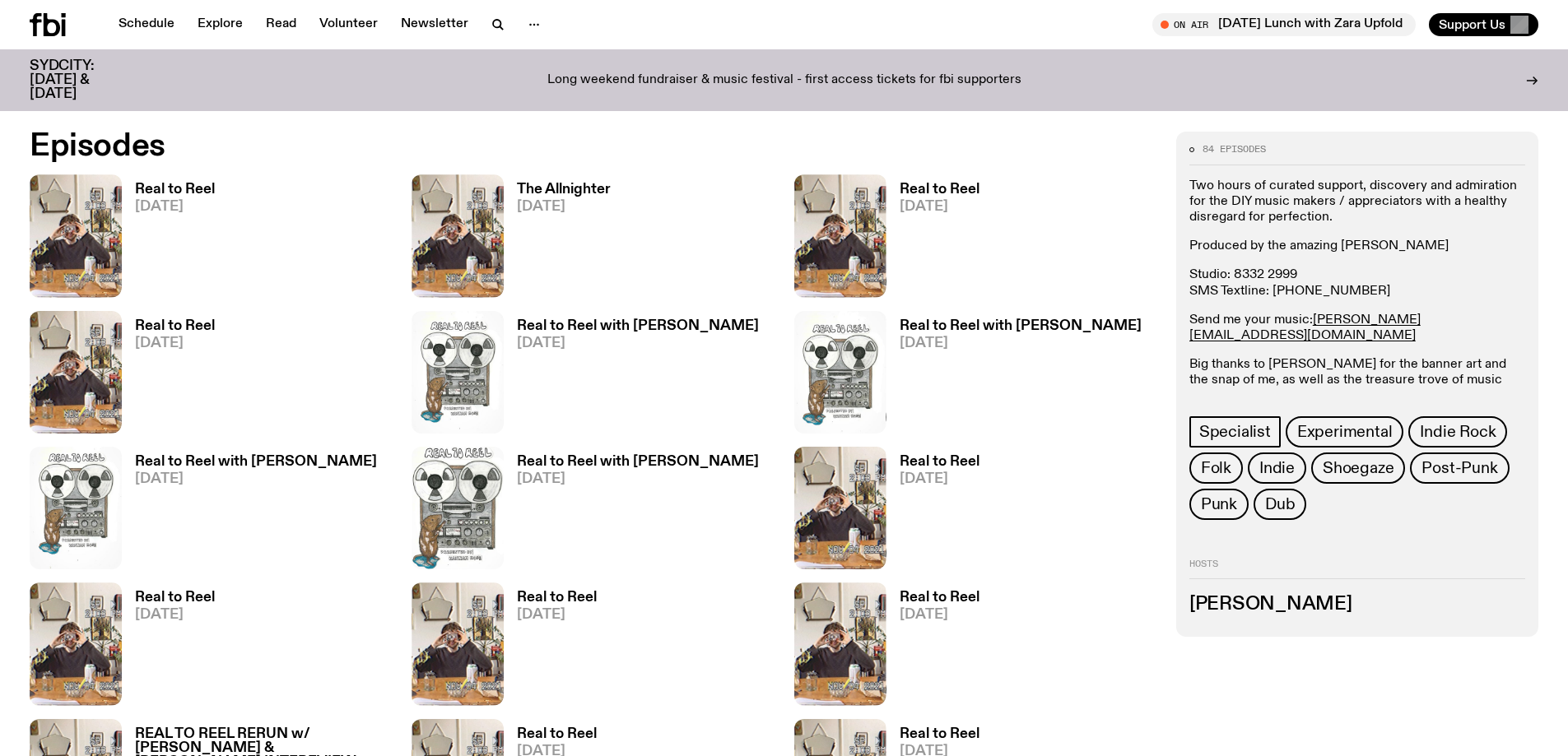
click at [570, 320] on h3 "Real to Reel with Hannah Rose" at bounding box center [637, 326] width 242 height 14
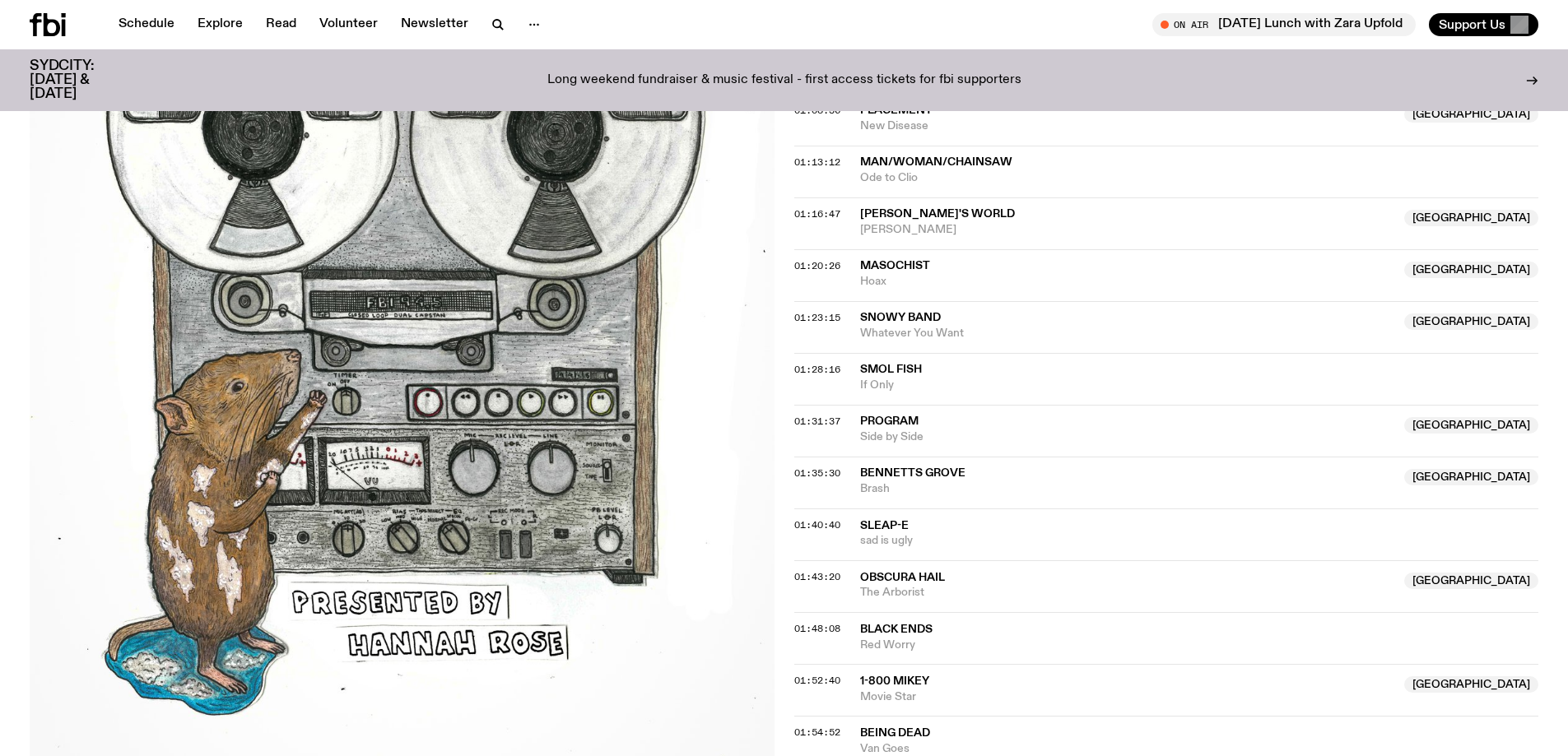
scroll to position [1309, 0]
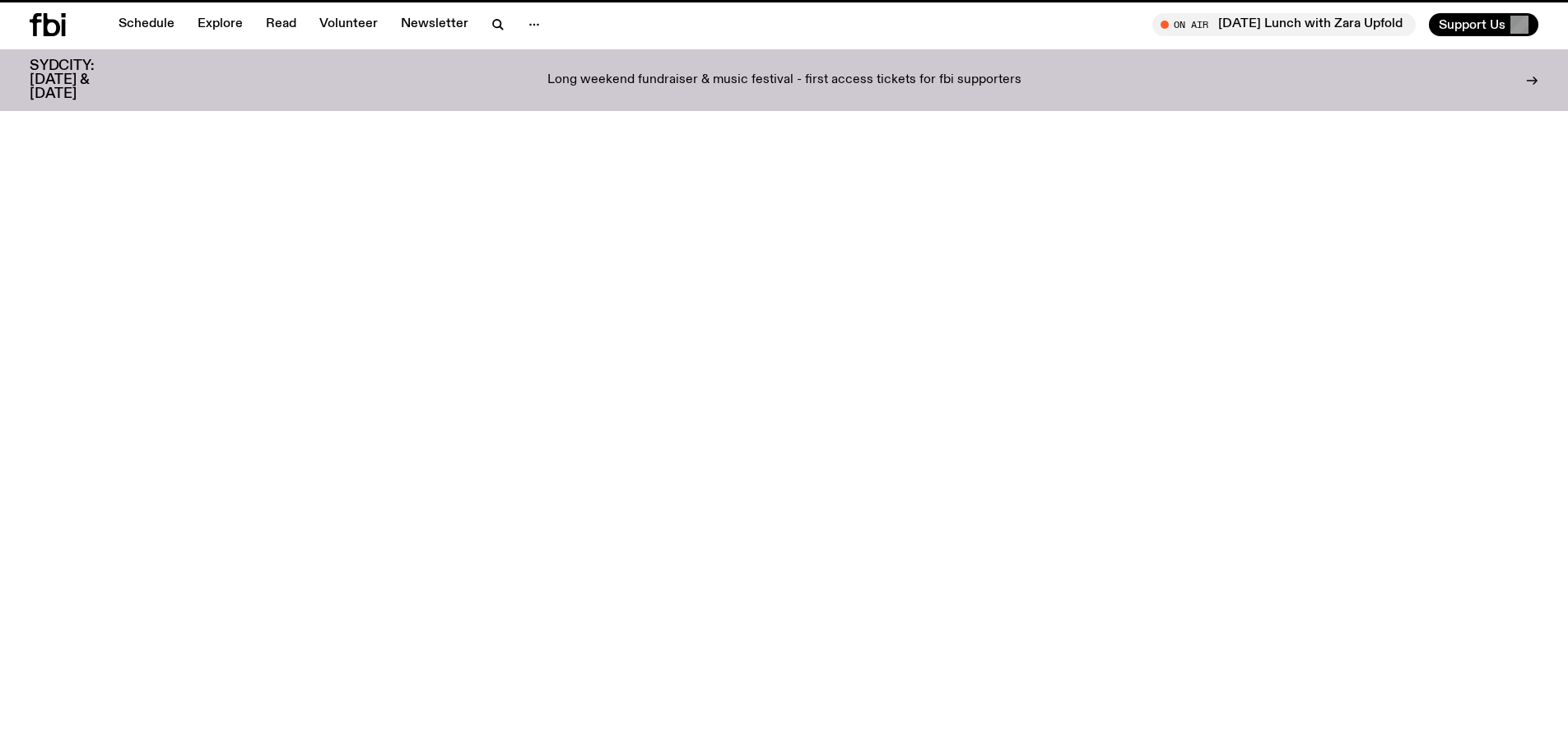
scroll to position [977, 0]
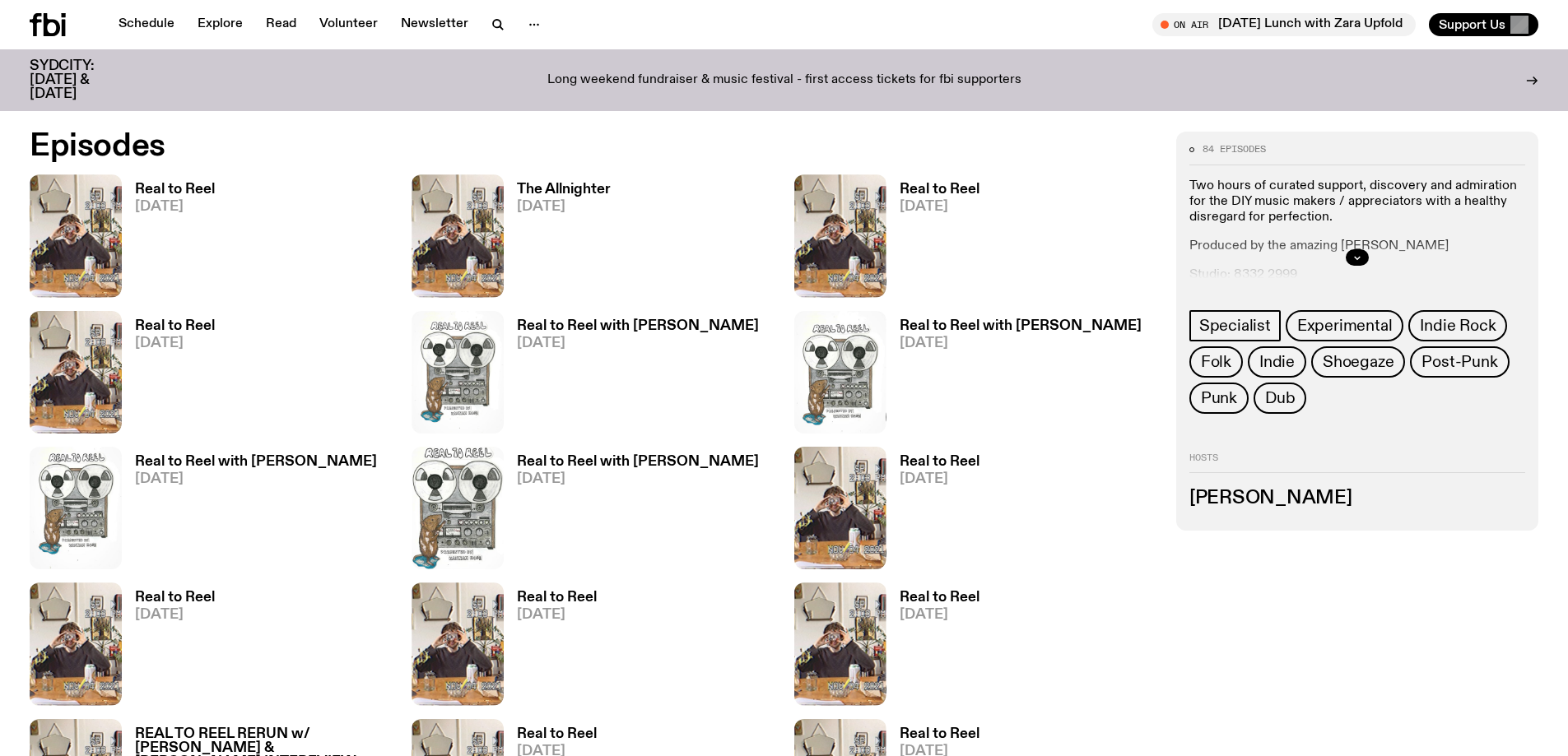
drag, startPoint x: 143, startPoint y: 177, endPoint x: 129, endPoint y: 189, distance: 18.4
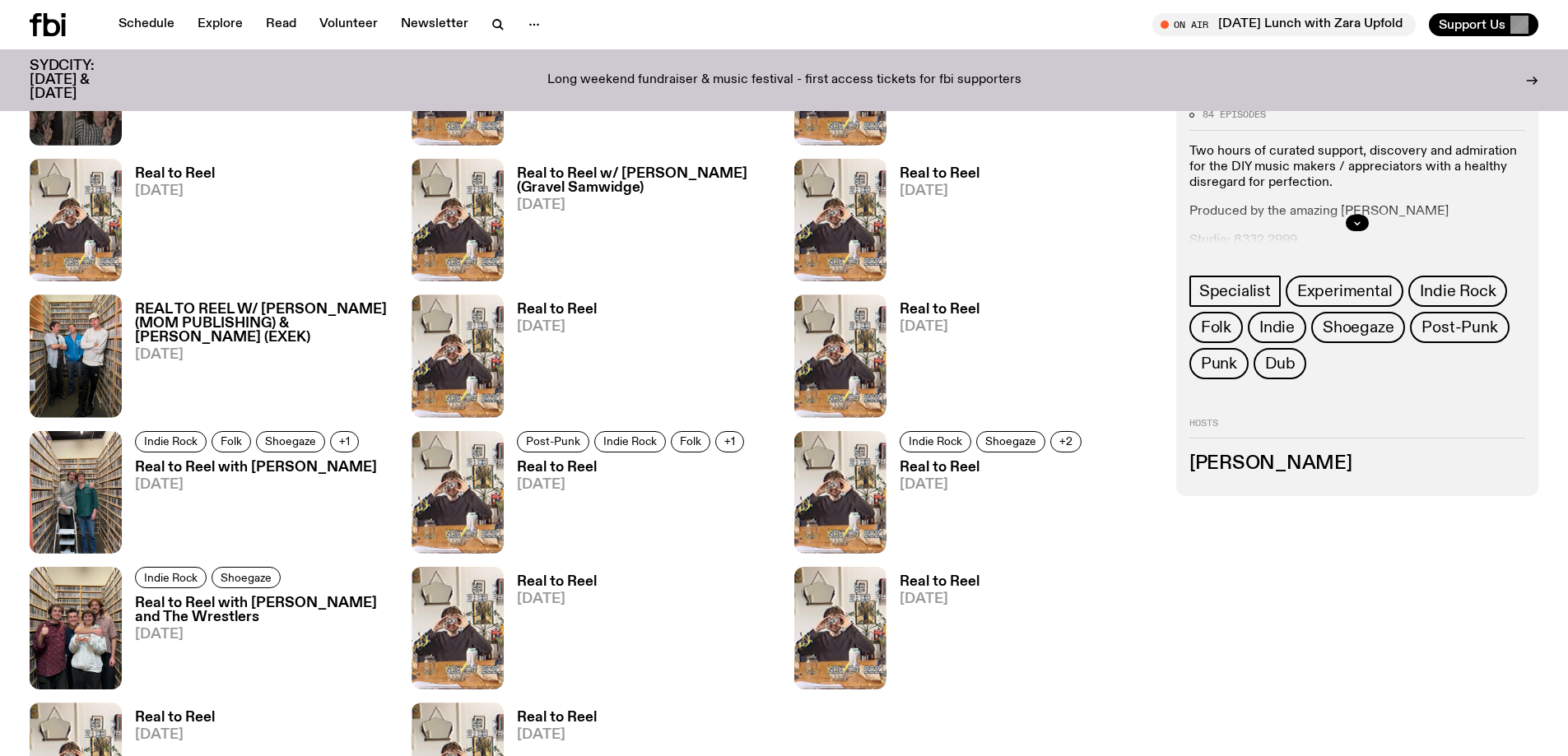
scroll to position [3034, 0]
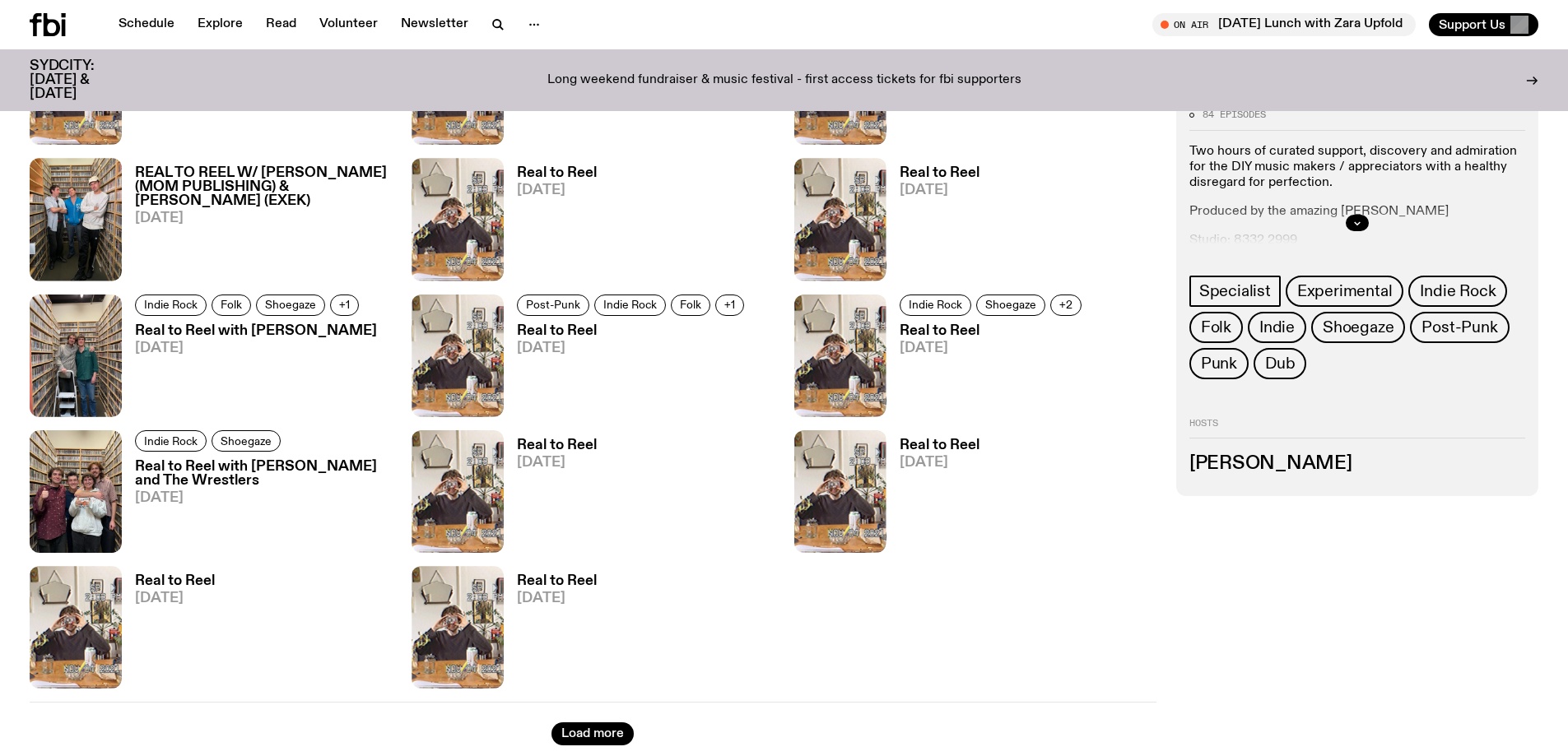
drag, startPoint x: 567, startPoint y: 450, endPoint x: 1024, endPoint y: 534, distance: 464.7
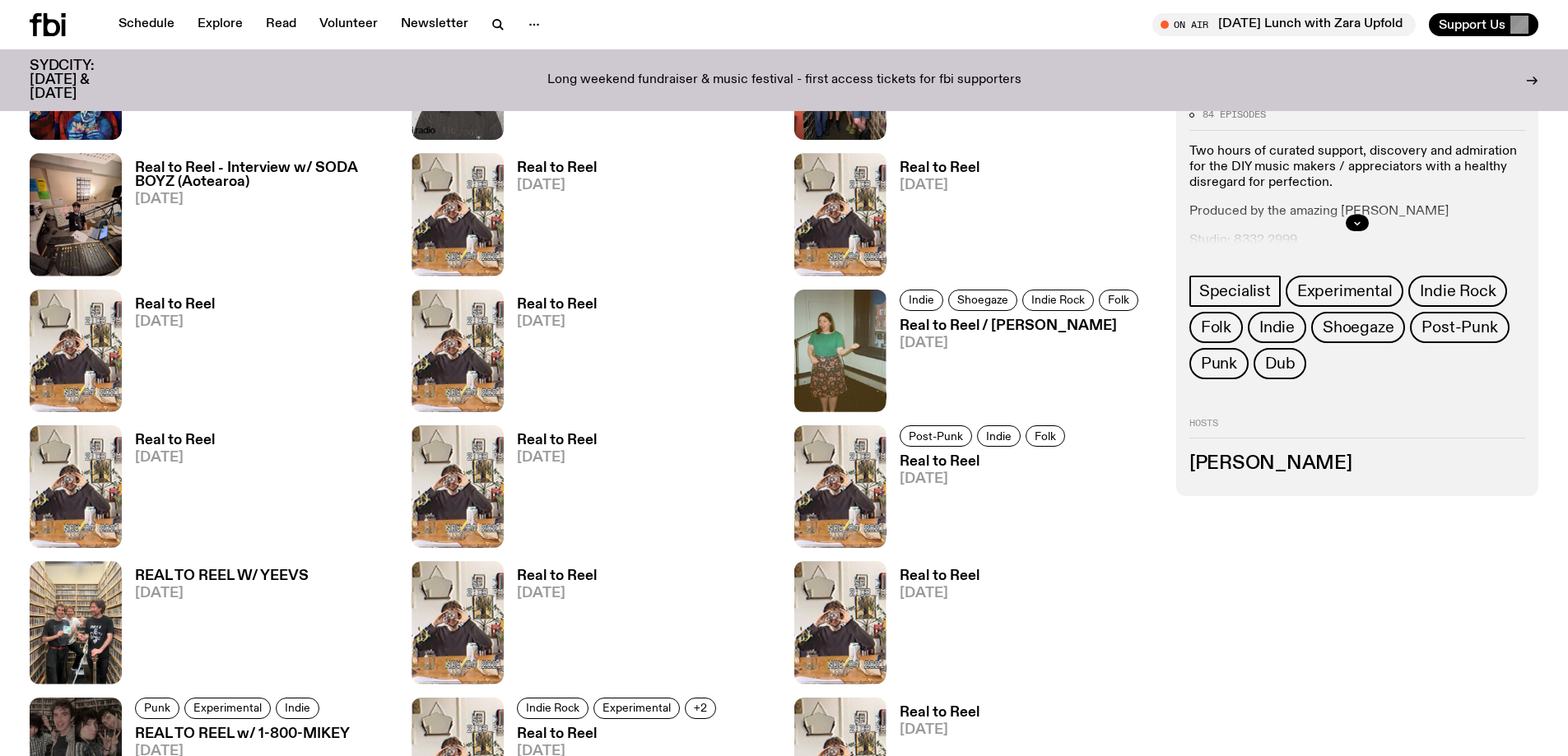
scroll to position [2129, 0]
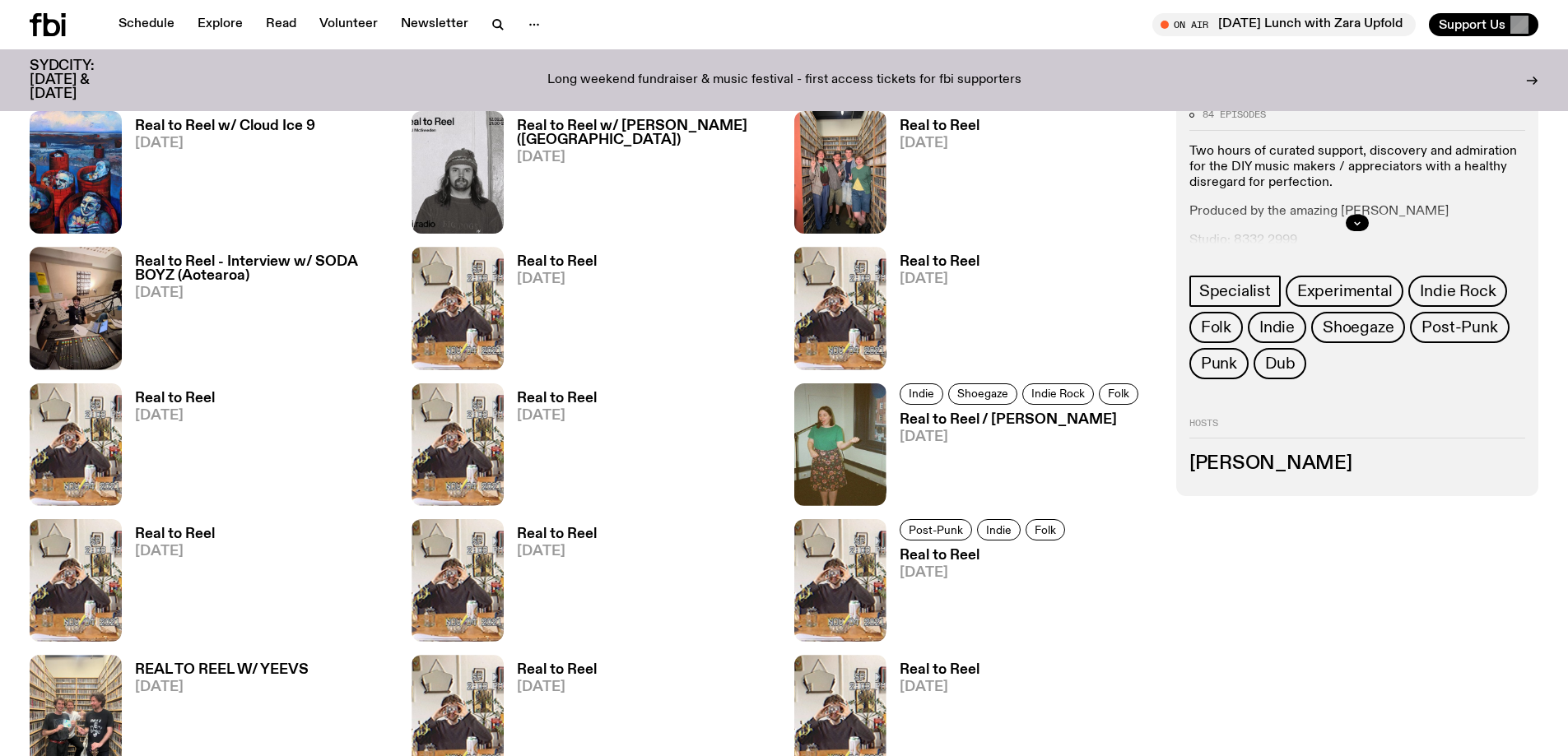
click at [926, 255] on h3 "Real to Reel" at bounding box center [939, 261] width 80 height 14
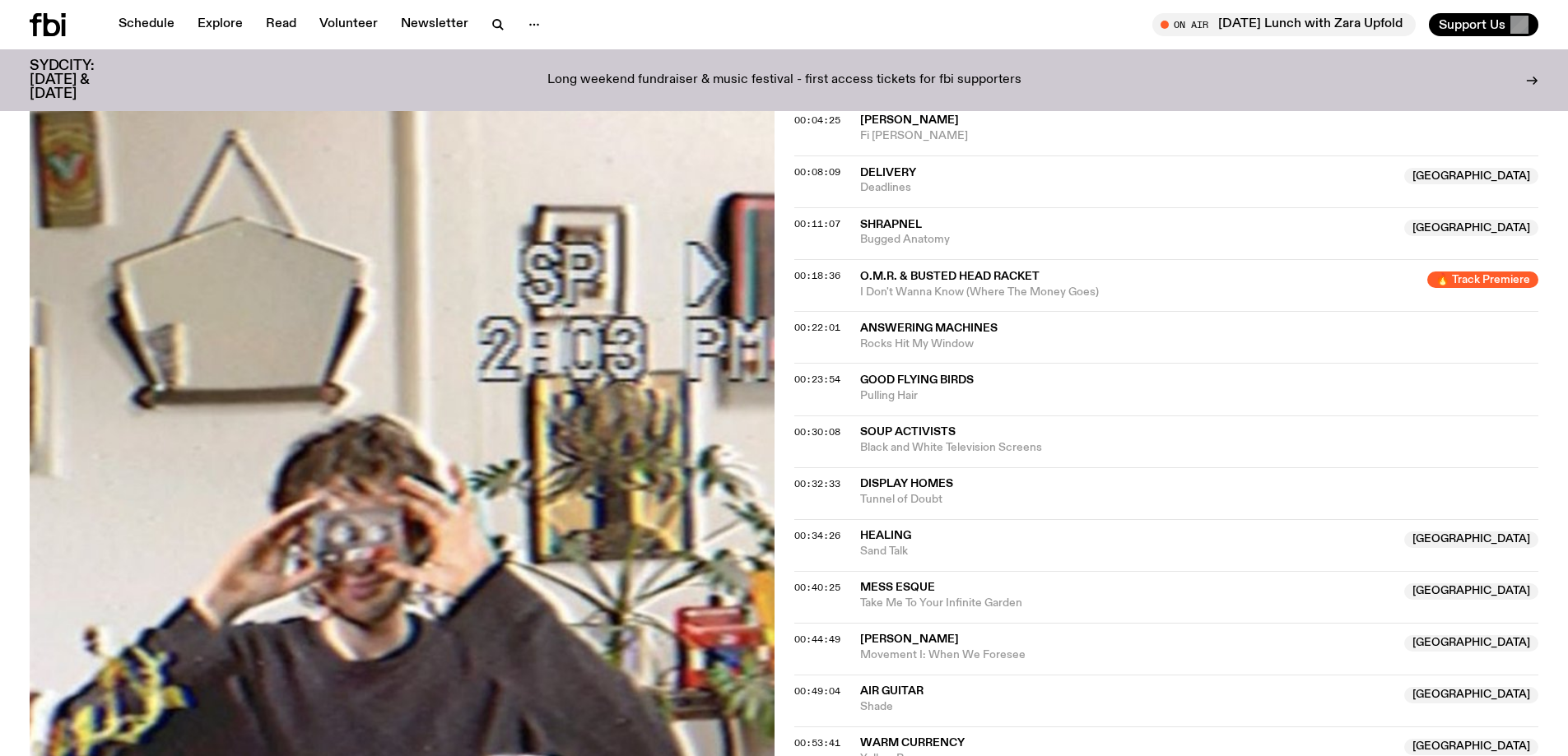
scroll to position [322, 0]
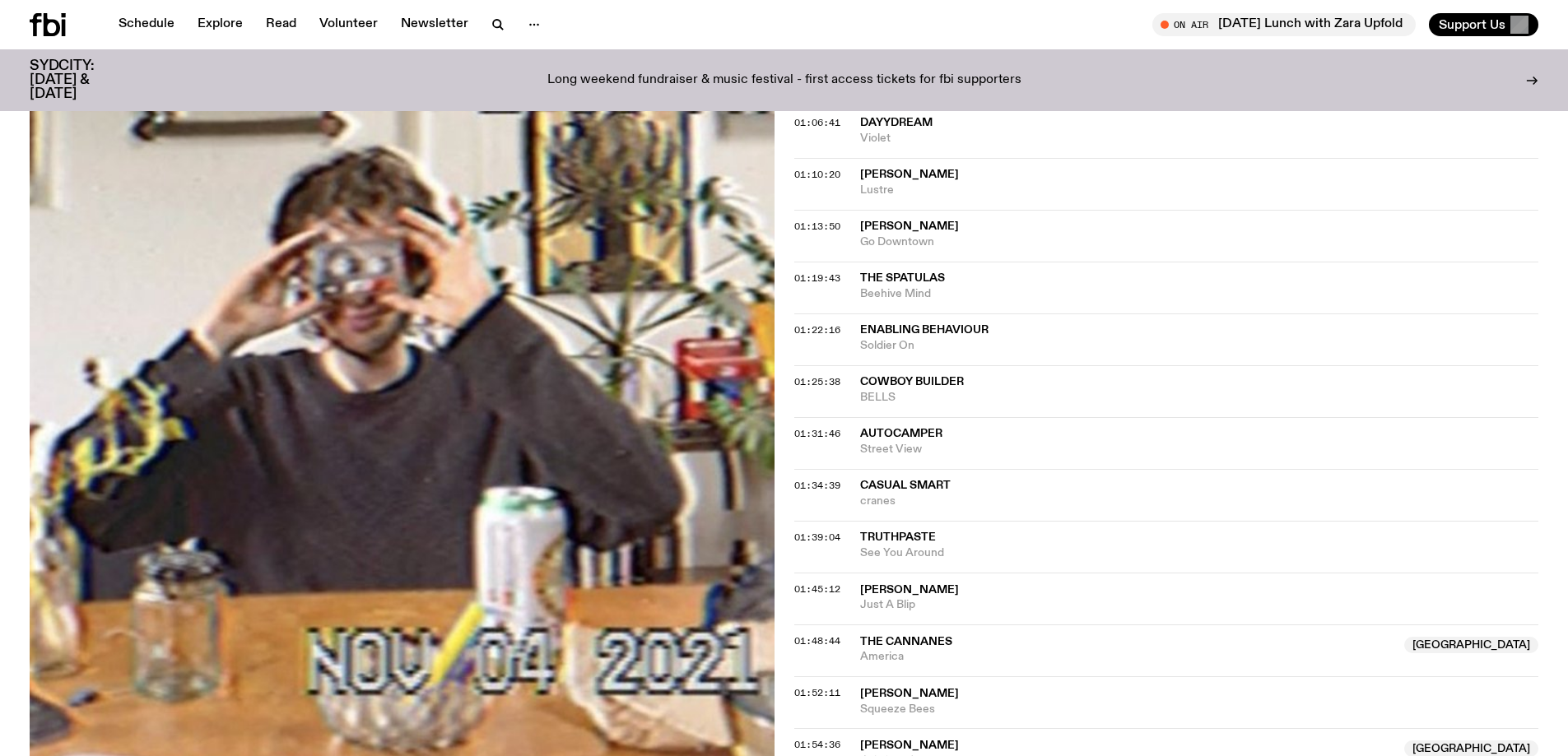
scroll to position [1555, 0]
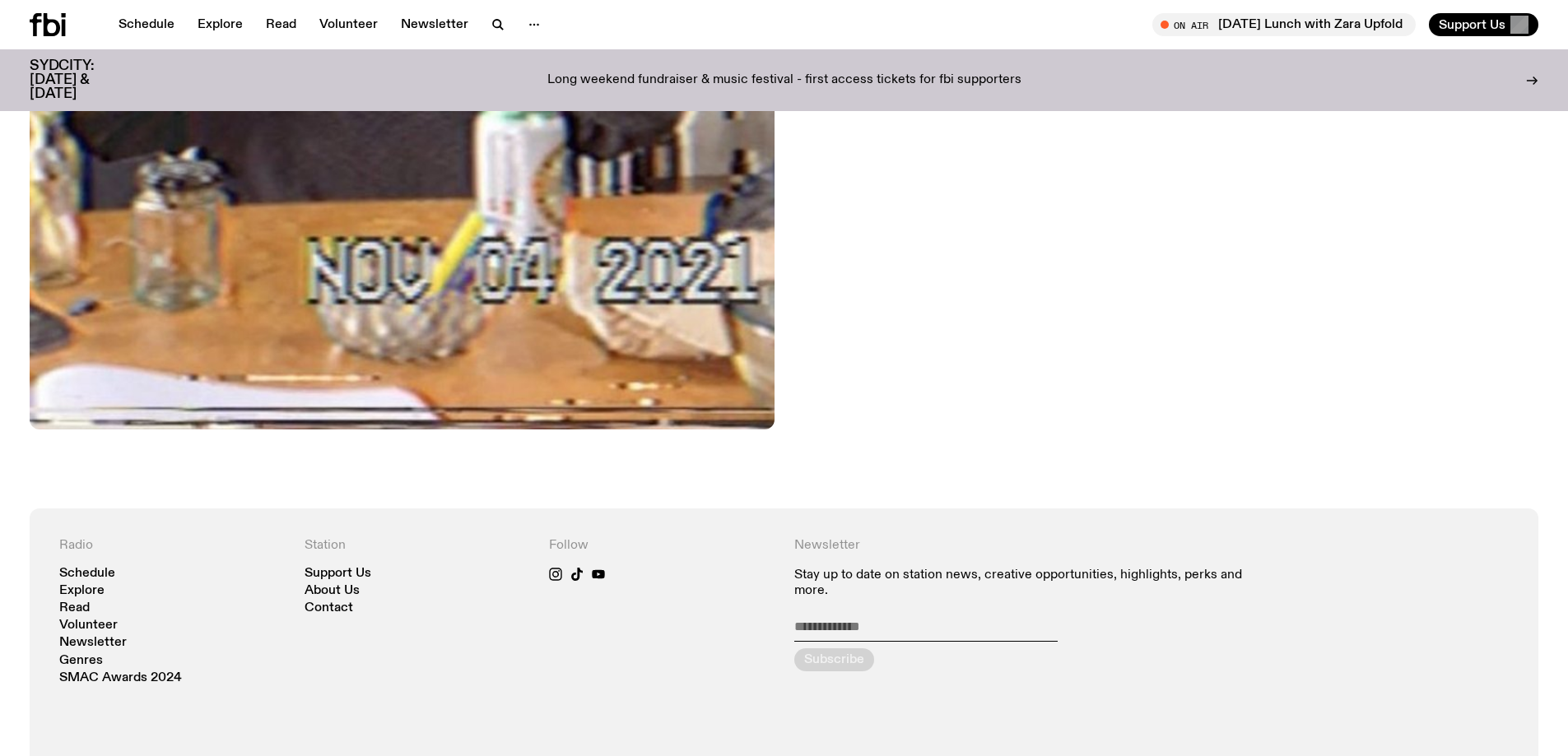
scroll to position [894, 0]
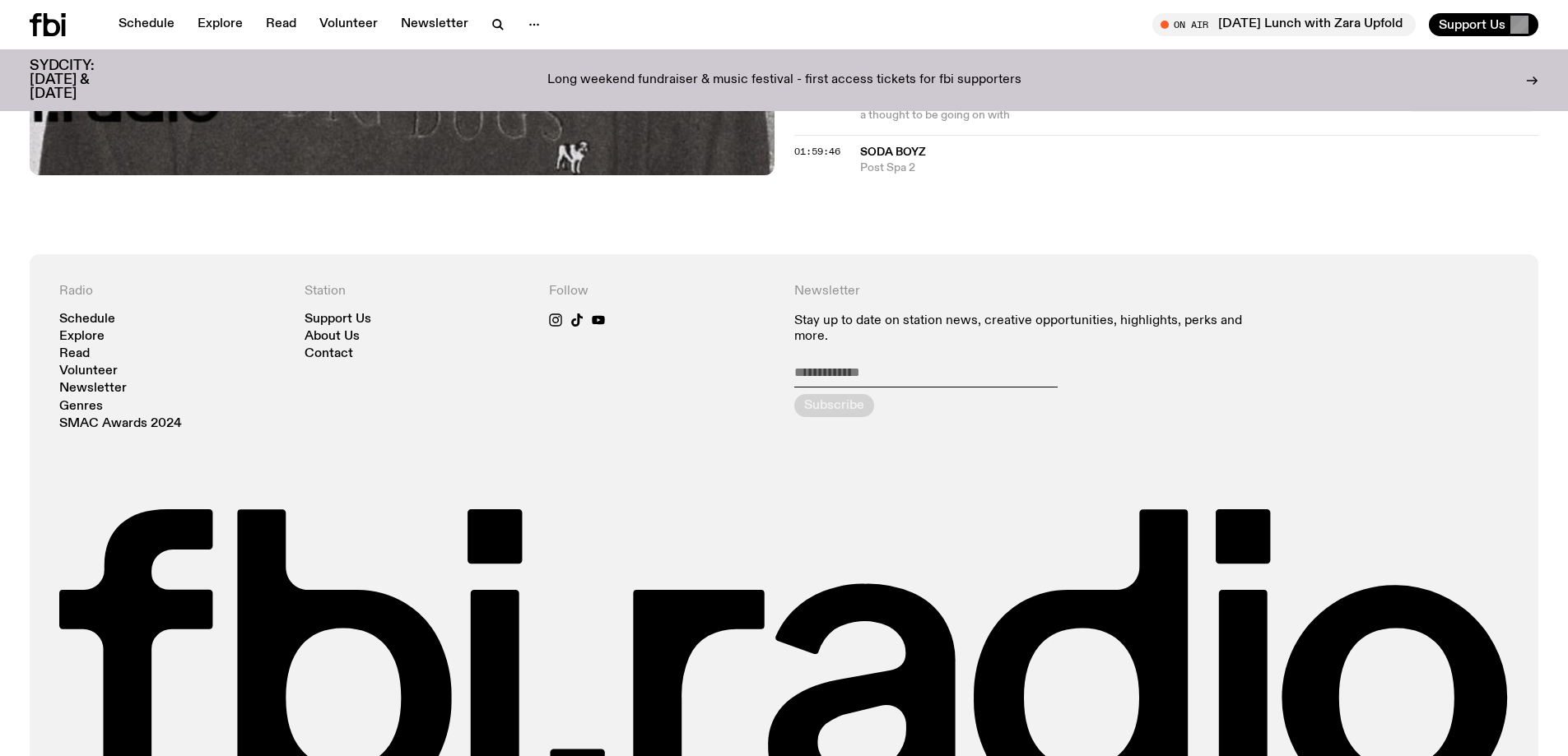
scroll to position [1966, 0]
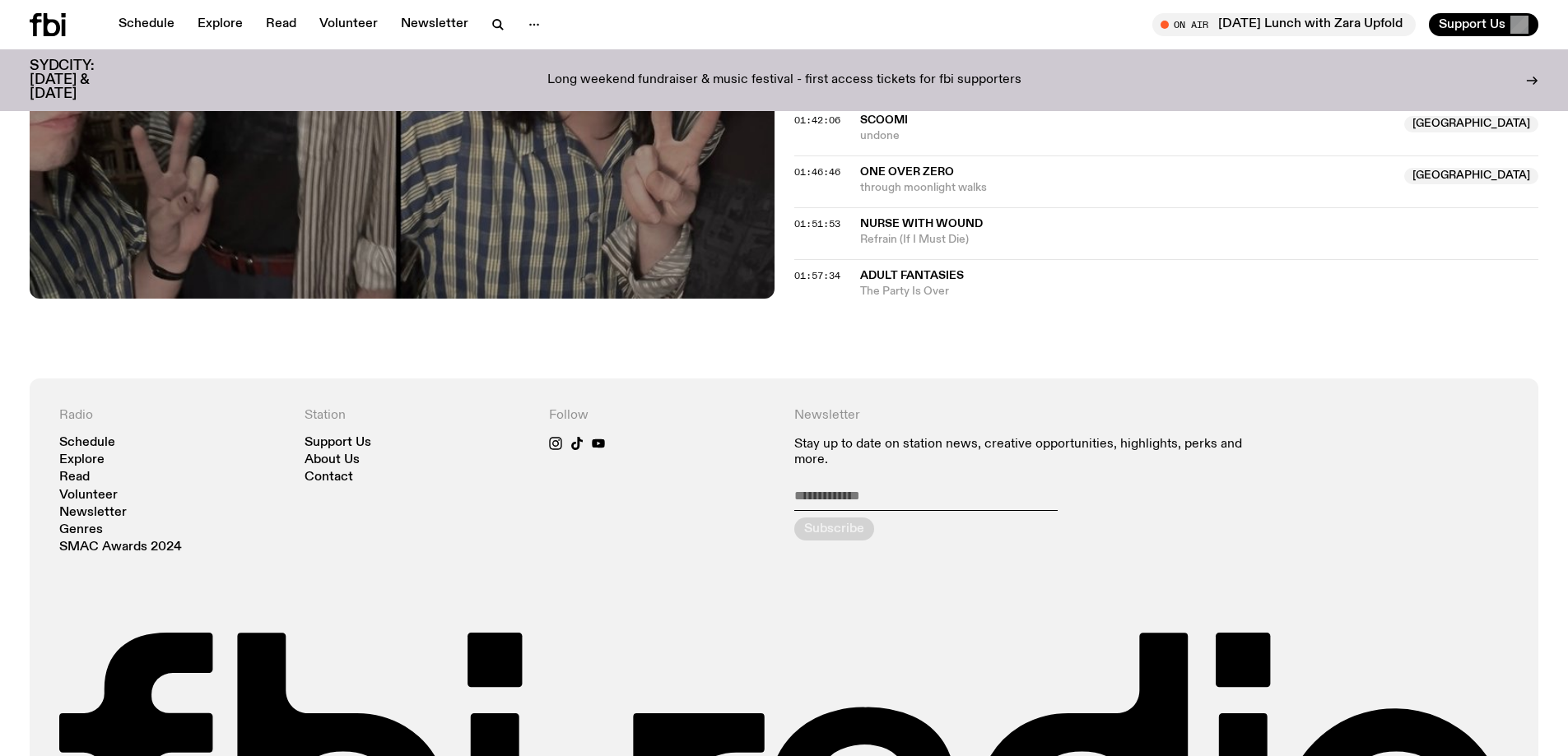
scroll to position [1559, 0]
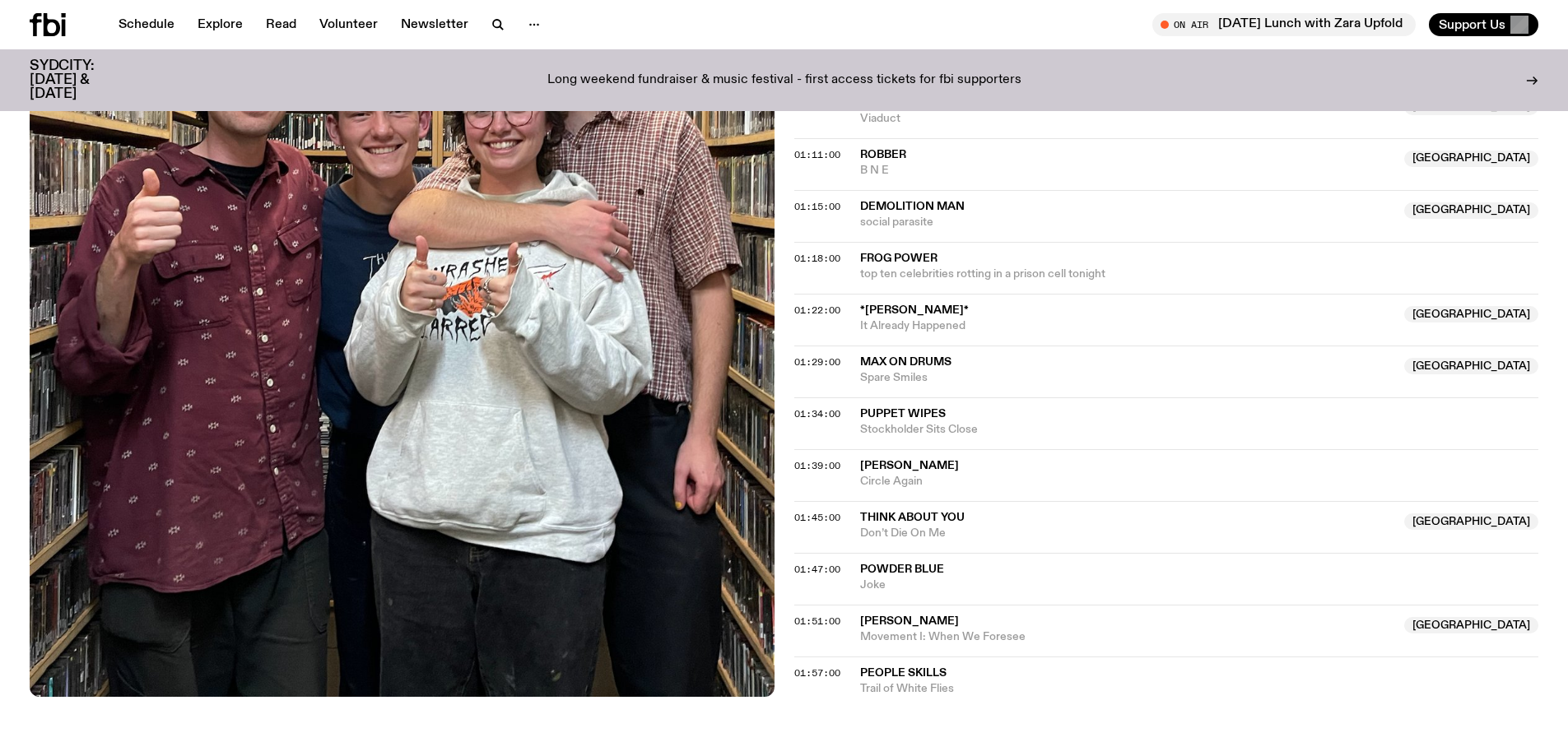
scroll to position [1393, 0]
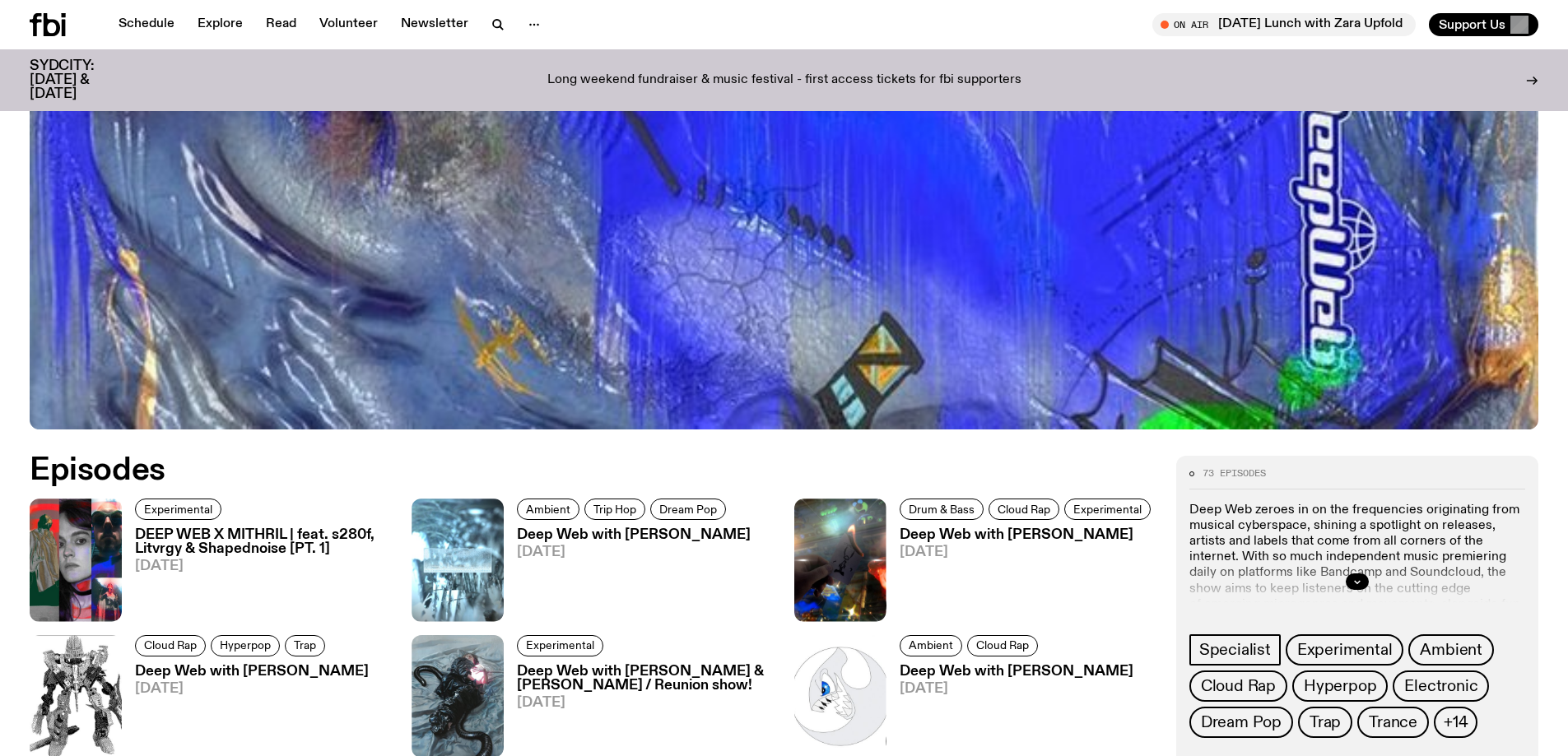
scroll to position [734, 0]
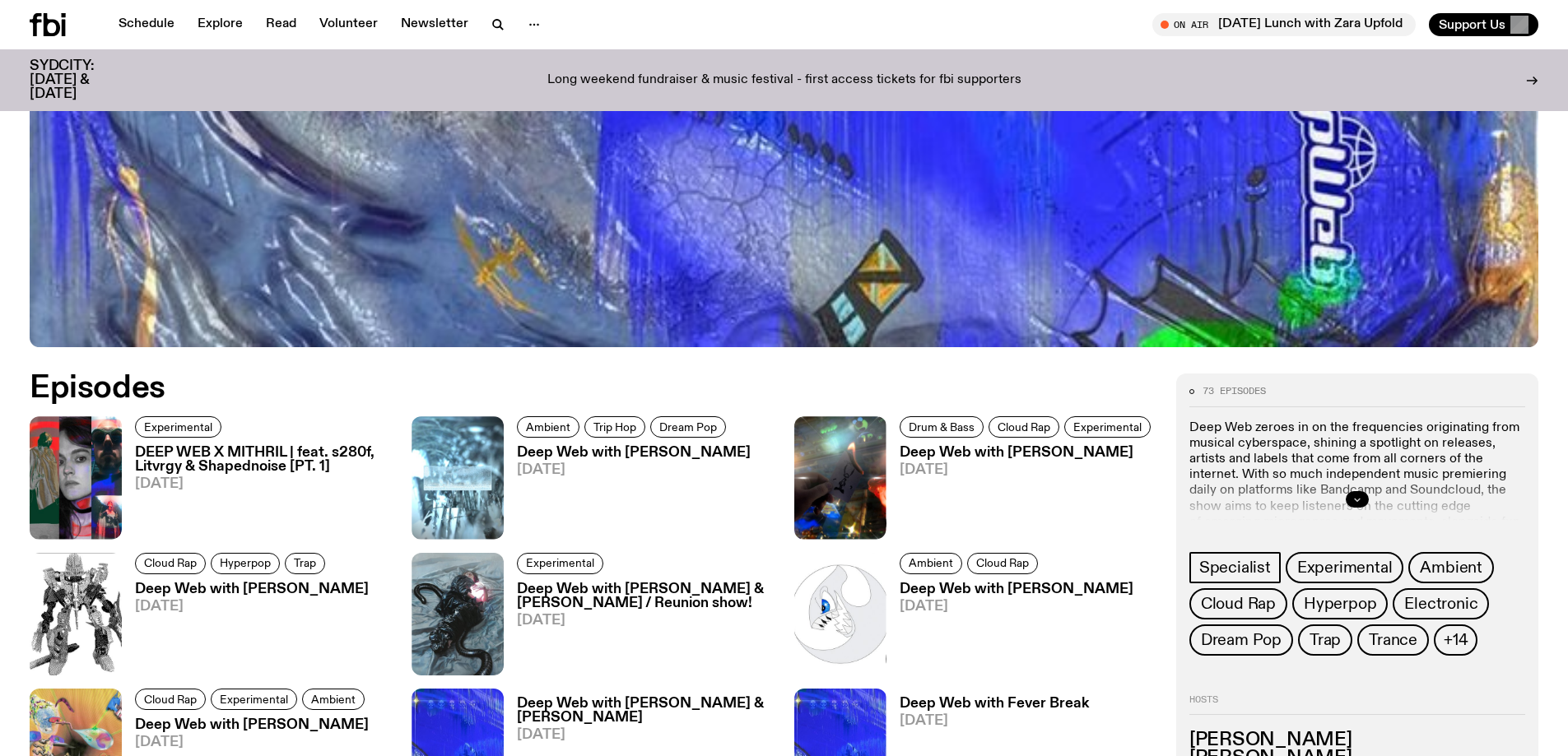
click at [1348, 492] on div at bounding box center [1357, 499] width 336 height 52
click at [1344, 497] on div at bounding box center [1357, 499] width 336 height 52
click at [1371, 490] on div at bounding box center [1357, 499] width 336 height 52
click at [1359, 491] on button "button" at bounding box center [1357, 499] width 23 height 16
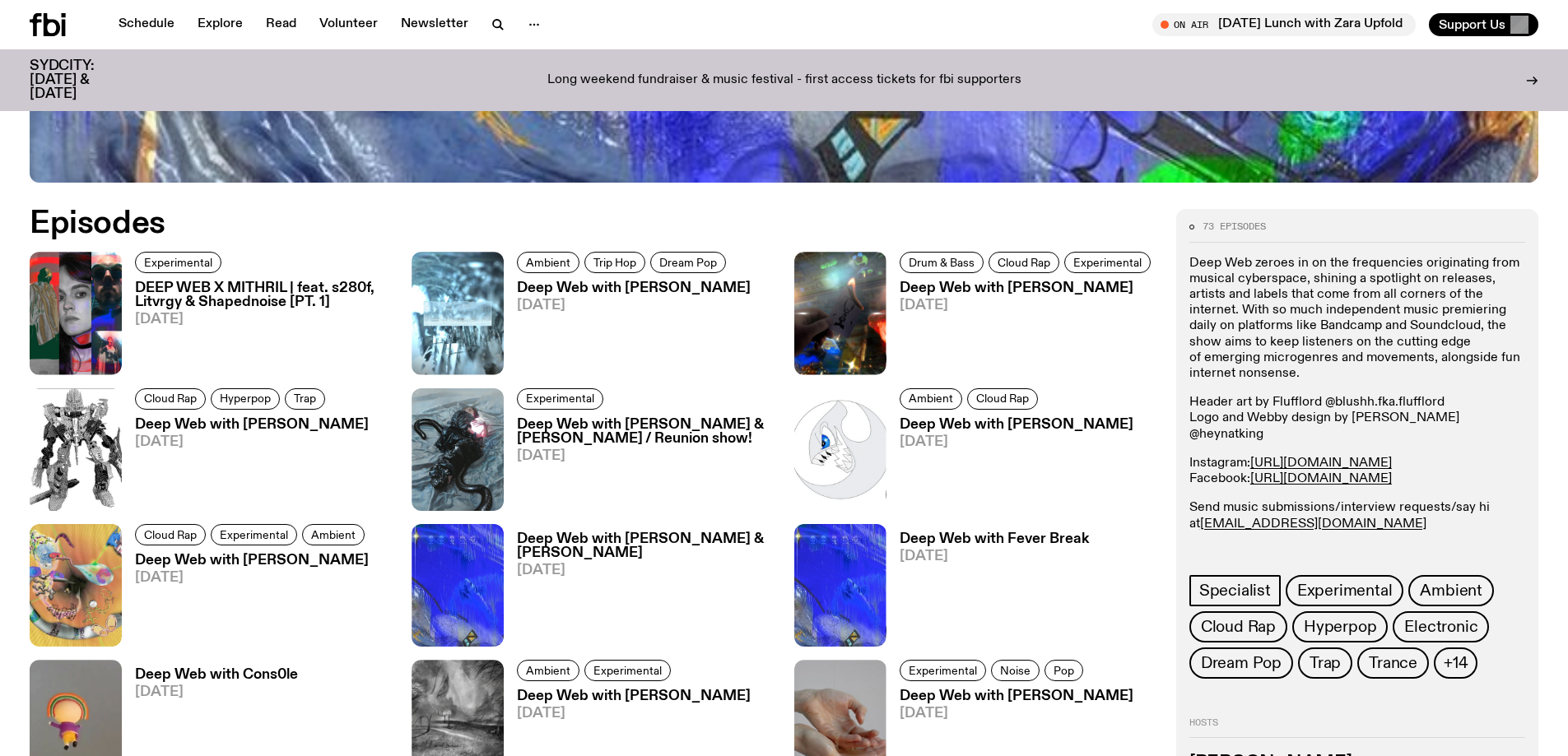
scroll to position [981, 0]
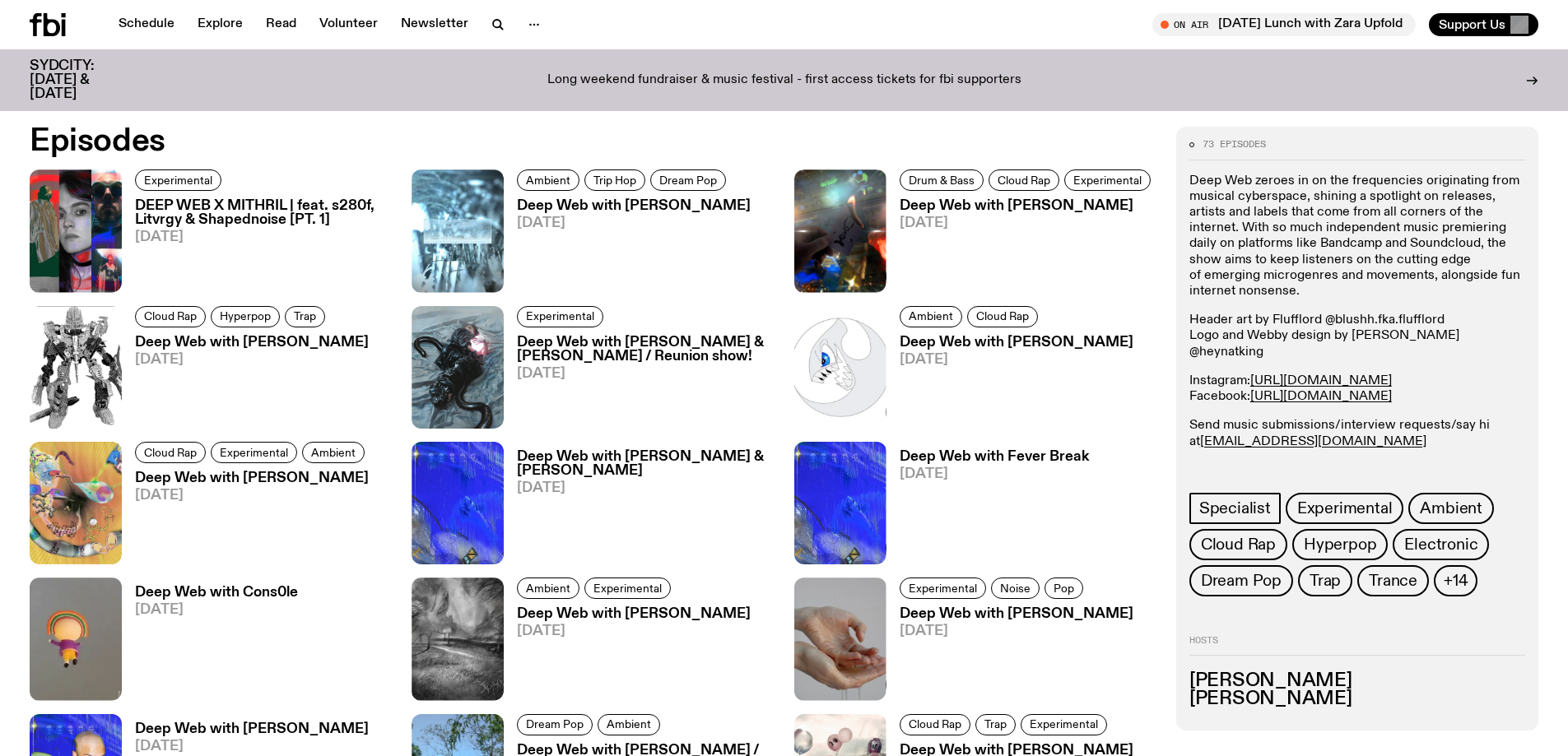
click at [1449, 583] on span "+14" at bounding box center [1456, 581] width 24 height 18
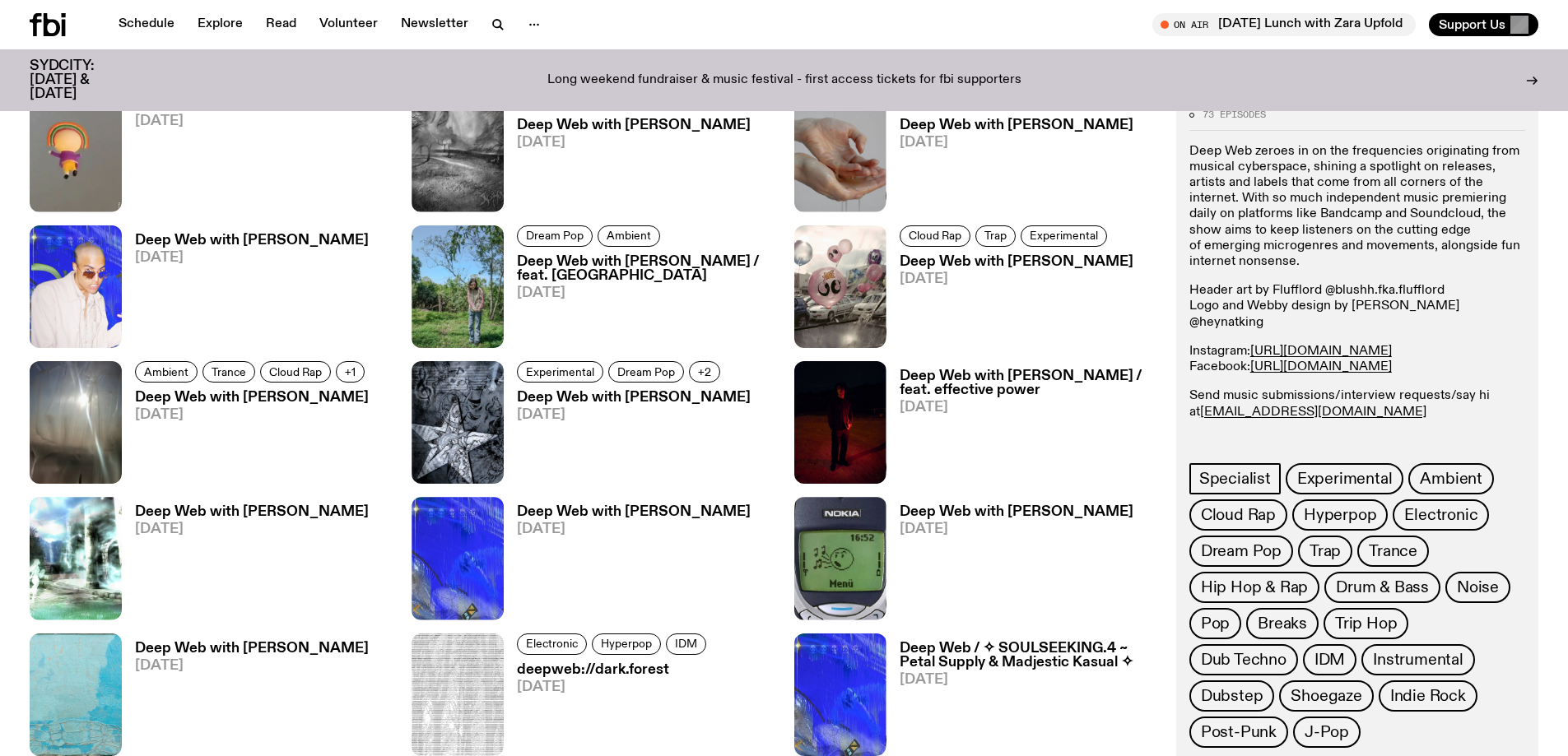
scroll to position [1475, 0]
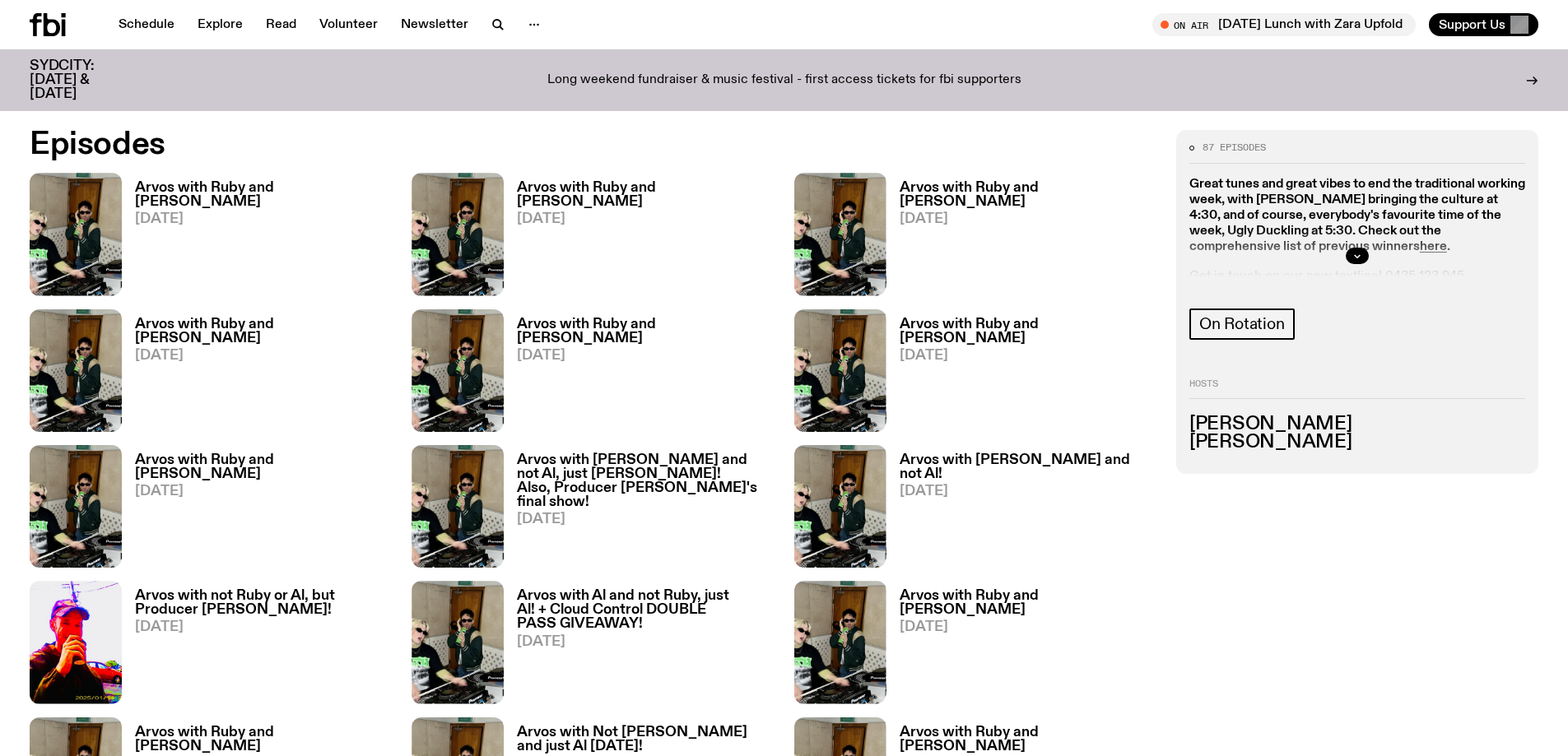
scroll to position [980, 0]
